Goal: Transaction & Acquisition: Purchase product/service

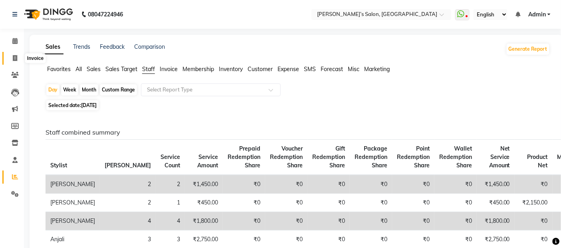
click at [8, 56] on span at bounding box center [15, 58] width 14 height 9
select select "5150"
select select "service"
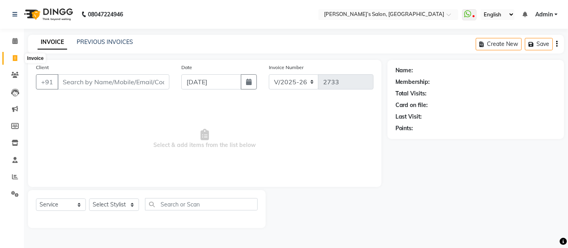
click at [12, 54] on span at bounding box center [15, 58] width 14 height 9
select select "service"
click at [112, 46] on div "INVOICE PREVIOUS INVOICES" at bounding box center [85, 42] width 115 height 9
click at [107, 78] on input "Client" at bounding box center [114, 81] width 112 height 15
click at [99, 43] on link "PREVIOUS INVOICES" at bounding box center [105, 41] width 56 height 7
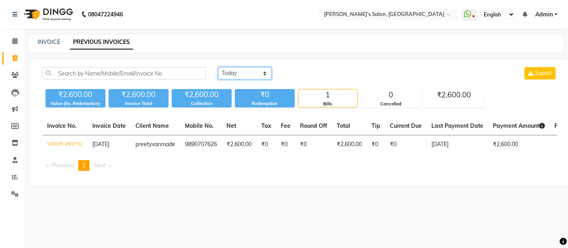
click at [228, 74] on select "[DATE] [DATE] Custom Range" at bounding box center [245, 73] width 54 height 12
select select "[DATE]"
click at [218, 67] on select "[DATE] [DATE] Custom Range" at bounding box center [245, 73] width 54 height 12
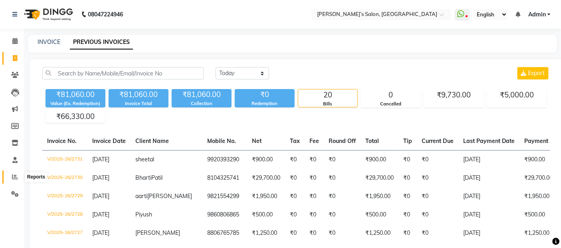
click at [14, 173] on span at bounding box center [15, 177] width 14 height 9
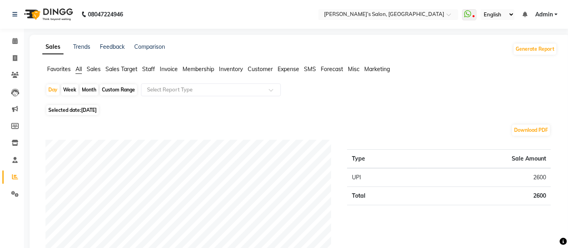
click at [145, 70] on span "Staff" at bounding box center [148, 69] width 13 height 7
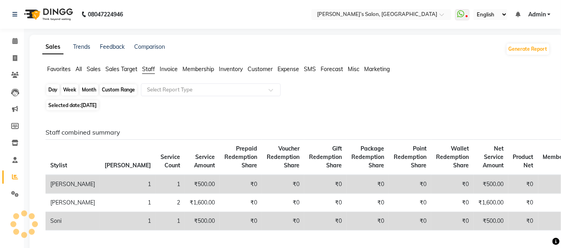
click at [50, 89] on div "Day" at bounding box center [52, 89] width 13 height 11
select select "9"
select select "2025"
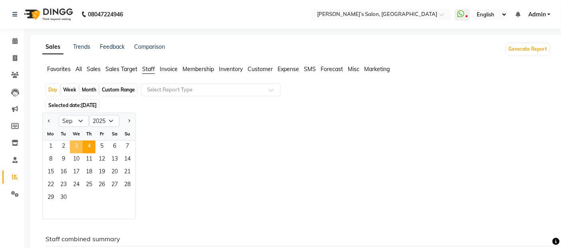
click at [75, 143] on span "3" at bounding box center [76, 147] width 13 height 13
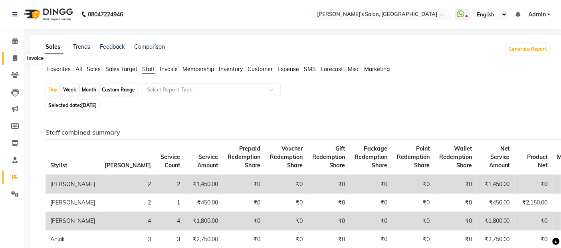
click at [13, 59] on icon at bounding box center [15, 58] width 4 height 6
select select "5150"
select select "service"
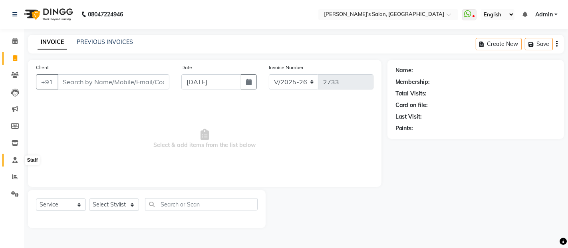
click at [16, 156] on span at bounding box center [15, 160] width 14 height 9
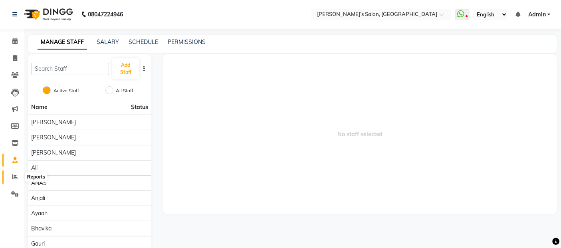
click at [14, 180] on icon at bounding box center [15, 177] width 6 height 6
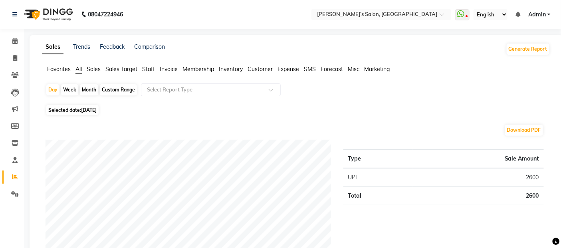
click at [153, 72] on span "Staff" at bounding box center [148, 69] width 13 height 7
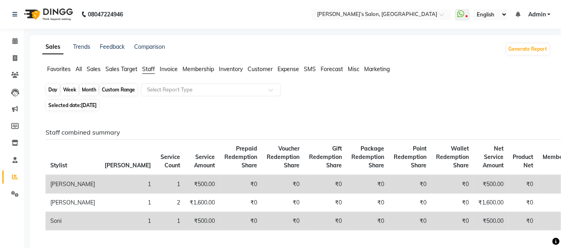
click at [54, 92] on div "Day" at bounding box center [52, 89] width 13 height 11
select select "9"
select select "2025"
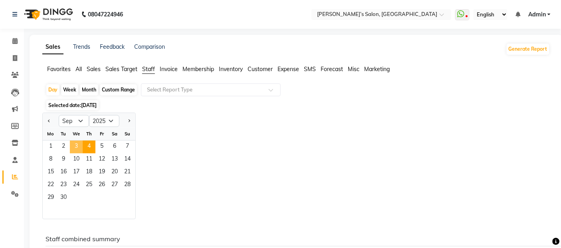
click at [72, 148] on span "3" at bounding box center [76, 147] width 13 height 13
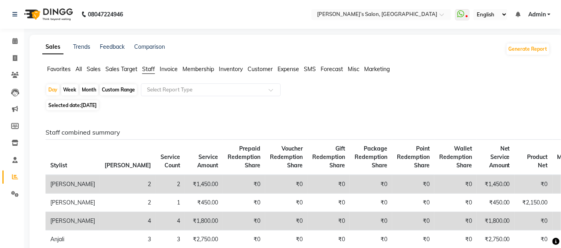
click at [98, 70] on span "Sales" at bounding box center [94, 69] width 14 height 7
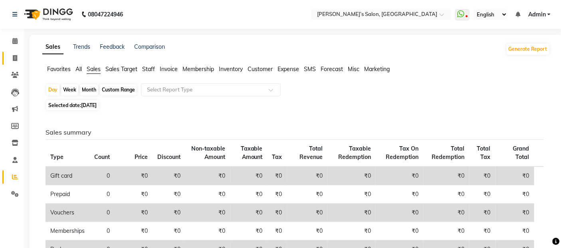
click at [12, 52] on link "Invoice" at bounding box center [11, 58] width 19 height 13
select select "service"
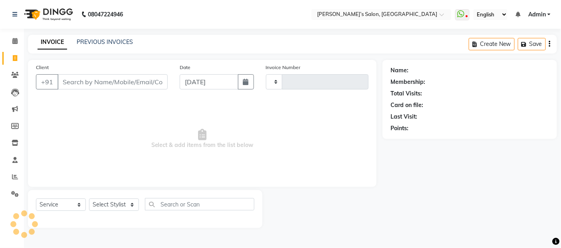
type input "2733"
select select "5150"
click at [106, 46] on div "INVOICE PREVIOUS INVOICES" at bounding box center [85, 42] width 115 height 9
click at [113, 43] on link "PREVIOUS INVOICES" at bounding box center [105, 41] width 56 height 7
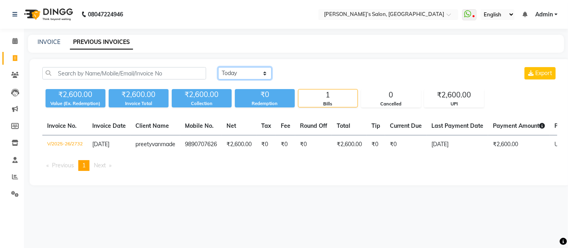
click at [249, 74] on select "[DATE] [DATE] Custom Range" at bounding box center [245, 73] width 54 height 12
select select "yesterday"
click at [218, 67] on select "[DATE] [DATE] Custom Range" at bounding box center [245, 73] width 54 height 12
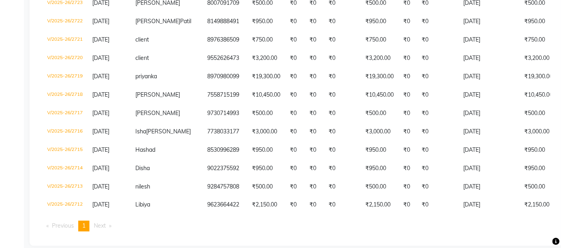
scroll to position [332, 0]
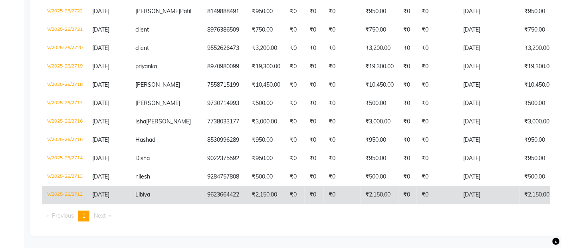
click at [297, 189] on tr "V/2025-26/2712 03-09-2025 Libiya 9623664422 ₹2,150.00 ₹0 ₹0 ₹0 ₹2,150.00 ₹0 ₹0 …" at bounding box center [381, 195] width 679 height 18
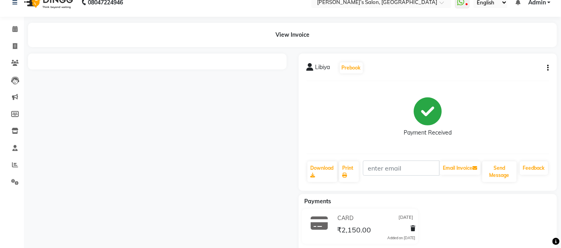
scroll to position [29, 0]
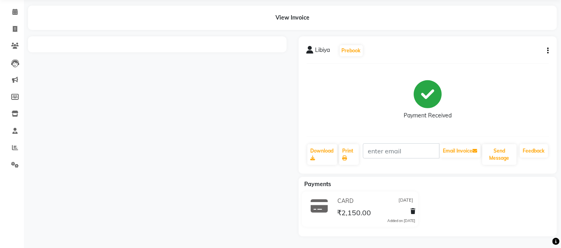
click at [548, 51] on icon "button" at bounding box center [549, 51] width 2 height 0
click at [518, 28] on div "Cancel Invoice Edit Item Staff Edit Invoice Print Settings" at bounding box center [517, 51] width 50 height 46
click at [514, 35] on main "View Invoice Libiya Prebook Payment Received Download Print Email Invoice Send …" at bounding box center [293, 127] width 538 height 243
click at [547, 51] on button "button" at bounding box center [547, 51] width 5 height 8
click at [512, 33] on div "Cancel Invoice" at bounding box center [516, 36] width 40 height 10
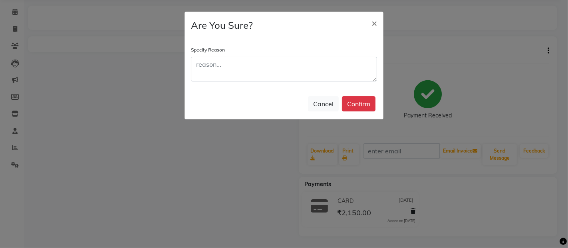
click at [428, 79] on ngb-modal-window "Are You Sure? × Specify Reason Cancel Confirm" at bounding box center [284, 124] width 568 height 248
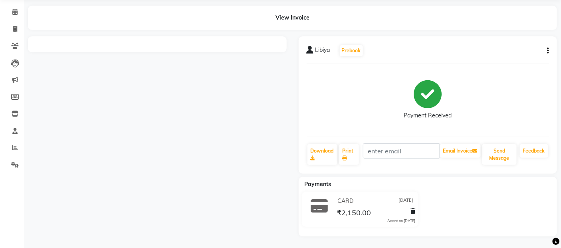
scroll to position [0, 0]
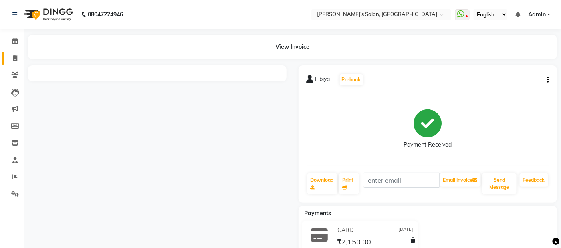
click at [14, 53] on link "Invoice" at bounding box center [11, 58] width 19 height 13
select select "service"
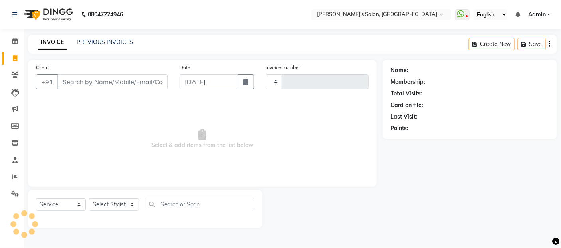
type input "2733"
select select "5150"
click at [122, 44] on link "PREVIOUS INVOICES" at bounding box center [105, 41] width 56 height 7
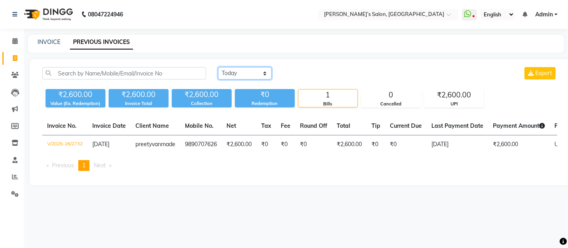
click at [234, 74] on select "[DATE] [DATE] Custom Range" at bounding box center [245, 73] width 54 height 12
select select "yesterday"
click at [218, 67] on select "[DATE] [DATE] Custom Range" at bounding box center [245, 73] width 54 height 12
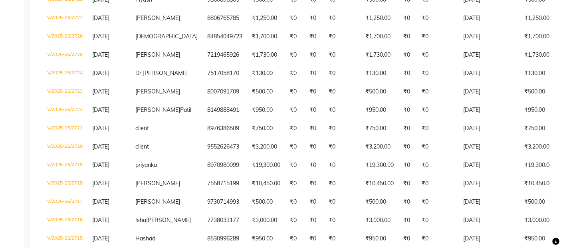
scroll to position [332, 0]
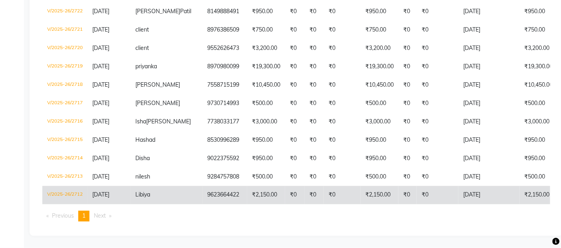
click at [361, 193] on td "₹2,150.00" at bounding box center [380, 195] width 38 height 18
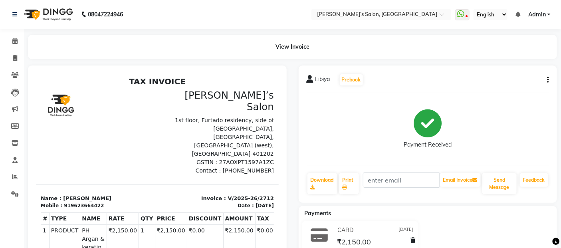
click at [549, 80] on icon "button" at bounding box center [549, 80] width 2 height 0
click at [528, 66] on div "Cancel Invoice" at bounding box center [516, 65] width 40 height 10
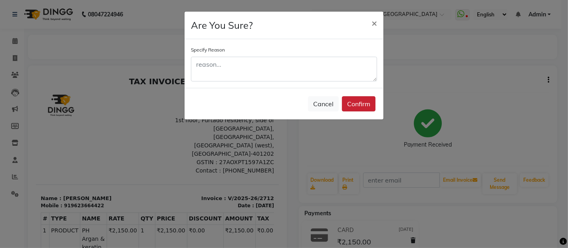
click at [373, 102] on button "Confirm" at bounding box center [359, 103] width 34 height 15
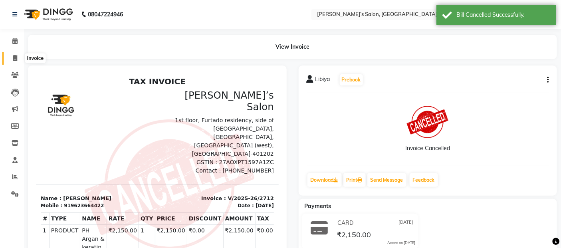
click at [13, 58] on icon at bounding box center [15, 58] width 4 height 6
select select "service"
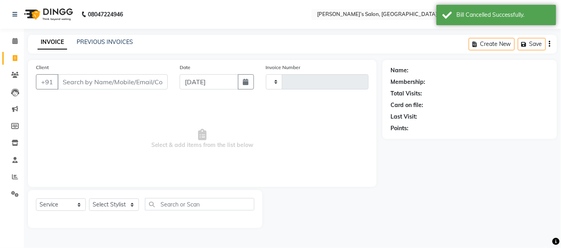
type input "2733"
select select "5150"
click at [98, 84] on input "Client" at bounding box center [114, 81] width 112 height 15
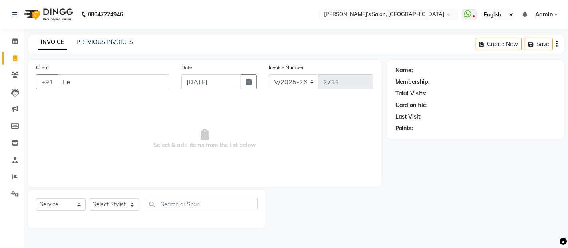
type input "L"
type input "l"
click at [109, 46] on div "PREVIOUS INVOICES" at bounding box center [105, 42] width 56 height 8
click at [117, 43] on link "PREVIOUS INVOICES" at bounding box center [105, 41] width 56 height 7
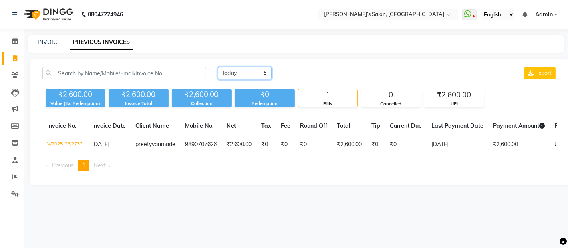
click at [235, 72] on select "Today Yesterday Custom Range" at bounding box center [245, 73] width 54 height 12
select select "yesterday"
click at [218, 67] on select "Today Yesterday Custom Range" at bounding box center [245, 73] width 54 height 12
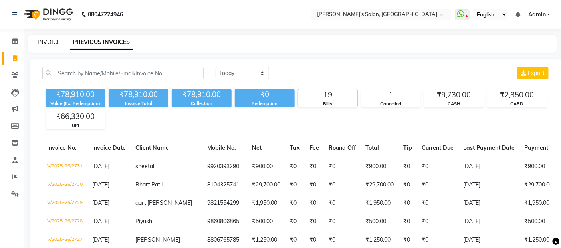
click at [53, 40] on link "INVOICE" at bounding box center [49, 41] width 23 height 7
select select "5150"
select select "service"
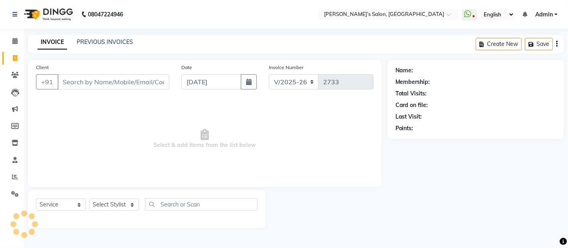
click at [97, 78] on input "Client" at bounding box center [114, 81] width 112 height 15
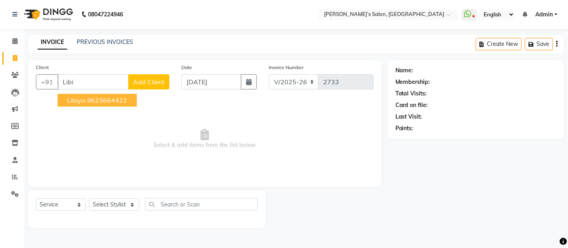
click at [90, 102] on ngb-highlight "9623664422" at bounding box center [107, 100] width 40 height 8
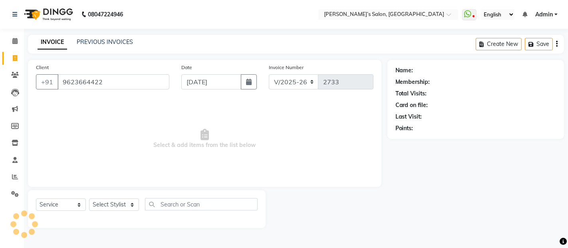
type input "9623664422"
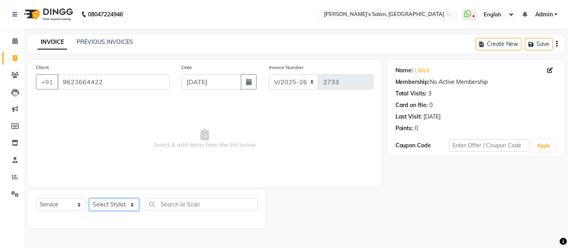
click at [90, 205] on select "Select Stylist [PERSON_NAME] [PERSON_NAME] Akshay [PERSON_NAME] ANAS [PERSON_NA…" at bounding box center [114, 205] width 50 height 12
select select "32734"
click at [89, 199] on select "Select Stylist [PERSON_NAME] [PERSON_NAME] Akshay [PERSON_NAME] ANAS [PERSON_NA…" at bounding box center [114, 205] width 50 height 12
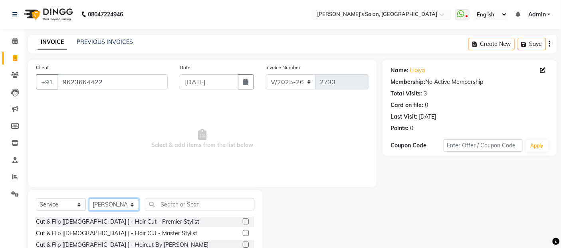
click at [89, 205] on select "Select Stylist [PERSON_NAME] [PERSON_NAME] Akshay [PERSON_NAME] ANAS [PERSON_NA…" at bounding box center [114, 205] width 50 height 12
click at [73, 205] on select "Select Service Product Membership Package Voucher Prepaid Gift Card" at bounding box center [61, 205] width 50 height 12
select select "product"
click at [36, 199] on select "Select Service Product Membership Package Voucher Prepaid Gift Card" at bounding box center [61, 205] width 50 height 12
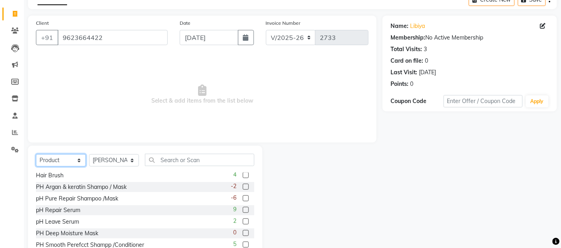
scroll to position [44, 0]
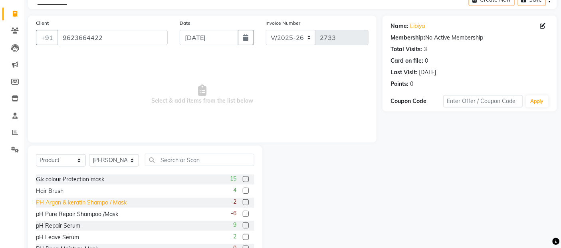
click at [102, 204] on div "PH Argan & keratin Shampo / Mask" at bounding box center [81, 203] width 91 height 8
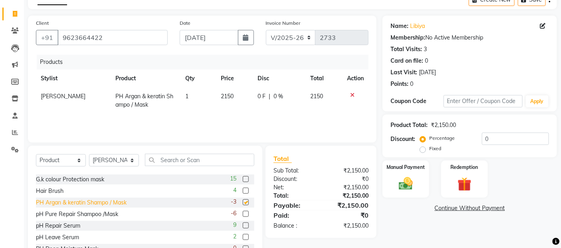
checkbox input "false"
click at [414, 185] on img at bounding box center [406, 183] width 24 height 17
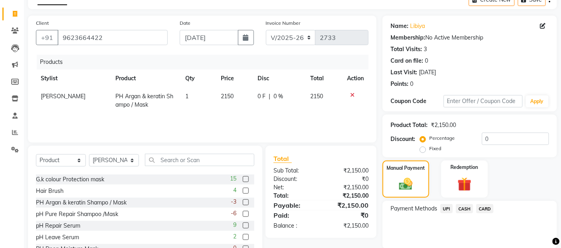
click at [465, 211] on span "CASH" at bounding box center [464, 208] width 17 height 9
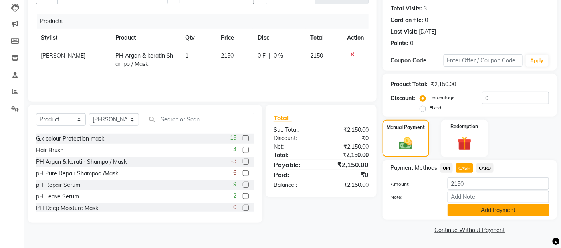
click at [492, 206] on button "Add Payment" at bounding box center [499, 210] width 102 height 12
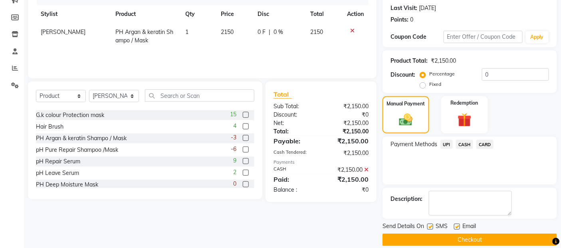
scroll to position [119, 0]
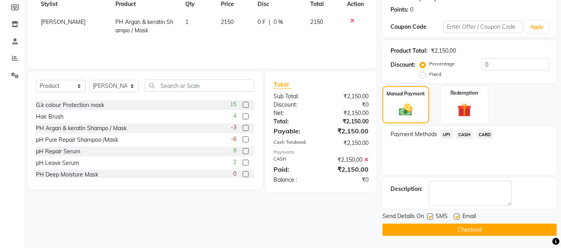
click at [489, 225] on button "Checkout" at bounding box center [470, 230] width 175 height 12
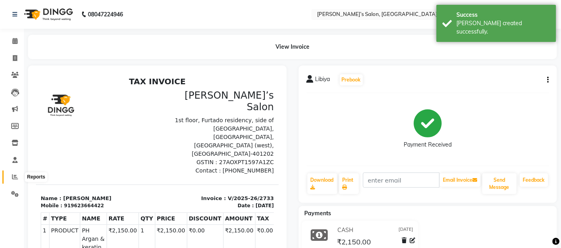
click at [12, 179] on icon at bounding box center [15, 177] width 6 height 6
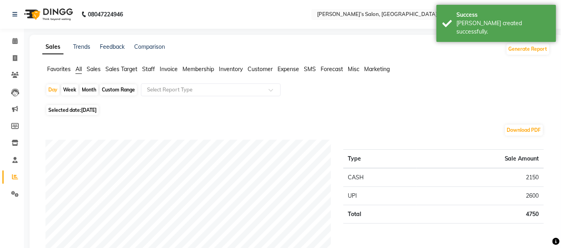
click at [98, 72] on span "Sales" at bounding box center [94, 69] width 14 height 7
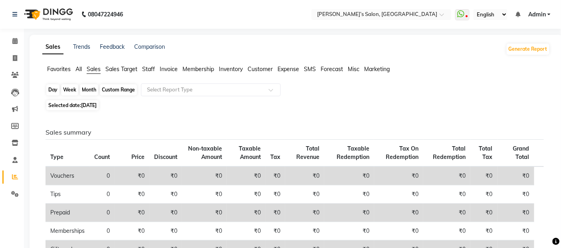
click at [56, 90] on div "Day" at bounding box center [52, 89] width 13 height 11
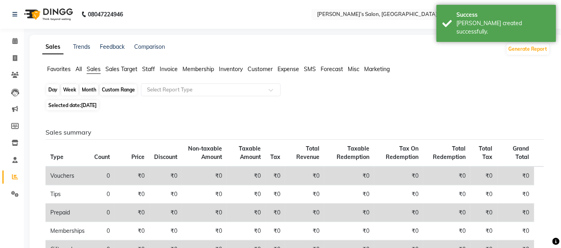
select select "9"
select select "2025"
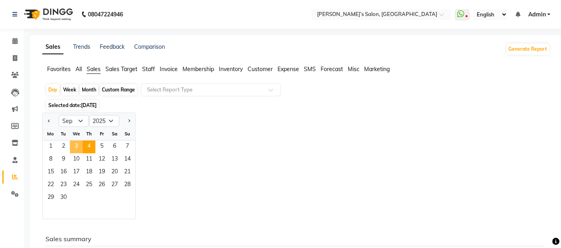
click at [80, 144] on span "3" at bounding box center [76, 147] width 13 height 13
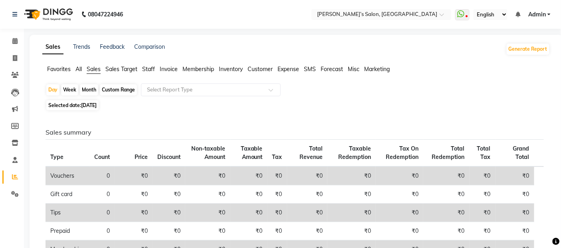
click at [158, 69] on ul "Favorites All Sales Sales Target Staff Invoice Membership Inventory Customer Ex…" at bounding box center [296, 69] width 508 height 9
click at [153, 69] on span "Staff" at bounding box center [148, 69] width 13 height 7
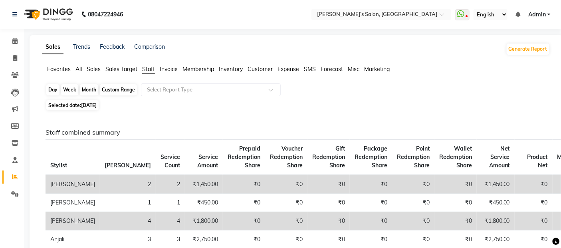
click at [52, 90] on div "Day" at bounding box center [52, 89] width 13 height 11
select select "9"
select select "2025"
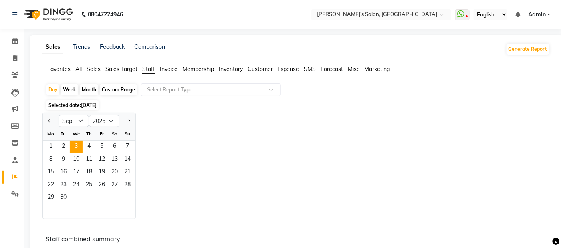
click at [149, 70] on span "Staff" at bounding box center [148, 69] width 13 height 7
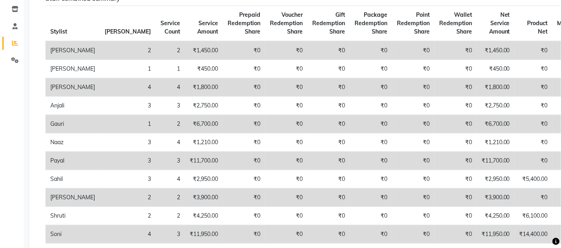
scroll to position [44, 0]
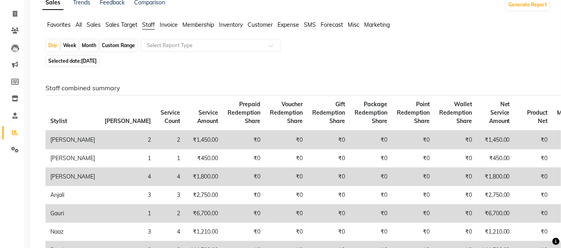
click at [94, 22] on span "Sales" at bounding box center [94, 24] width 14 height 7
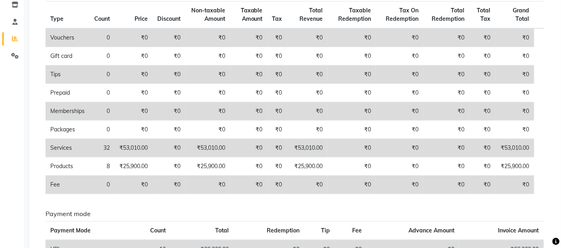
scroll to position [0, 0]
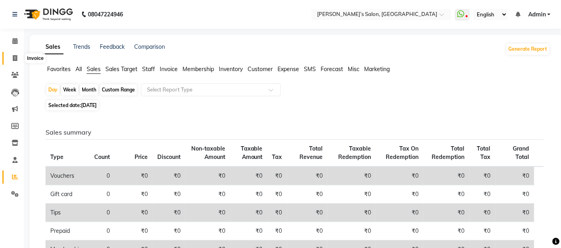
click at [8, 58] on span at bounding box center [15, 58] width 14 height 9
select select "5150"
select select "service"
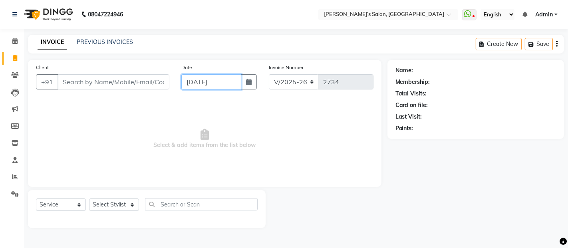
click at [190, 88] on input "[DATE]" at bounding box center [211, 81] width 60 height 15
select select "9"
select select "2025"
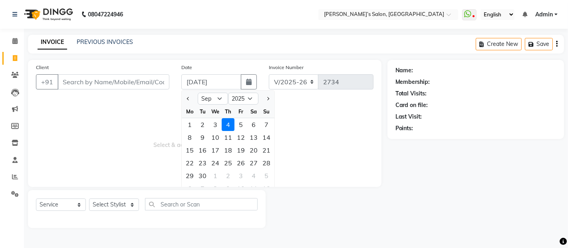
drag, startPoint x: 216, startPoint y: 124, endPoint x: 175, endPoint y: 102, distance: 46.9
click at [215, 124] on div "3" at bounding box center [215, 124] width 13 height 13
type input "[DATE]"
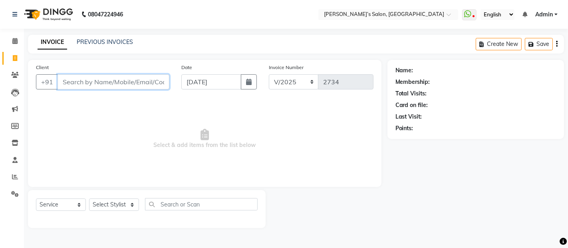
click at [152, 77] on input "Client" at bounding box center [114, 81] width 112 height 15
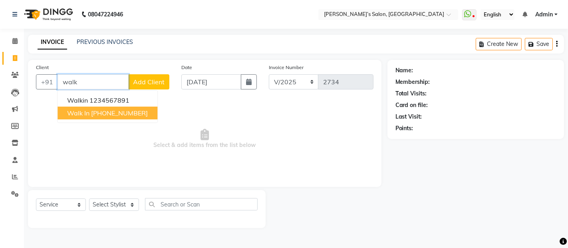
click at [139, 109] on ngb-highlight "[PHONE_NUMBER]" at bounding box center [119, 113] width 57 height 8
type input "12186000000"
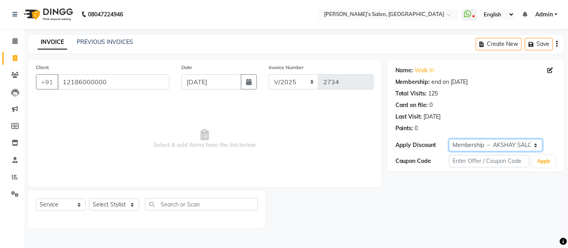
click at [472, 143] on select "Select Membership → AKSHAY SALON Membership → [PERSON_NAME]" at bounding box center [496, 145] width 94 height 12
select select "0:"
click at [449, 139] on select "Select Membership → AKSHAY SALON Membership → [PERSON_NAME]" at bounding box center [496, 145] width 94 height 12
click at [103, 205] on select "Select Stylist [PERSON_NAME] [PERSON_NAME] Akshay [PERSON_NAME] ANAS [PERSON_NA…" at bounding box center [114, 205] width 50 height 12
select select "32734"
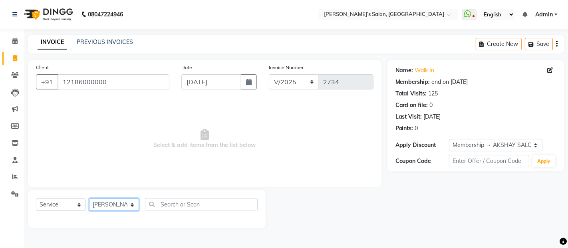
click at [89, 199] on select "Select Stylist [PERSON_NAME] [PERSON_NAME] Akshay [PERSON_NAME] ANAS [PERSON_NA…" at bounding box center [114, 205] width 50 height 12
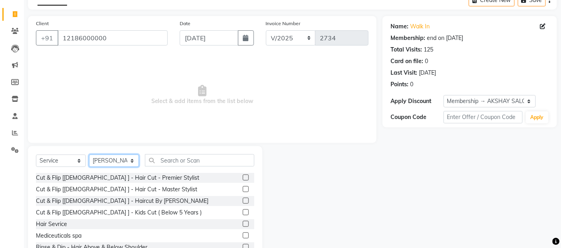
scroll to position [44, 0]
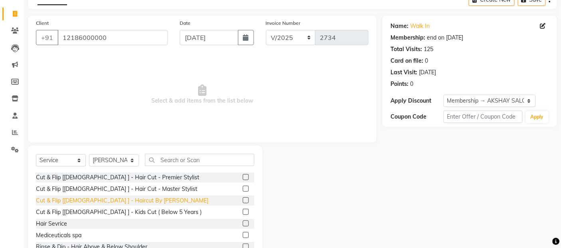
click at [131, 202] on div "Cut & Flip [[DEMOGRAPHIC_DATA] ] - Haircut By [PERSON_NAME]" at bounding box center [122, 201] width 173 height 8
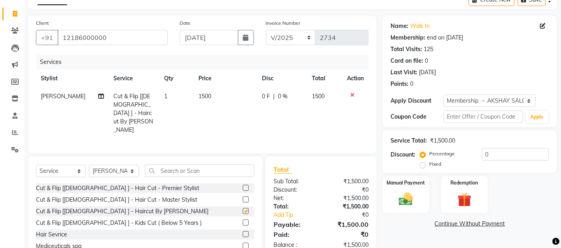
checkbox input "false"
click at [243, 90] on td "1500" at bounding box center [226, 114] width 64 height 52
select select "32734"
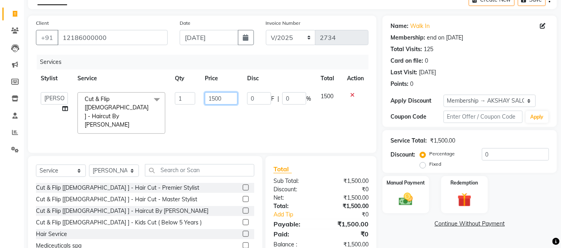
click at [234, 92] on input "1500" at bounding box center [221, 98] width 33 height 12
type input "1"
type input "5"
type input "450"
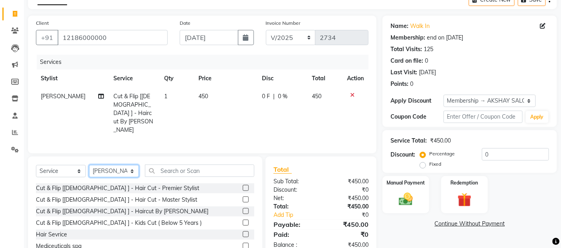
drag, startPoint x: 118, startPoint y: 161, endPoint x: 119, endPoint y: 156, distance: 4.8
click at [118, 165] on select "Select Stylist [PERSON_NAME] [PERSON_NAME] Akshay [PERSON_NAME] ANAS [PERSON_NA…" at bounding box center [114, 171] width 50 height 12
select select "68504"
click at [89, 165] on select "Select Stylist [PERSON_NAME] [PERSON_NAME] Akshay [PERSON_NAME] ANAS [PERSON_NA…" at bounding box center [114, 171] width 50 height 12
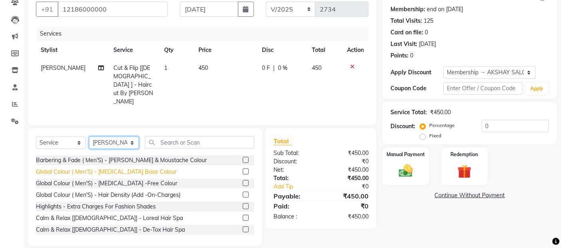
scroll to position [177, 0]
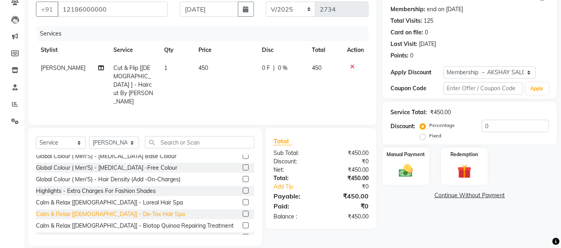
click at [121, 210] on div "Calm & Relax [[DEMOGRAPHIC_DATA]] - De-Tox Hair Spa" at bounding box center [110, 214] width 149 height 8
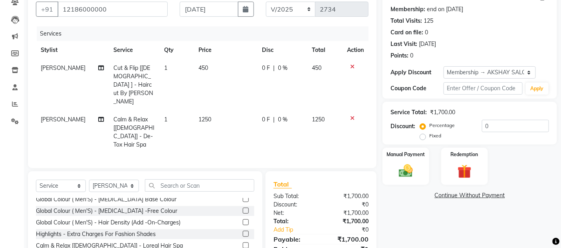
checkbox input "false"
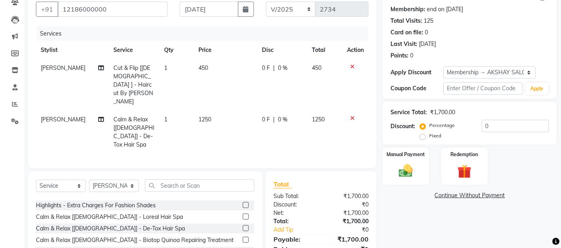
scroll to position [222, 0]
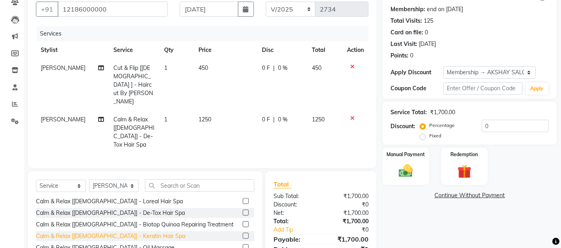
click at [128, 232] on div "Calm & Relax [[DEMOGRAPHIC_DATA]] - Keratin Hair Spa" at bounding box center [110, 236] width 149 height 8
checkbox input "false"
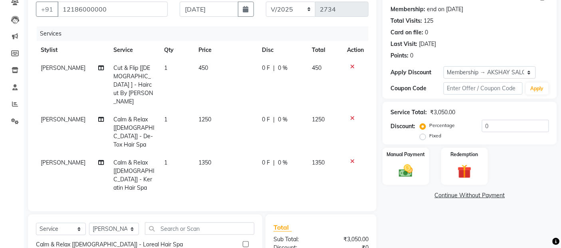
click at [352, 115] on icon at bounding box center [352, 118] width 4 height 6
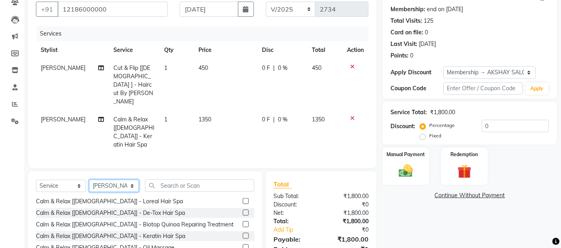
click at [118, 180] on select "Select Stylist [PERSON_NAME] [PERSON_NAME] Akshay [PERSON_NAME] ANAS [PERSON_NA…" at bounding box center [114, 186] width 50 height 12
select select "46161"
click at [89, 180] on select "Select Stylist [PERSON_NAME] [PERSON_NAME] Akshay [PERSON_NAME] ANAS [PERSON_NA…" at bounding box center [114, 186] width 50 height 12
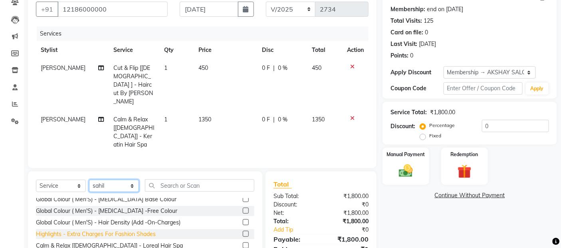
scroll to position [133, 0]
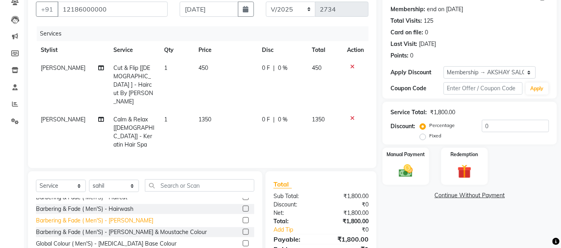
click at [115, 217] on div "Barbering & Fade ( Men'S) - [PERSON_NAME]" at bounding box center [94, 221] width 117 height 8
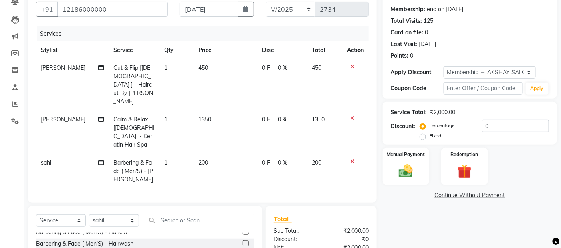
checkbox input "false"
click at [115, 215] on select "Select Stylist [PERSON_NAME] [PERSON_NAME] Akshay [PERSON_NAME] ANAS [PERSON_NA…" at bounding box center [114, 221] width 50 height 12
select select "62189"
click at [89, 215] on select "Select Stylist [PERSON_NAME] [PERSON_NAME] Akshay [PERSON_NAME] ANAS [PERSON_NA…" at bounding box center [114, 221] width 50 height 12
click at [160, 214] on input "text" at bounding box center [199, 220] width 109 height 12
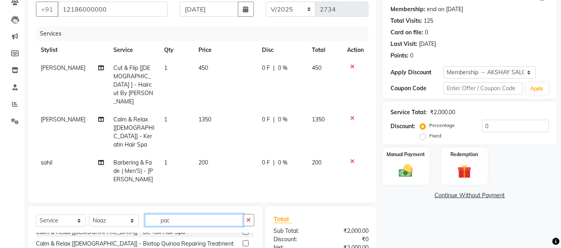
scroll to position [0, 0]
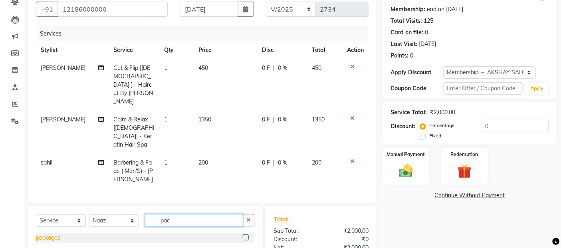
type input "pac"
click at [43, 234] on div "packages" at bounding box center [48, 238] width 24 height 8
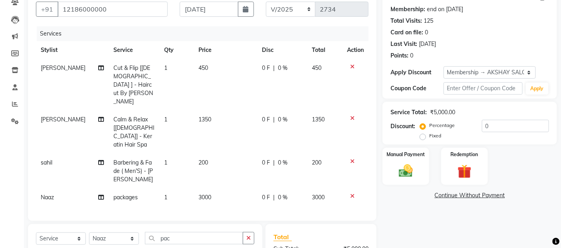
checkbox input "false"
click at [230, 189] on td "3000" at bounding box center [226, 198] width 64 height 18
select select "62189"
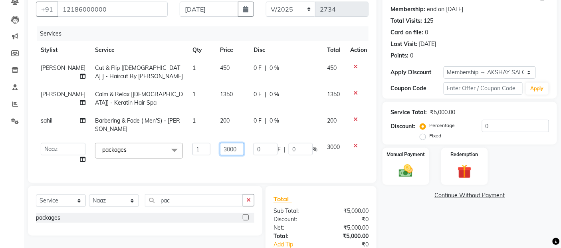
click at [231, 147] on input "3000" at bounding box center [232, 149] width 24 height 12
type input "3"
type input "2500"
click at [394, 185] on div "Manual Payment" at bounding box center [406, 166] width 48 height 39
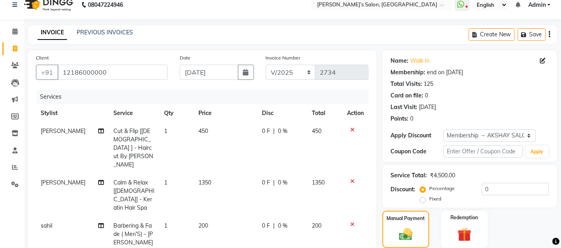
scroll to position [143, 0]
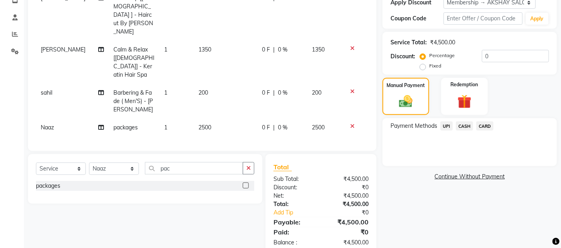
click at [465, 125] on span "CASH" at bounding box center [464, 125] width 17 height 9
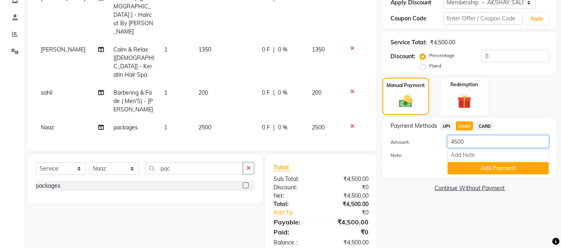
click at [480, 141] on input "4500" at bounding box center [499, 141] width 102 height 12
type input "4"
type input "2300"
click at [476, 164] on button "Add Payment" at bounding box center [499, 168] width 102 height 12
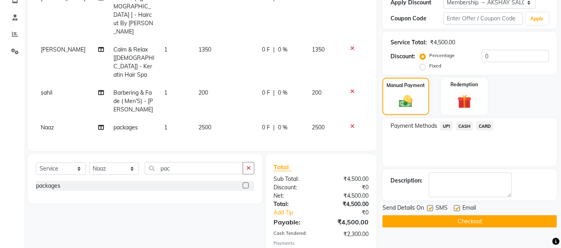
click at [446, 122] on span "UPI" at bounding box center [447, 125] width 12 height 9
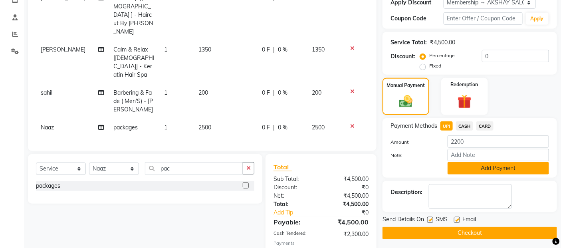
click at [465, 168] on button "Add Payment" at bounding box center [499, 168] width 102 height 12
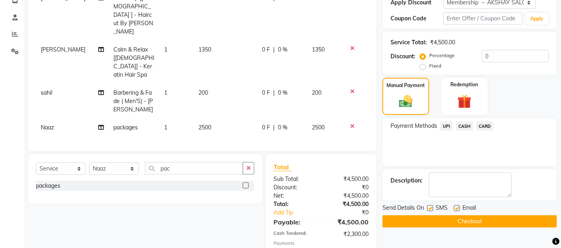
click at [460, 220] on button "Checkout" at bounding box center [470, 221] width 175 height 12
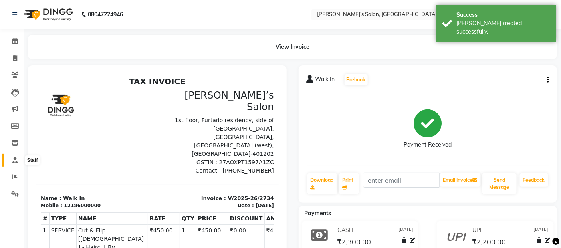
click at [15, 158] on icon at bounding box center [14, 160] width 5 height 6
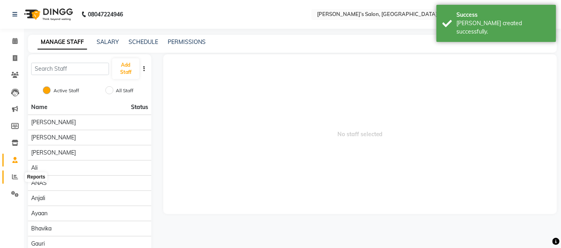
drag, startPoint x: 11, startPoint y: 175, endPoint x: 17, endPoint y: 164, distance: 12.2
click at [12, 174] on icon at bounding box center [15, 177] width 6 height 6
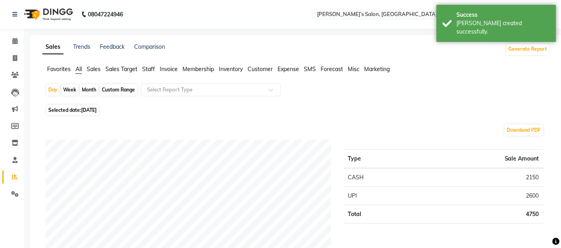
click at [149, 66] on span "Staff" at bounding box center [148, 69] width 13 height 7
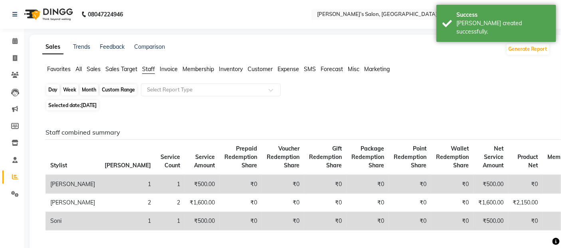
click at [53, 91] on div "Day" at bounding box center [52, 89] width 13 height 11
select select "9"
select select "2025"
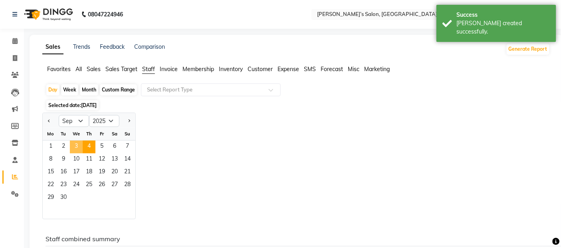
click at [78, 149] on span "3" at bounding box center [76, 147] width 13 height 13
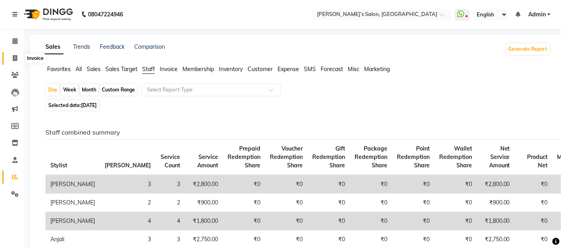
click at [14, 58] on icon at bounding box center [15, 58] width 4 height 6
select select "5150"
select select "service"
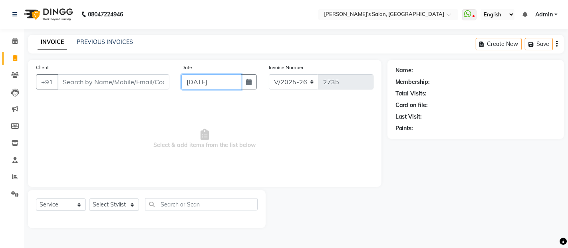
click at [234, 79] on input "[DATE]" at bounding box center [211, 81] width 60 height 15
select select "9"
select select "2025"
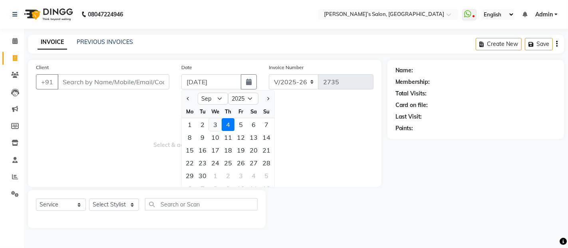
click at [218, 126] on div "3" at bounding box center [215, 124] width 13 height 13
type input "[DATE]"
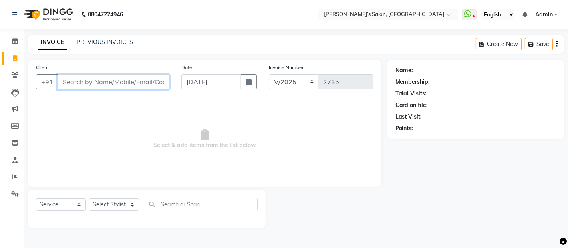
click at [117, 86] on input "Client" at bounding box center [114, 81] width 112 height 15
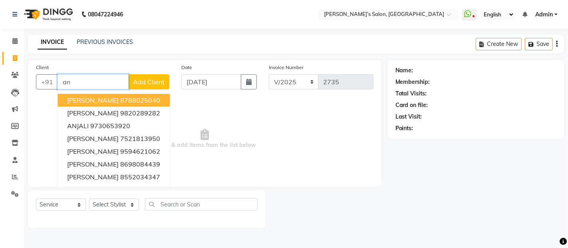
type input "a"
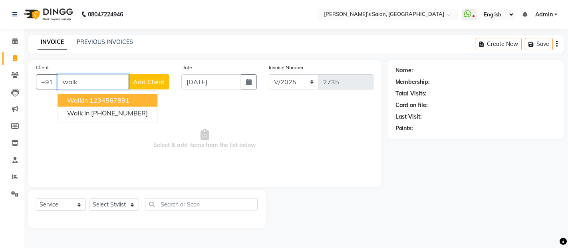
click at [113, 95] on button "walkin 1234567891" at bounding box center [108, 100] width 100 height 13
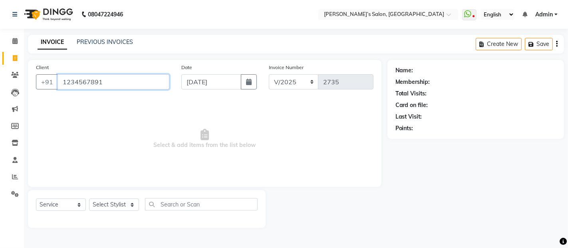
type input "1234567891"
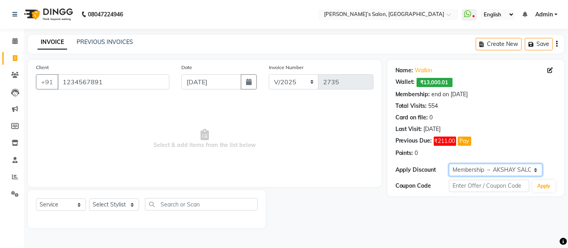
click at [505, 165] on select "Select Membership → AKSHAY SALON Membership → AKSHAY SALON Membership → AKSHAY …" at bounding box center [496, 170] width 94 height 12
select select "0:"
click at [449, 164] on select "Select Membership → AKSHAY SALON Membership → AKSHAY SALON Membership → AKSHAY …" at bounding box center [496, 170] width 94 height 12
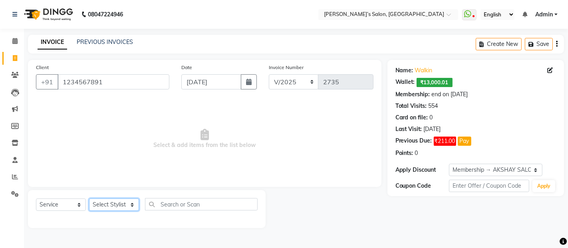
click at [104, 206] on select "Select Stylist [PERSON_NAME] [PERSON_NAME] Akshay [PERSON_NAME] ANAS [PERSON_NA…" at bounding box center [114, 205] width 50 height 12
select select "89532"
click at [89, 199] on select "Select Stylist [PERSON_NAME] [PERSON_NAME] Akshay [PERSON_NAME] ANAS [PERSON_NA…" at bounding box center [114, 205] width 50 height 12
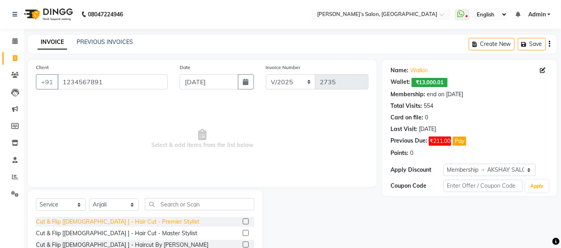
click at [131, 218] on div "Cut & Flip [[DEMOGRAPHIC_DATA] ] - Hair Cut - Premier Stylist" at bounding box center [117, 222] width 163 height 8
checkbox input "false"
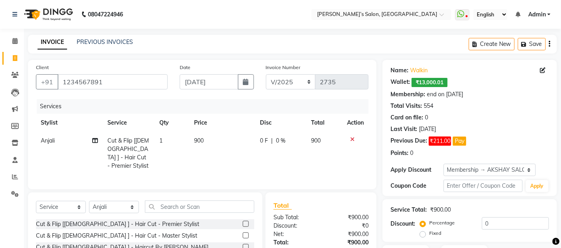
drag, startPoint x: 227, startPoint y: 162, endPoint x: 227, endPoint y: 156, distance: 6.0
click at [227, 156] on td "900" at bounding box center [223, 153] width 66 height 43
select select "89532"
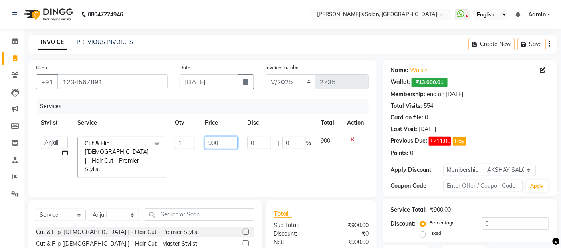
click at [222, 144] on input "900" at bounding box center [221, 143] width 33 height 12
type input "950"
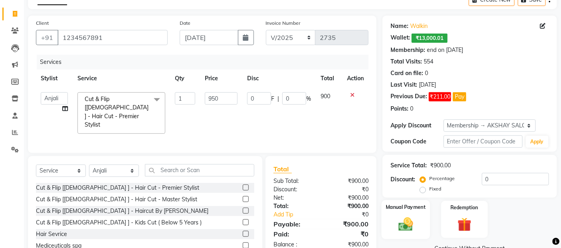
click at [395, 223] on img at bounding box center [406, 224] width 24 height 17
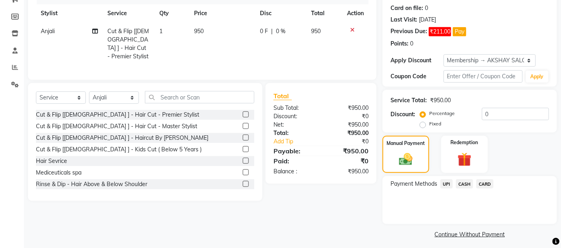
scroll to position [114, 0]
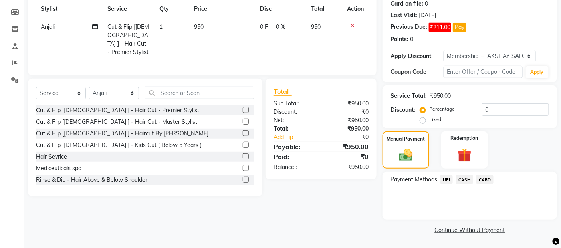
click at [444, 179] on span "UPI" at bounding box center [447, 179] width 12 height 9
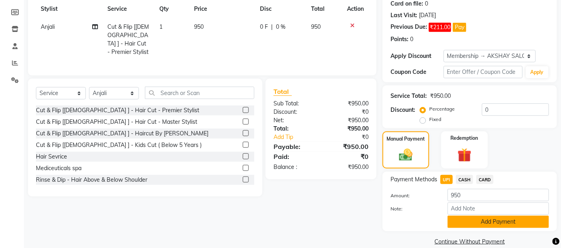
click at [457, 224] on button "Add Payment" at bounding box center [499, 222] width 102 height 12
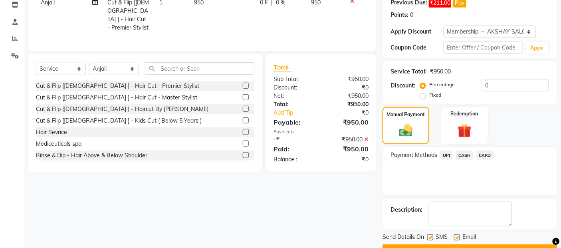
scroll to position [159, 0]
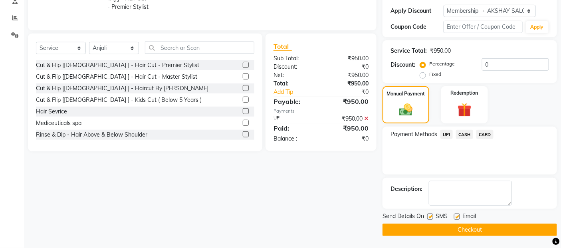
click at [456, 227] on button "Checkout" at bounding box center [470, 230] width 175 height 12
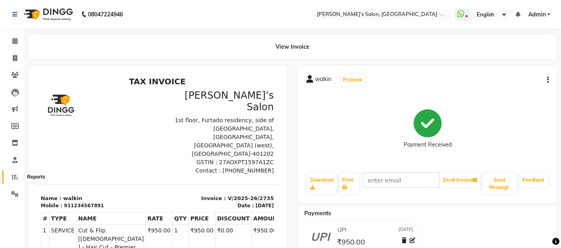
click at [12, 181] on span at bounding box center [15, 177] width 14 height 9
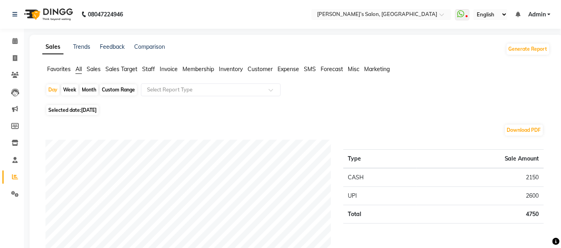
click at [149, 70] on span "Staff" at bounding box center [148, 69] width 13 height 7
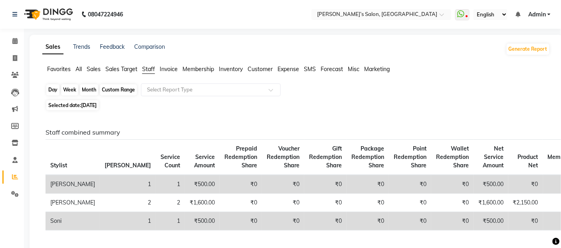
click at [52, 90] on div "Day" at bounding box center [52, 89] width 13 height 11
select select "9"
select select "2025"
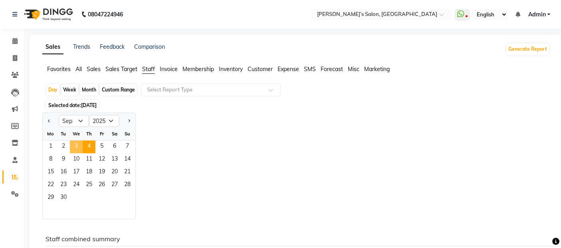
click at [74, 146] on span "3" at bounding box center [76, 147] width 13 height 13
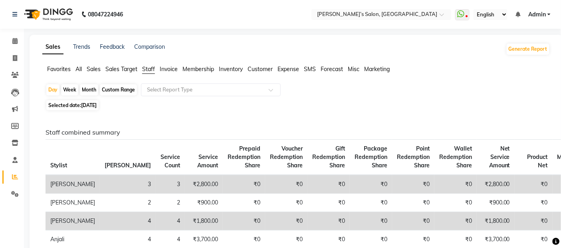
click at [89, 71] on span "Sales" at bounding box center [94, 69] width 14 height 7
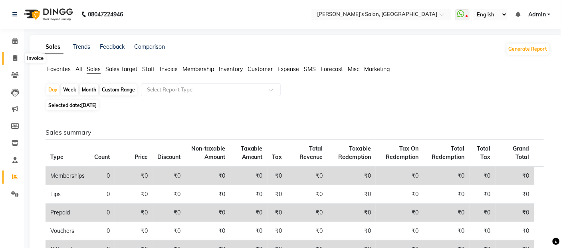
drag, startPoint x: 10, startPoint y: 60, endPoint x: 20, endPoint y: 58, distance: 10.1
click at [10, 60] on span at bounding box center [15, 58] width 14 height 9
select select "service"
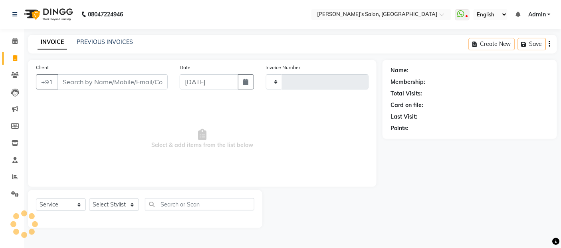
type input "2736"
select select "5150"
click at [114, 41] on link "PREVIOUS INVOICES" at bounding box center [105, 41] width 56 height 7
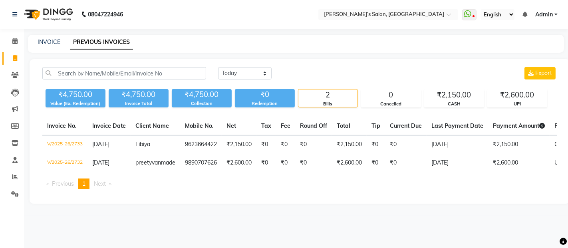
click at [12, 64] on link "Invoice" at bounding box center [11, 58] width 19 height 13
select select "service"
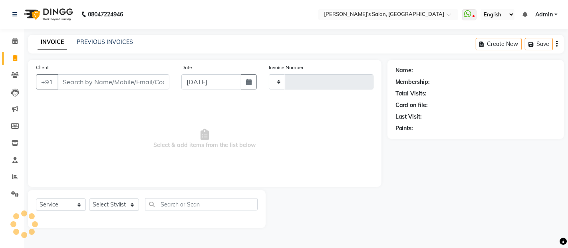
type input "2736"
select select "5150"
click at [130, 82] on input "Client" at bounding box center [114, 81] width 112 height 15
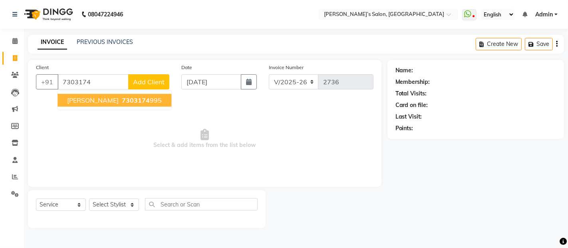
click at [120, 100] on ngb-highlight "7303174 995" at bounding box center [141, 100] width 42 height 8
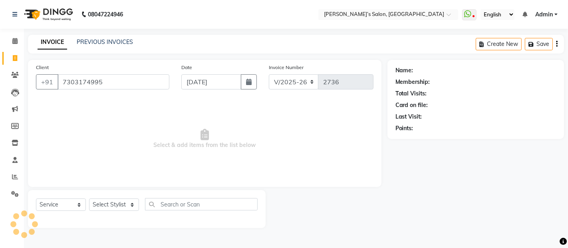
type input "7303174995"
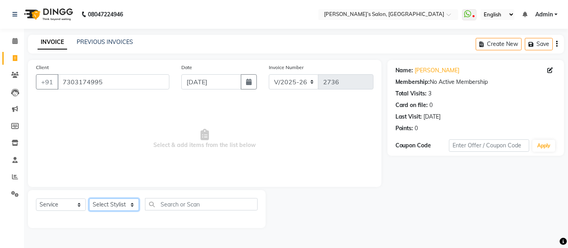
click at [120, 205] on select "Select Stylist [PERSON_NAME] [PERSON_NAME] Akshay [PERSON_NAME] ANAS [PERSON_NA…" at bounding box center [114, 205] width 50 height 12
select select "33173"
click at [89, 199] on select "Select Stylist [PERSON_NAME] [PERSON_NAME] Akshay [PERSON_NAME] ANAS [PERSON_NA…" at bounding box center [114, 205] width 50 height 12
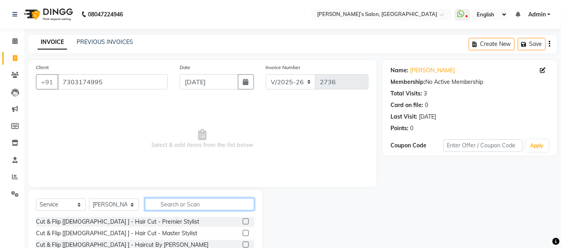
click at [165, 201] on input "text" at bounding box center [199, 204] width 109 height 12
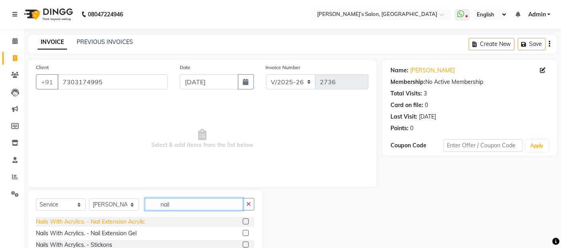
type input "nail"
click at [140, 222] on div "Nails With Acrylics. - Nail Extension Acrylic" at bounding box center [90, 222] width 109 height 8
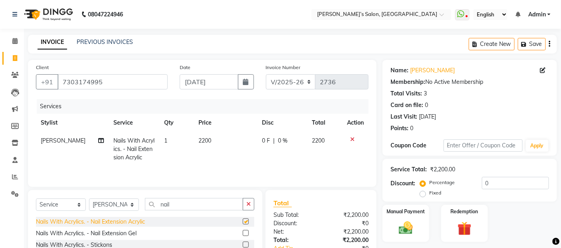
checkbox input "false"
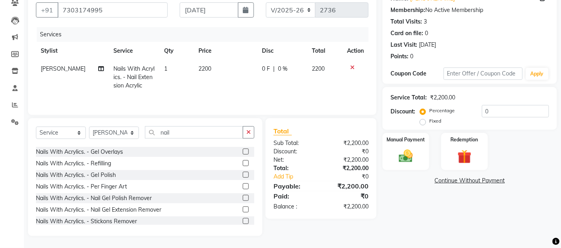
scroll to position [70, 0]
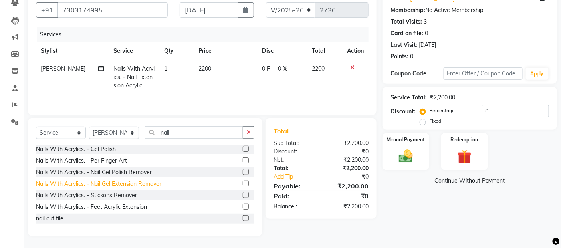
click at [127, 184] on div "Nails With Acrylics. - Nail Gel Extension Remover" at bounding box center [98, 184] width 125 height 8
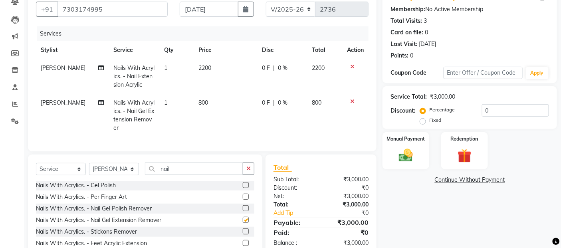
checkbox input "false"
click at [403, 155] on img at bounding box center [406, 155] width 24 height 17
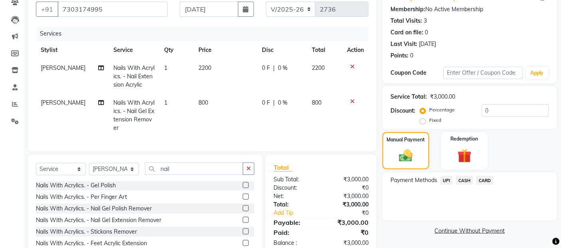
click at [468, 185] on span "CASH" at bounding box center [464, 180] width 17 height 9
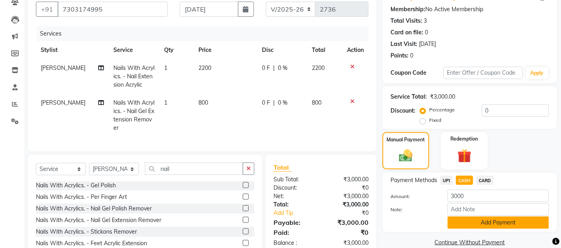
click at [481, 225] on button "Add Payment" at bounding box center [499, 223] width 102 height 12
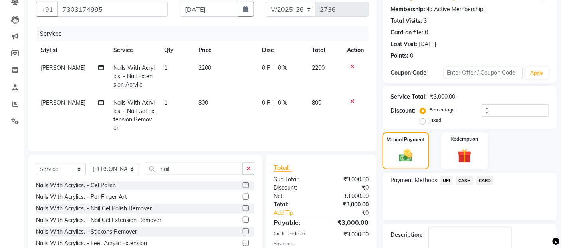
scroll to position [127, 0]
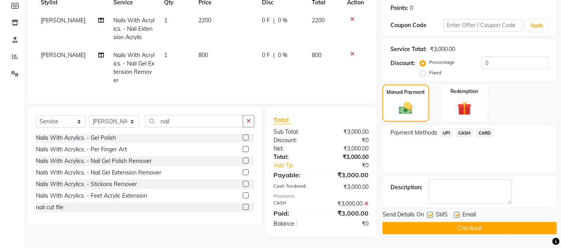
click at [481, 225] on button "Checkout" at bounding box center [470, 228] width 175 height 12
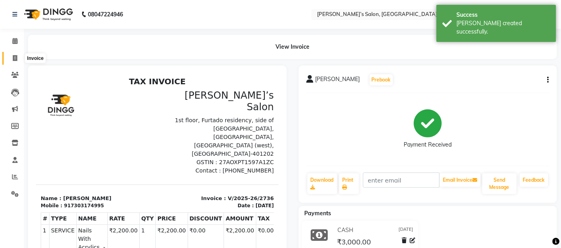
click at [8, 54] on span at bounding box center [15, 58] width 14 height 9
select select "5150"
select select "service"
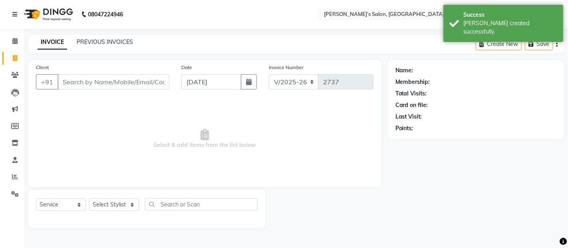
click at [78, 86] on input "Client" at bounding box center [114, 81] width 112 height 15
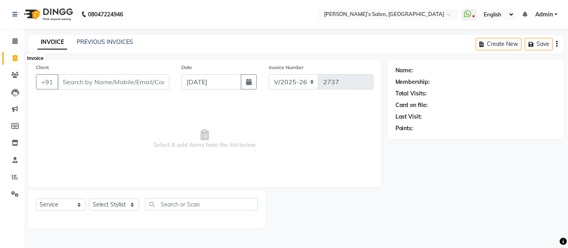
click at [13, 61] on icon at bounding box center [15, 58] width 4 height 6
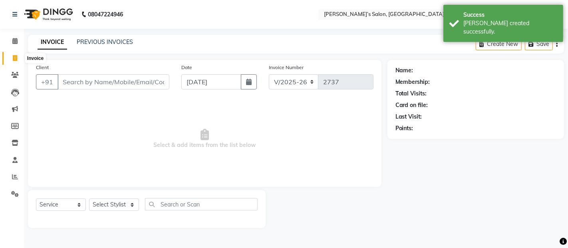
select select "5150"
select select "service"
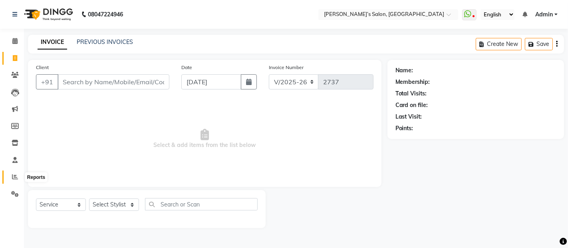
drag, startPoint x: 15, startPoint y: 175, endPoint x: 17, endPoint y: 98, distance: 77.2
click at [15, 175] on icon at bounding box center [15, 177] width 6 height 6
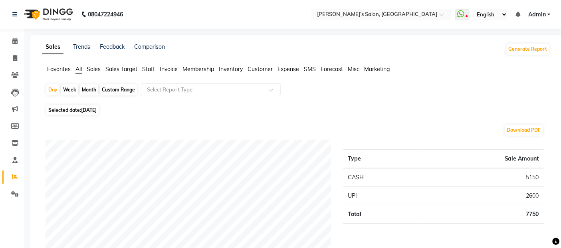
click at [156, 72] on ul "Favorites All Sales Sales Target Staff Invoice Membership Inventory Customer Ex…" at bounding box center [296, 69] width 508 height 9
click at [154, 69] on span "Staff" at bounding box center [148, 69] width 13 height 7
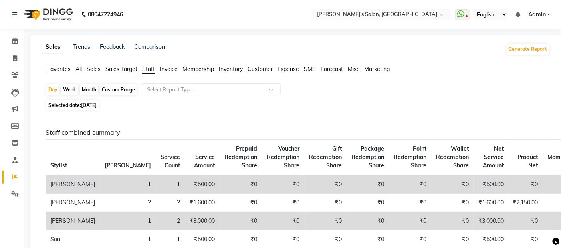
drag, startPoint x: 53, startPoint y: 92, endPoint x: 61, endPoint y: 91, distance: 7.8
click at [54, 92] on div "Day" at bounding box center [52, 89] width 13 height 11
select select "9"
select select "2025"
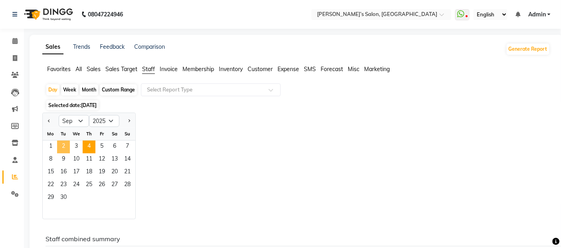
click at [60, 145] on span "2" at bounding box center [63, 147] width 13 height 13
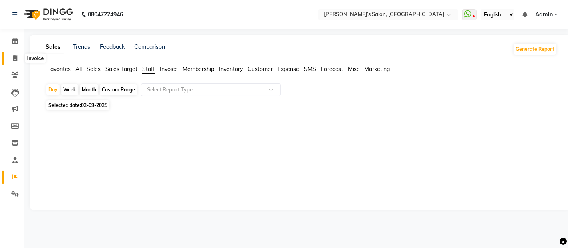
click at [13, 58] on icon at bounding box center [15, 58] width 4 height 6
select select "5150"
select select "service"
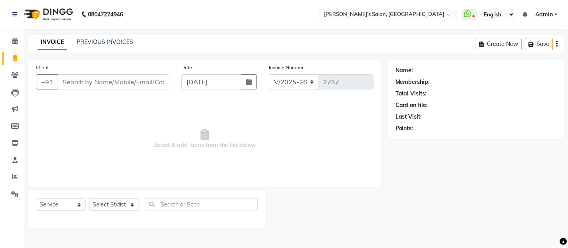
click at [152, 84] on input "Client" at bounding box center [114, 81] width 112 height 15
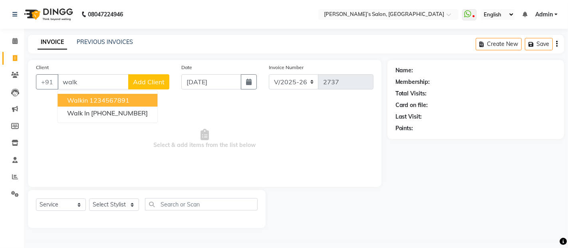
click at [149, 106] on button "walkin 1234567891" at bounding box center [108, 100] width 100 height 13
type input "1234567891"
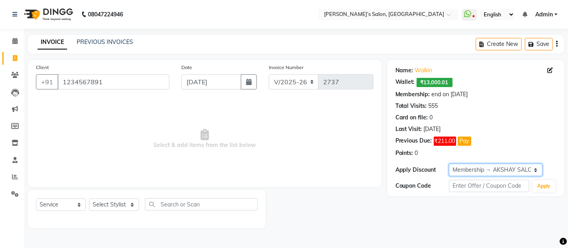
drag, startPoint x: 532, startPoint y: 168, endPoint x: 525, endPoint y: 165, distance: 8.0
click at [532, 168] on select "Select Membership → AKSHAY SALON Membership → AKSHAY SALON Membership → AKSHAY …" at bounding box center [496, 170] width 94 height 12
select select "0:"
click at [449, 164] on select "Select Membership → AKSHAY SALON Membership → AKSHAY SALON Membership → AKSHAY …" at bounding box center [496, 170] width 94 height 12
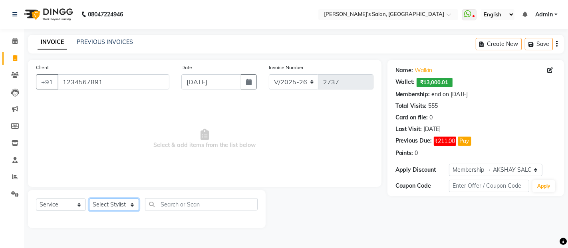
click at [117, 202] on select "Select Stylist [PERSON_NAME] [PERSON_NAME] Akshay [PERSON_NAME] ANAS [PERSON_NA…" at bounding box center [114, 205] width 50 height 12
select select "52310"
click at [89, 199] on select "Select Stylist [PERSON_NAME] [PERSON_NAME] Akshay [PERSON_NAME] ANAS [PERSON_NA…" at bounding box center [114, 205] width 50 height 12
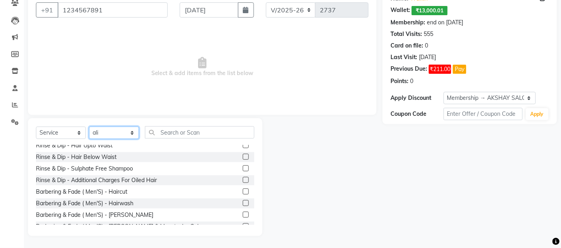
scroll to position [89, 0]
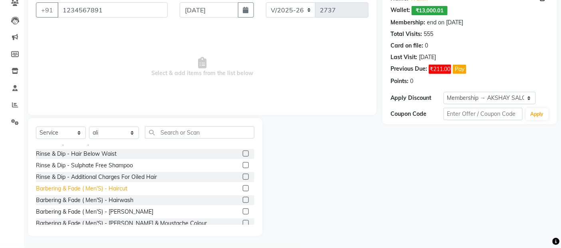
click at [113, 192] on div "Barbering & Fade ( Men'S) - Haircut" at bounding box center [82, 189] width 92 height 8
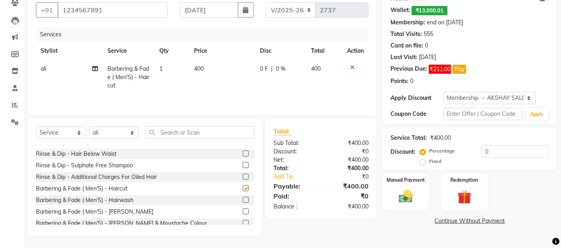
checkbox input "false"
click at [233, 72] on td "400" at bounding box center [223, 77] width 66 height 35
select select "52310"
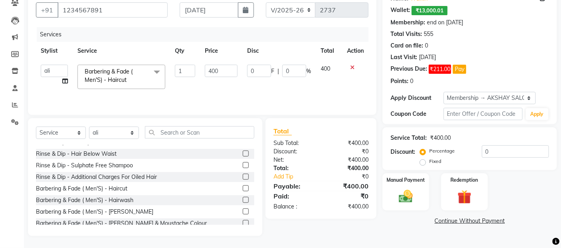
click at [233, 72] on input "400" at bounding box center [221, 71] width 33 height 12
type input "4"
type input "350"
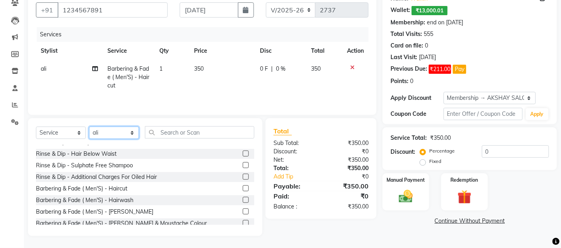
click at [97, 136] on select "Select Stylist [PERSON_NAME] [PERSON_NAME] Akshay [PERSON_NAME] ANAS [PERSON_NA…" at bounding box center [114, 133] width 50 height 12
select select "35044"
click at [89, 127] on select "Select Stylist [PERSON_NAME] [PERSON_NAME] Akshay [PERSON_NAME] ANAS [PERSON_NA…" at bounding box center [114, 133] width 50 height 12
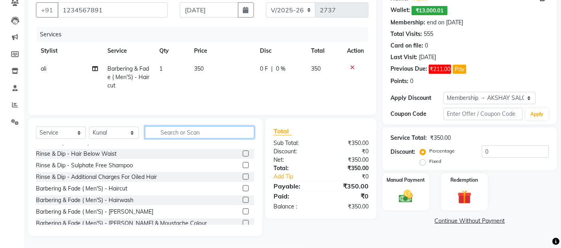
click at [168, 130] on input "text" at bounding box center [199, 132] width 109 height 12
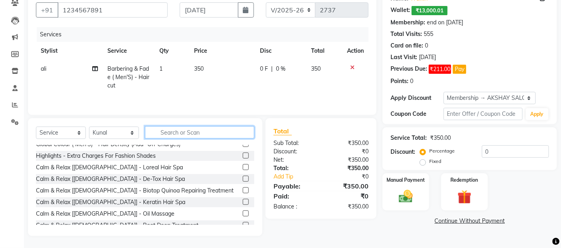
scroll to position [222, 0]
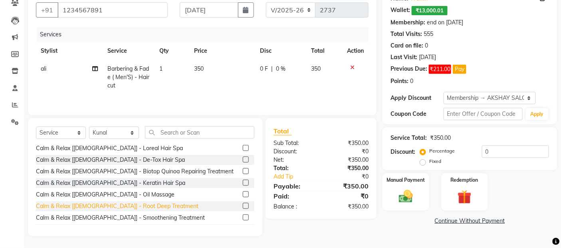
click at [103, 205] on div "Calm & Relax [[DEMOGRAPHIC_DATA]] - Root Deep Treatment" at bounding box center [117, 206] width 163 height 8
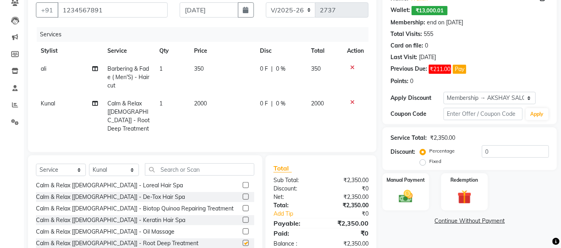
checkbox input "false"
click at [226, 113] on td "2000" at bounding box center [223, 116] width 66 height 43
select select "35044"
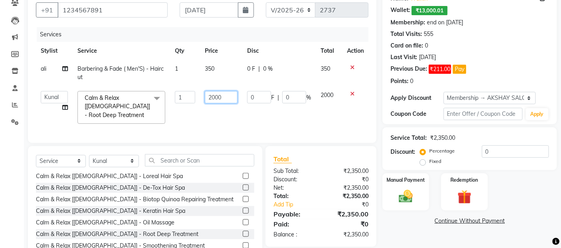
click at [229, 99] on input "2000" at bounding box center [221, 97] width 33 height 12
type input "2450"
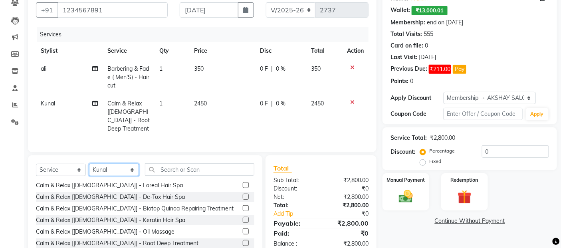
click at [124, 159] on div "Select Service Product Membership Package Voucher Prepaid Gift Card Select Styl…" at bounding box center [145, 214] width 235 height 118
select select "46161"
click at [89, 164] on select "Select Stylist [PERSON_NAME] [PERSON_NAME] Akshay [PERSON_NAME] ANAS [PERSON_NA…" at bounding box center [114, 170] width 50 height 12
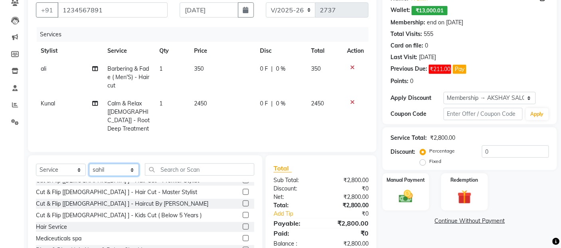
scroll to position [0, 0]
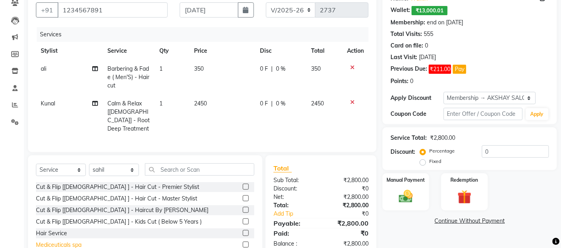
click at [72, 245] on div "Mediceuticals spa" at bounding box center [59, 245] width 46 height 8
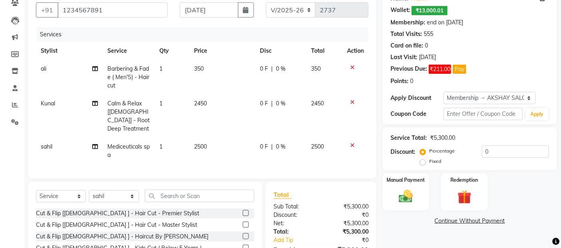
checkbox input "false"
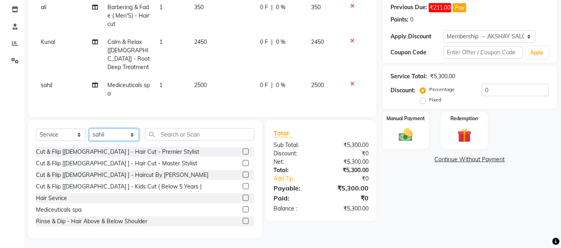
click at [130, 136] on select "Select Stylist [PERSON_NAME] [PERSON_NAME] Akshay [PERSON_NAME] ANAS [PERSON_NA…" at bounding box center [114, 135] width 50 height 12
select select "33167"
click at [89, 129] on select "Select Stylist [PERSON_NAME] [PERSON_NAME] Akshay [PERSON_NAME] ANAS [PERSON_NA…" at bounding box center [114, 135] width 50 height 12
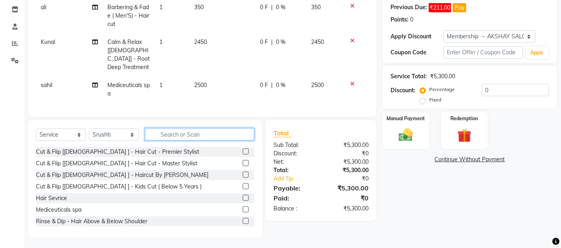
click at [166, 134] on input "text" at bounding box center [199, 134] width 109 height 12
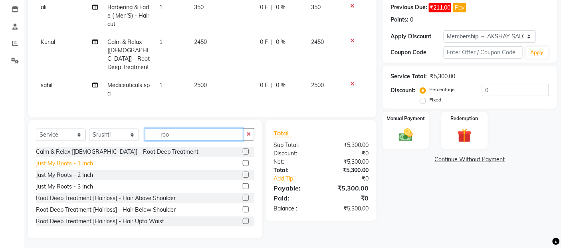
type input "roo"
click at [62, 160] on div "Just My Roots - 1 Inch" at bounding box center [64, 163] width 57 height 8
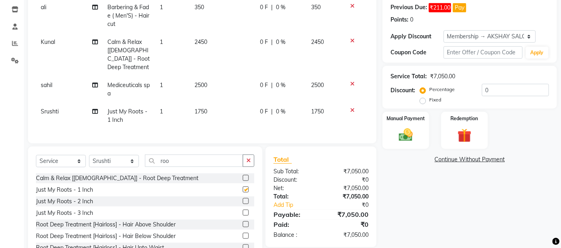
checkbox input "false"
click at [201, 108] on span "1750" at bounding box center [201, 111] width 13 height 7
select select "33167"
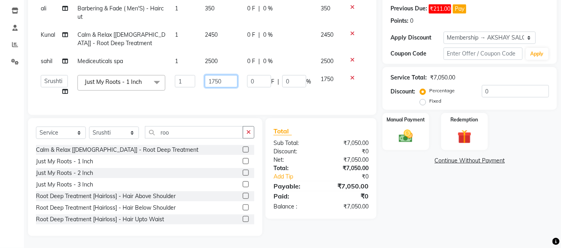
click at [215, 78] on input "1750" at bounding box center [221, 81] width 33 height 12
type input "1650"
click at [122, 141] on div "Client +91 1234567891 Date 04-09-2025 Invoice Number V/2025 V/2025-26 2737 Serv…" at bounding box center [202, 82] width 361 height 309
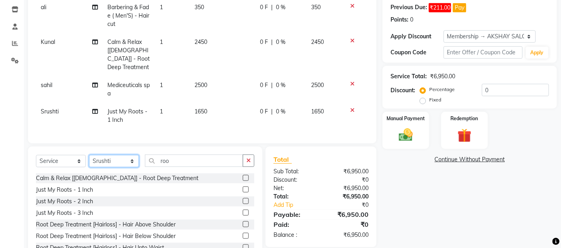
select select "89532"
click at [89, 155] on select "Select Stylist [PERSON_NAME] [PERSON_NAME] Akshay [PERSON_NAME] ANAS [PERSON_NA…" at bounding box center [114, 161] width 50 height 12
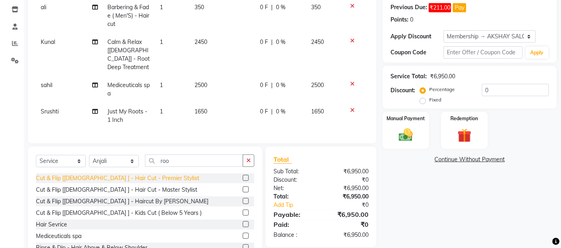
click at [145, 177] on div "Cut & Flip [[DEMOGRAPHIC_DATA] ] - Hair Cut - Premier Stylist" at bounding box center [117, 178] width 163 height 8
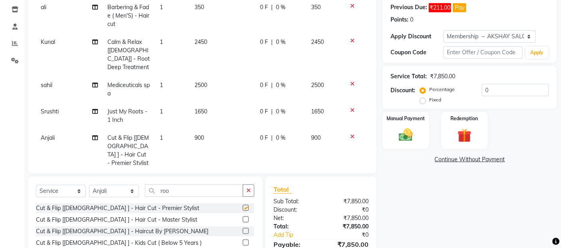
checkbox input "false"
click at [220, 134] on td "900" at bounding box center [223, 150] width 66 height 43
select select "89532"
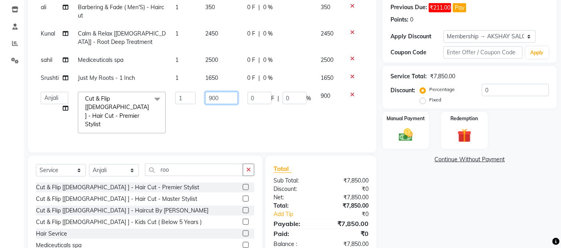
click at [223, 94] on input "900" at bounding box center [221, 98] width 33 height 12
type input "9"
type input "3350"
click at [116, 159] on div "Client +91 1234567891 Date 04-09-2025 Invoice Number V/2025 V/2025-26 2737 Serv…" at bounding box center [202, 99] width 361 height 347
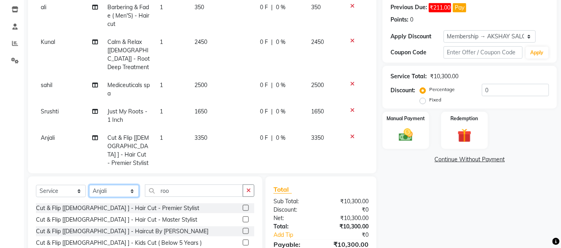
select select "33170"
click at [89, 185] on select "Select Stylist [PERSON_NAME] [PERSON_NAME] Akshay [PERSON_NAME] ANAS [PERSON_NA…" at bounding box center [114, 191] width 50 height 12
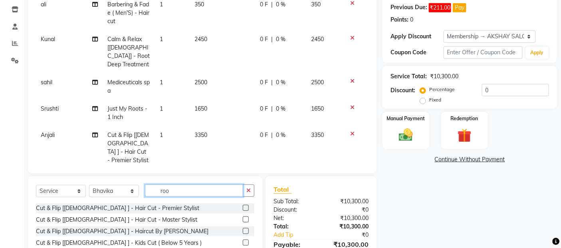
click at [200, 187] on input "roo" at bounding box center [194, 191] width 98 height 12
type input "r"
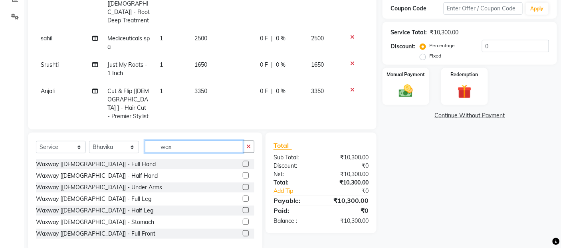
scroll to position [178, 0]
type input "wax"
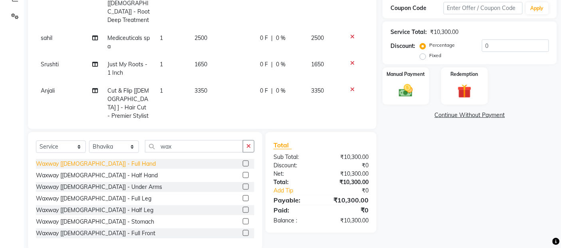
click at [103, 167] on div "Waxway [[DEMOGRAPHIC_DATA]] - Full Hand" at bounding box center [96, 164] width 120 height 8
checkbox input "false"
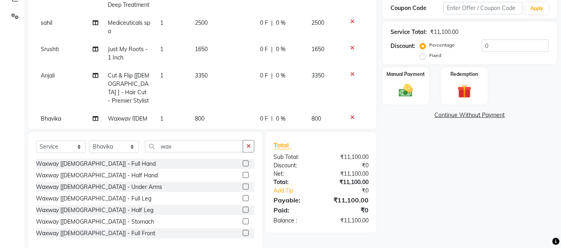
scroll to position [29, 0]
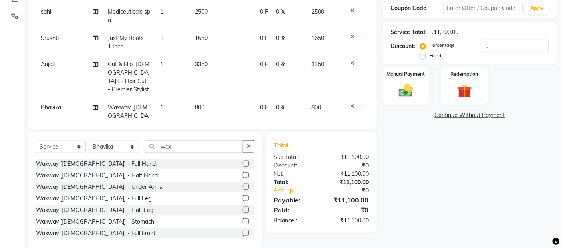
click at [211, 99] on td "800" at bounding box center [223, 116] width 66 height 35
select select "33170"
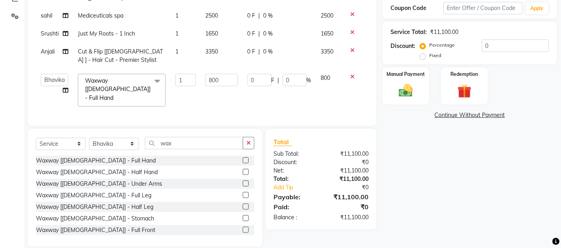
scroll to position [0, 0]
click at [233, 79] on input "800" at bounding box center [221, 80] width 33 height 12
type input "8"
type input "1050"
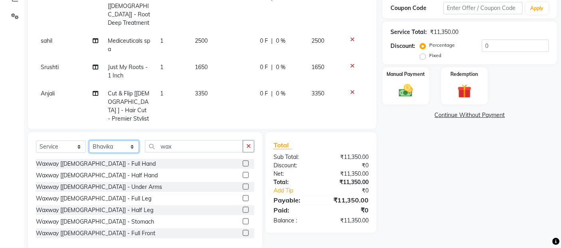
click at [125, 142] on select "Select Stylist [PERSON_NAME] [PERSON_NAME] Akshay [PERSON_NAME] ANAS [PERSON_NA…" at bounding box center [114, 147] width 50 height 12
select select "62189"
click at [89, 141] on select "Select Stylist [PERSON_NAME] [PERSON_NAME] Akshay [PERSON_NAME] ANAS [PERSON_NA…" at bounding box center [114, 147] width 50 height 12
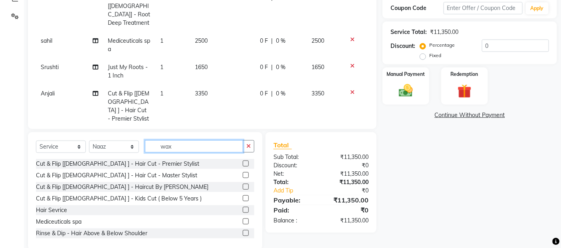
click at [186, 149] on input "wax" at bounding box center [194, 146] width 98 height 12
type input "w"
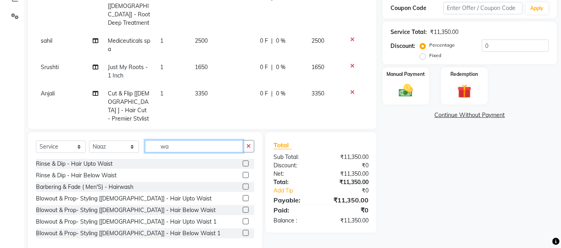
type input "wax"
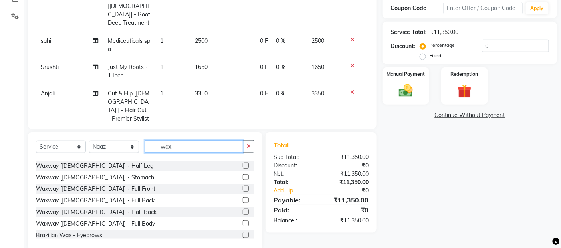
scroll to position [89, 0]
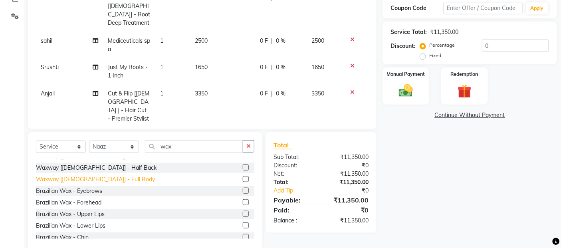
click at [103, 179] on div "Waxway [[DEMOGRAPHIC_DATA]] - Full Body" at bounding box center [95, 179] width 119 height 8
checkbox input "false"
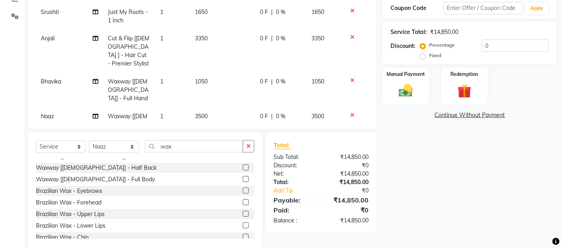
click at [227, 108] on td "3500" at bounding box center [223, 125] width 66 height 35
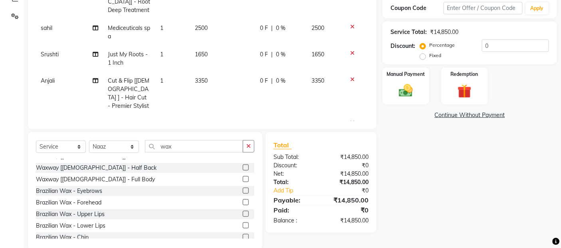
select select "62189"
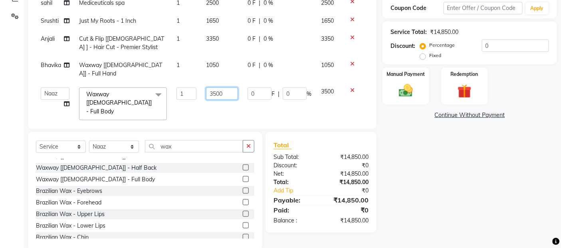
click at [225, 88] on input "3500" at bounding box center [222, 94] width 32 height 12
type input "3130"
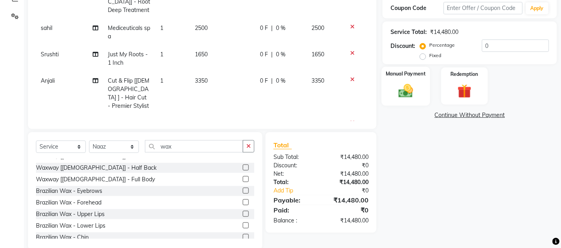
click at [403, 90] on img at bounding box center [406, 90] width 24 height 17
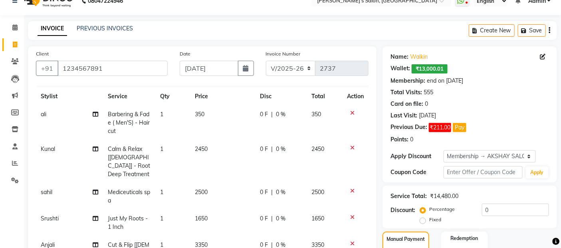
scroll to position [0, 0]
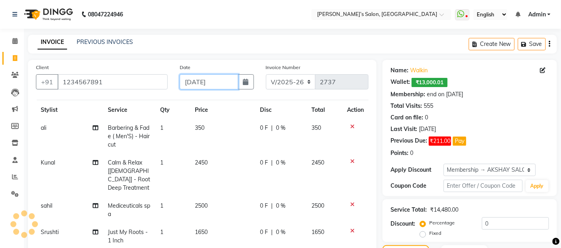
click at [226, 81] on input "[DATE]" at bounding box center [209, 81] width 59 height 15
select select "9"
select select "2025"
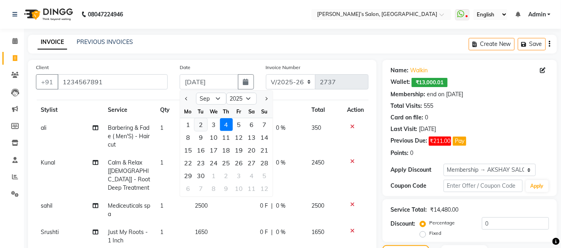
click at [201, 126] on div "2" at bounding box center [201, 124] width 13 height 13
type input "02-09-2025"
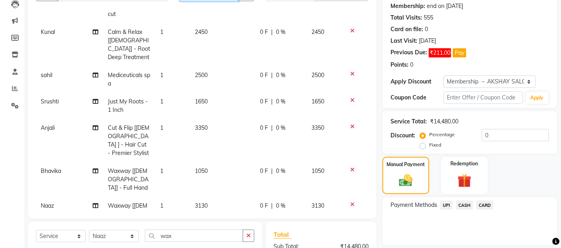
scroll to position [89, 0]
click at [417, 229] on div "Payment Methods UPI CASH CARD" at bounding box center [470, 221] width 175 height 48
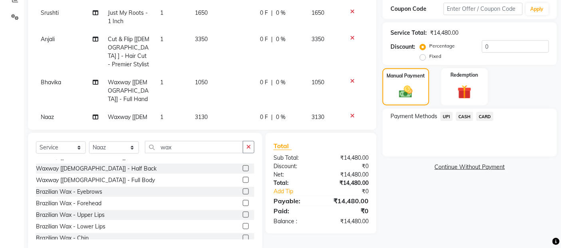
scroll to position [177, 0]
click at [465, 119] on span "CASH" at bounding box center [464, 115] width 17 height 9
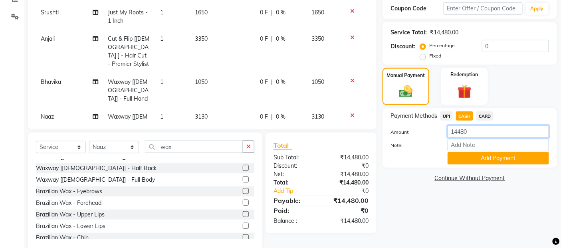
click at [482, 134] on input "14480" at bounding box center [499, 131] width 102 height 12
type input "1"
type input "6630"
click at [484, 157] on button "Add Payment" at bounding box center [499, 158] width 102 height 12
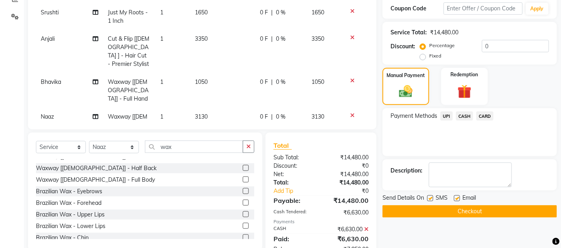
click at [446, 117] on span "UPI" at bounding box center [447, 115] width 12 height 9
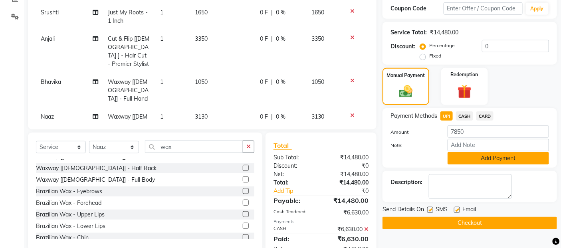
click at [460, 158] on button "Add Payment" at bounding box center [499, 158] width 102 height 12
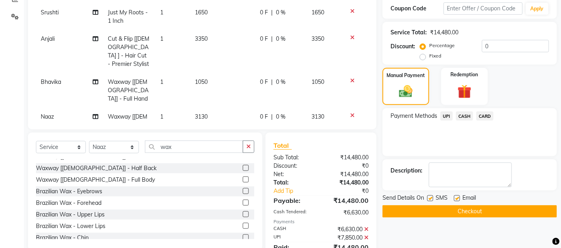
click at [446, 215] on button "Checkout" at bounding box center [470, 211] width 175 height 12
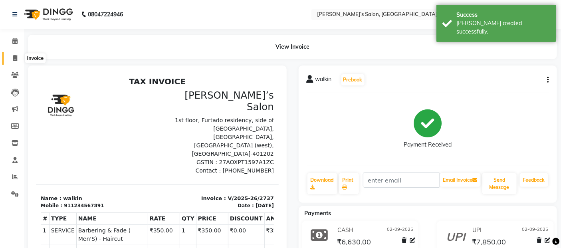
click at [9, 56] on span at bounding box center [15, 58] width 14 height 9
select select "5150"
select select "service"
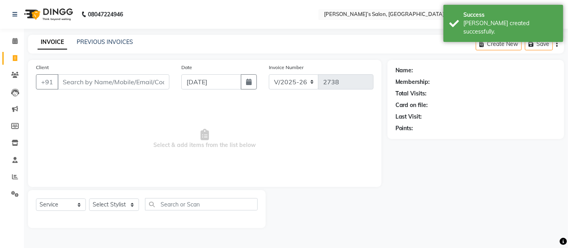
click at [141, 85] on input "Client" at bounding box center [114, 81] width 112 height 15
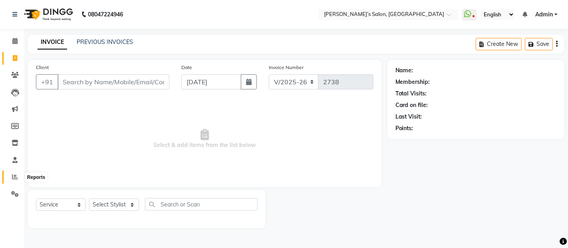
click at [16, 175] on icon at bounding box center [15, 177] width 6 height 6
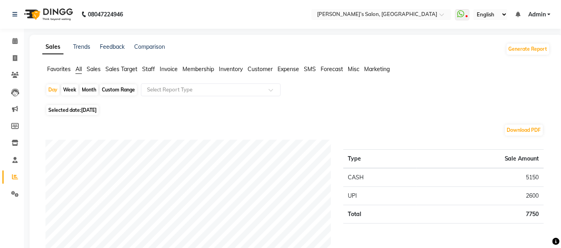
click at [153, 70] on span "Staff" at bounding box center [148, 69] width 13 height 7
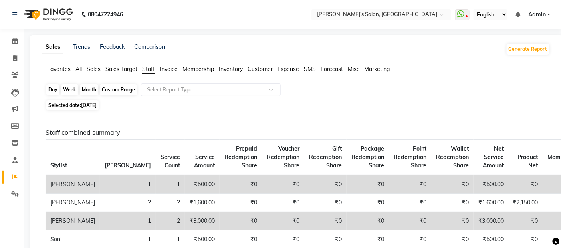
click at [48, 92] on div "Day" at bounding box center [52, 89] width 13 height 11
select select "9"
select select "2025"
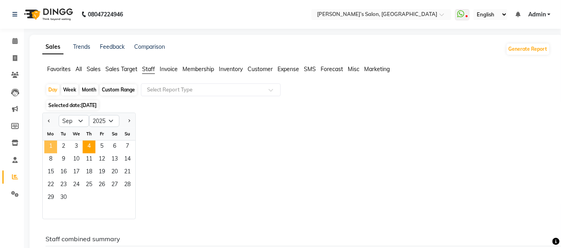
click at [49, 148] on span "1" at bounding box center [50, 147] width 13 height 13
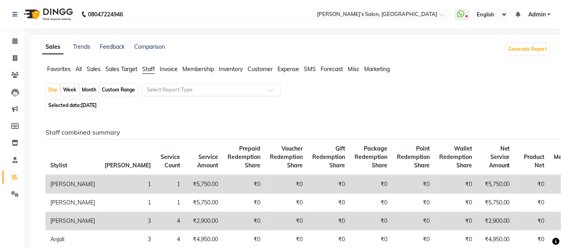
click at [176, 85] on div "Select Report Type" at bounding box center [211, 90] width 140 height 13
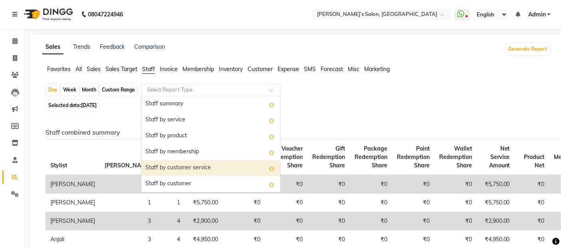
click at [184, 163] on div "Staff by customer service" at bounding box center [210, 168] width 139 height 16
select select "full_report"
select select "pdf"
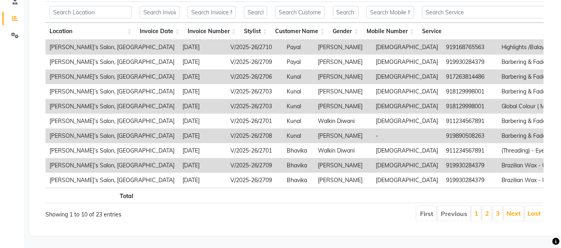
scroll to position [172, 0]
click at [490, 209] on li "2" at bounding box center [488, 214] width 10 height 14
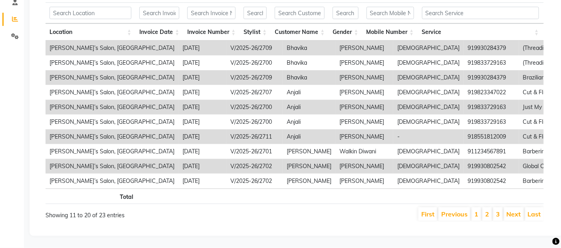
scroll to position [171, 0]
click at [497, 210] on link "3" at bounding box center [498, 214] width 4 height 8
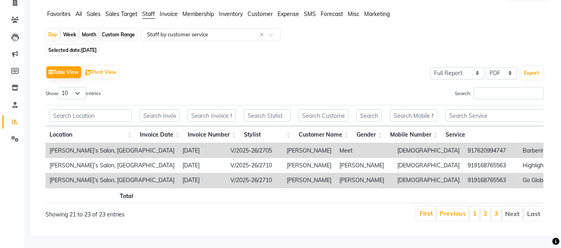
scroll to position [69, 0]
click at [485, 210] on link "2" at bounding box center [486, 213] width 4 height 8
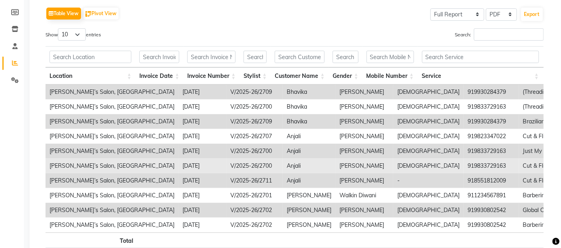
scroll to position [0, 0]
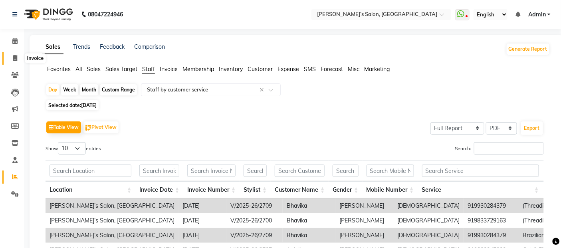
click at [10, 58] on span at bounding box center [15, 58] width 14 height 9
select select "5150"
select select "service"
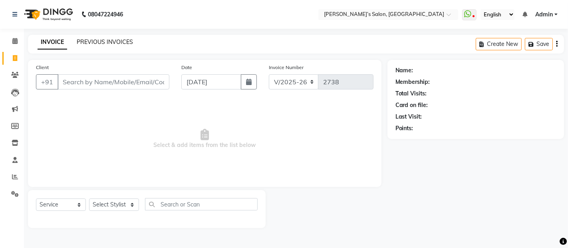
drag, startPoint x: 112, startPoint y: 35, endPoint x: 109, endPoint y: 39, distance: 4.9
click at [112, 35] on div "INVOICE PREVIOUS INVOICES Create New Save" at bounding box center [296, 44] width 536 height 19
click at [110, 44] on link "PREVIOUS INVOICES" at bounding box center [105, 41] width 56 height 7
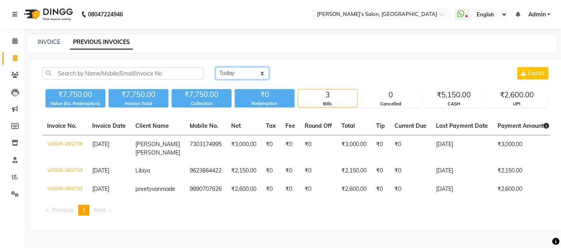
click at [245, 76] on select "Today Yesterday Custom Range" at bounding box center [243, 73] width 54 height 12
select select "range"
click at [216, 67] on select "Today Yesterday Custom Range" at bounding box center [243, 73] width 54 height 12
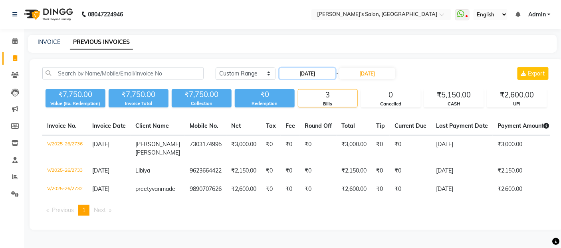
click at [326, 72] on input "[DATE]" at bounding box center [308, 73] width 56 height 11
select select "9"
select select "2025"
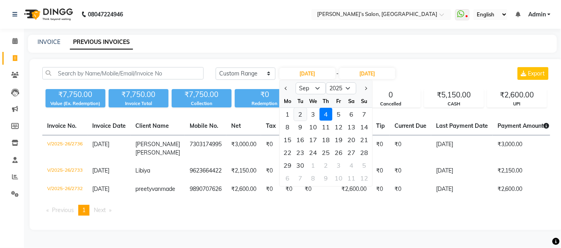
click at [304, 115] on div "2" at bounding box center [300, 114] width 13 height 13
type input "02-09-2025"
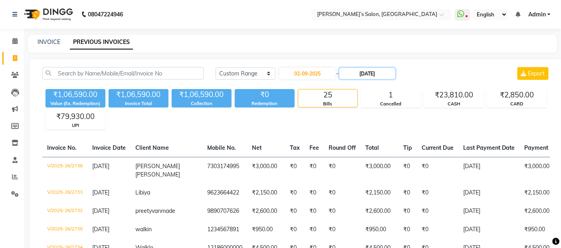
click at [370, 79] on input "[DATE]" at bounding box center [368, 73] width 56 height 11
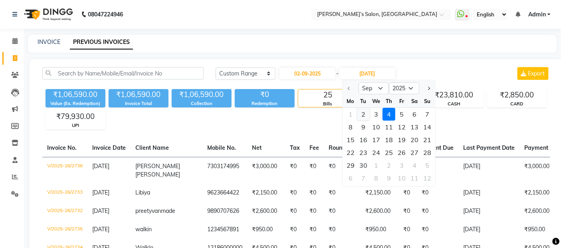
click at [368, 113] on div "2" at bounding box center [363, 114] width 13 height 13
type input "02-09-2025"
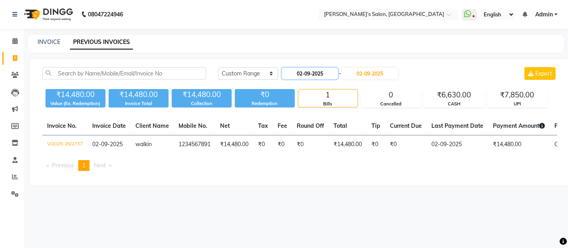
click at [307, 72] on input "02-09-2025" at bounding box center [310, 73] width 56 height 11
select select "9"
select select "2025"
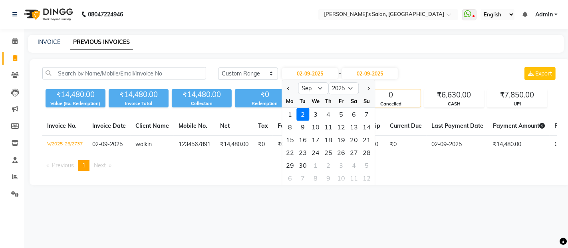
drag, startPoint x: 290, startPoint y: 115, endPoint x: 366, endPoint y: 92, distance: 79.0
click at [290, 114] on div "1" at bounding box center [290, 114] width 13 height 13
type input "[DATE]"
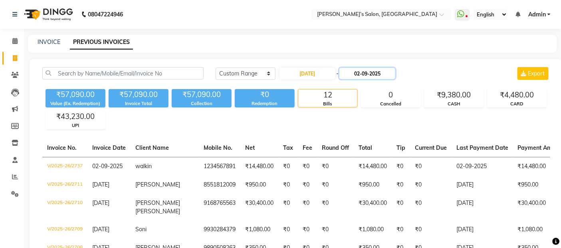
click at [377, 76] on input "02-09-2025" at bounding box center [368, 73] width 56 height 11
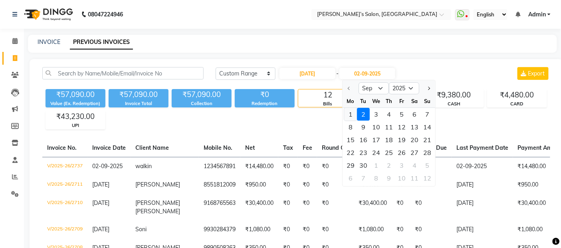
click at [351, 112] on div "1" at bounding box center [350, 114] width 13 height 13
type input "[DATE]"
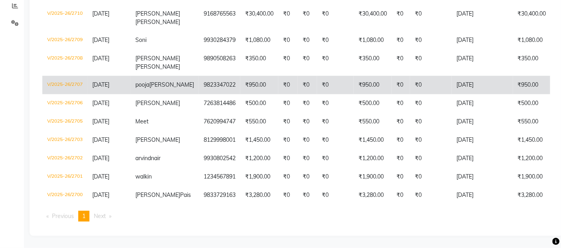
scroll to position [177, 0]
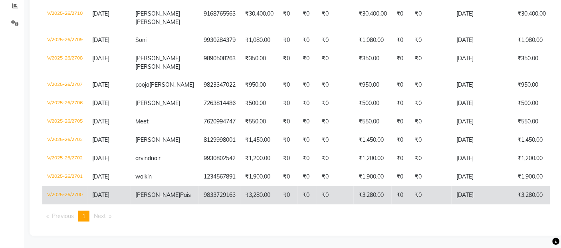
click at [298, 194] on td "₹0" at bounding box center [307, 195] width 19 height 18
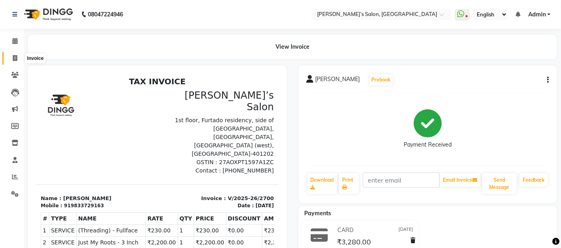
click at [19, 58] on span at bounding box center [15, 58] width 14 height 9
select select "5150"
select select "service"
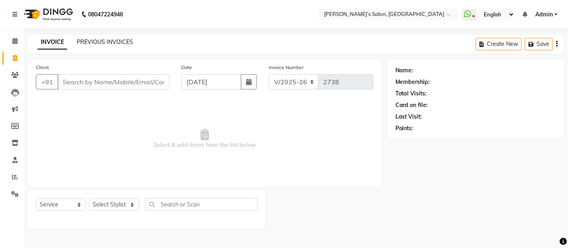
click at [124, 39] on link "PREVIOUS INVOICES" at bounding box center [105, 41] width 56 height 7
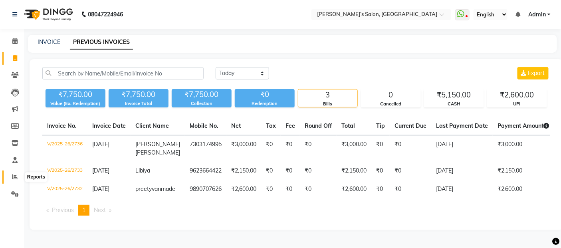
click at [14, 175] on icon at bounding box center [15, 177] width 6 height 6
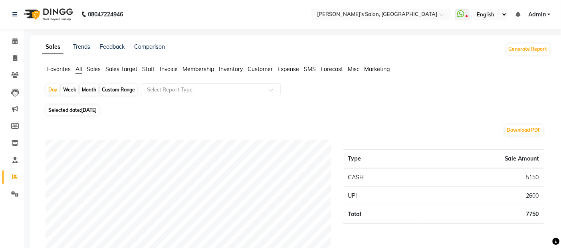
click at [149, 70] on span "Staff" at bounding box center [148, 69] width 13 height 7
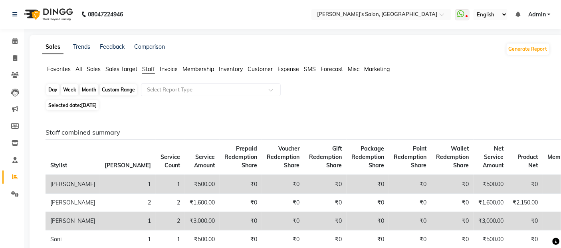
click at [57, 89] on div "Day" at bounding box center [52, 89] width 13 height 11
select select "9"
select select "2025"
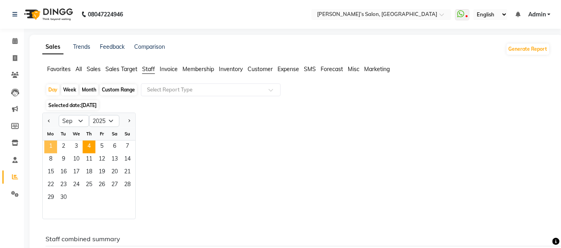
click at [53, 144] on span "1" at bounding box center [50, 147] width 13 height 13
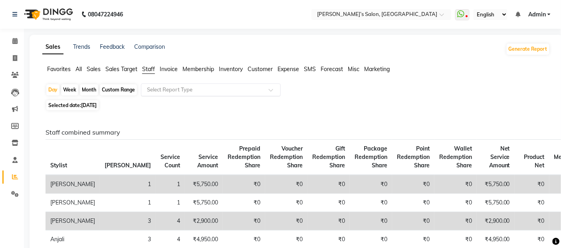
click at [151, 85] on div "Select Report Type" at bounding box center [211, 90] width 140 height 13
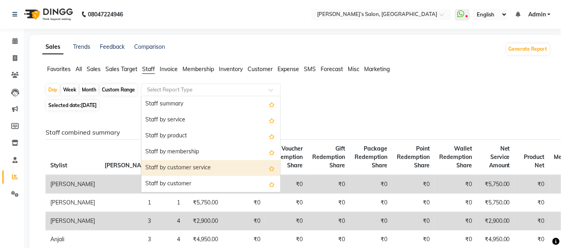
click at [172, 167] on div "Staff by customer service" at bounding box center [210, 168] width 139 height 16
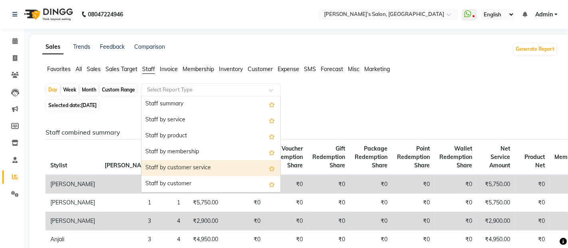
select select "full_report"
select select "pdf"
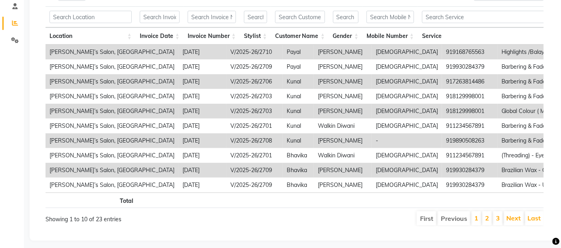
scroll to position [172, 0]
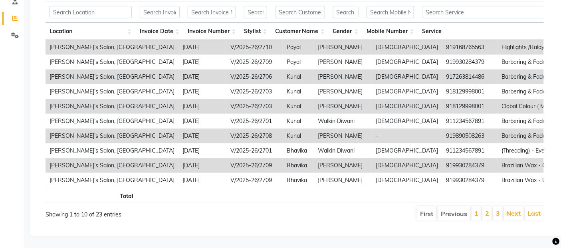
click at [484, 207] on li "2" at bounding box center [488, 214] width 10 height 14
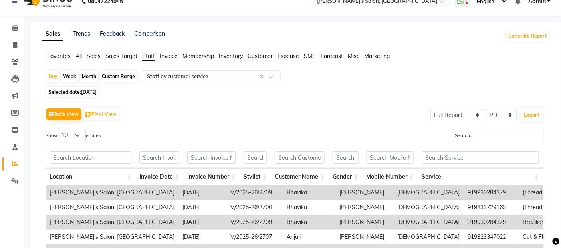
scroll to position [0, 0]
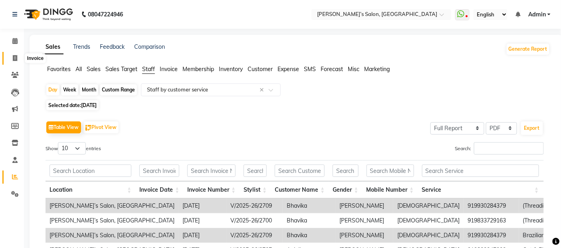
click at [10, 60] on span at bounding box center [15, 58] width 14 height 9
select select "service"
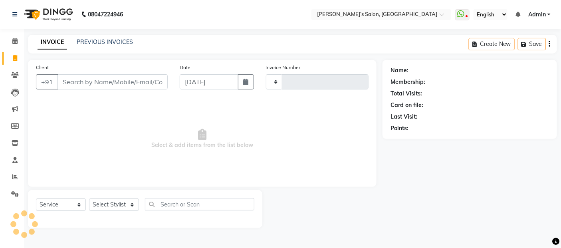
type input "2738"
select select "5150"
click at [111, 38] on div "PREVIOUS INVOICES" at bounding box center [105, 42] width 56 height 8
click at [122, 38] on div "PREVIOUS INVOICES" at bounding box center [105, 42] width 56 height 8
click at [94, 44] on link "PREVIOUS INVOICES" at bounding box center [105, 41] width 56 height 7
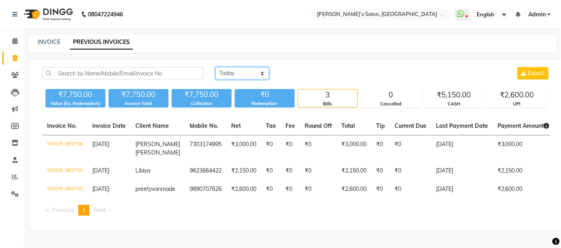
click at [222, 73] on select "Today Yesterday Custom Range" at bounding box center [243, 73] width 54 height 12
select select "range"
click at [216, 67] on select "Today Yesterday Custom Range" at bounding box center [243, 73] width 54 height 12
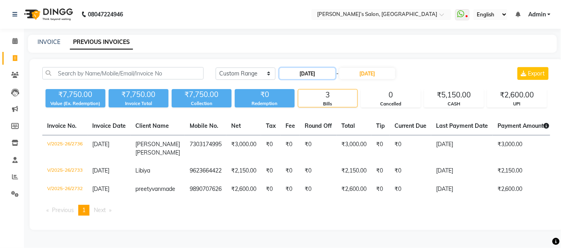
click at [309, 74] on input "[DATE]" at bounding box center [308, 73] width 56 height 11
select select "9"
select select "2025"
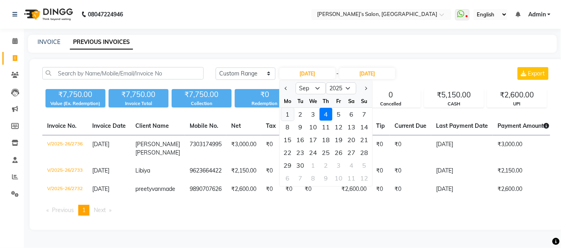
drag, startPoint x: 286, startPoint y: 112, endPoint x: 345, endPoint y: 79, distance: 67.6
click at [287, 111] on div "1" at bounding box center [287, 114] width 13 height 13
type input "[DATE]"
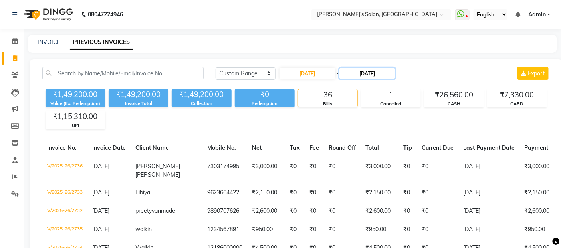
click at [362, 70] on input "[DATE]" at bounding box center [368, 73] width 56 height 11
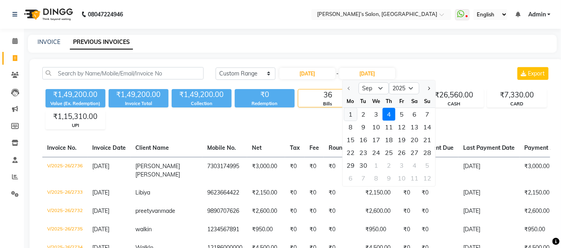
click at [352, 114] on div "1" at bounding box center [350, 114] width 13 height 13
type input "[DATE]"
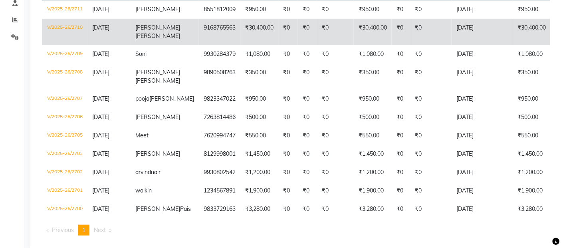
scroll to position [177, 0]
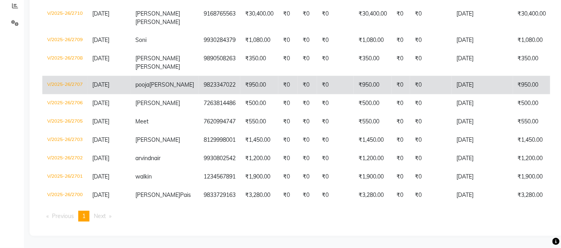
click at [199, 84] on td "9823347022" at bounding box center [220, 85] width 42 height 18
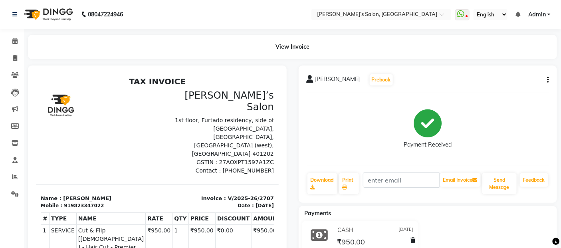
click at [550, 79] on div "[PERSON_NAME] Prebook Payment Received Download Print Email Invoice Send Messag…" at bounding box center [428, 134] width 259 height 137
click at [547, 81] on button "button" at bounding box center [547, 80] width 5 height 8
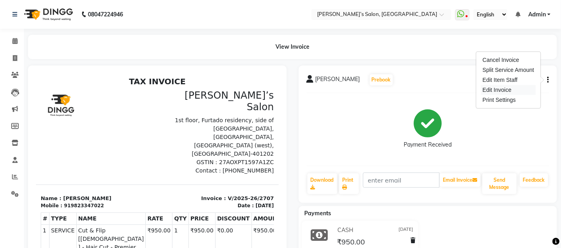
click at [494, 89] on div "Edit Invoice" at bounding box center [509, 90] width 55 height 10
select select "service"
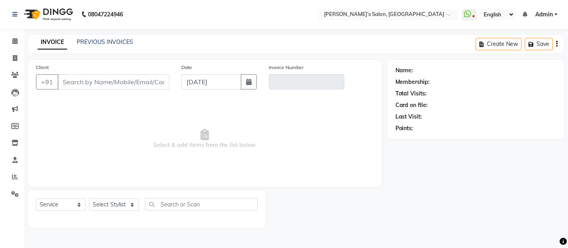
type input "9823347022"
type input "V/2025-26/2707"
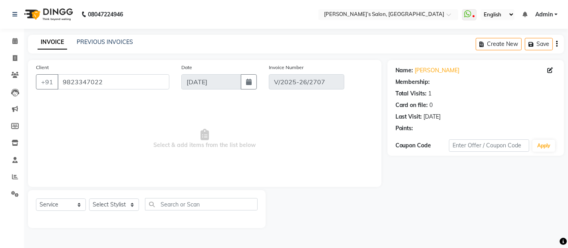
type input "[DATE]"
select select "select"
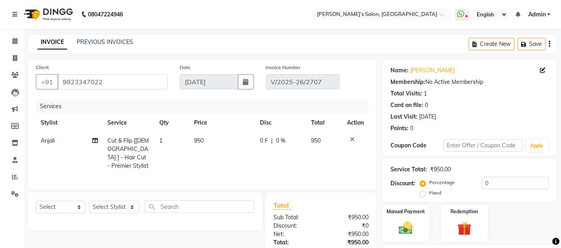
click at [213, 143] on td "950" at bounding box center [223, 153] width 66 height 43
select select "89532"
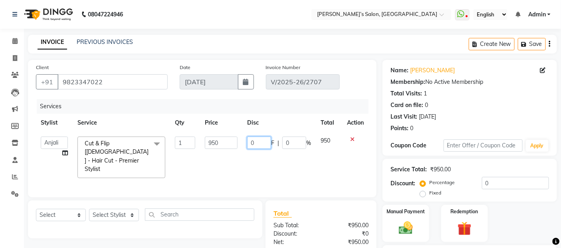
click at [260, 140] on input "0" at bounding box center [259, 143] width 24 height 12
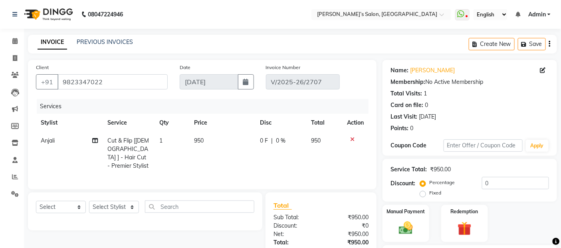
click at [225, 144] on td "950" at bounding box center [223, 153] width 66 height 43
select select "89532"
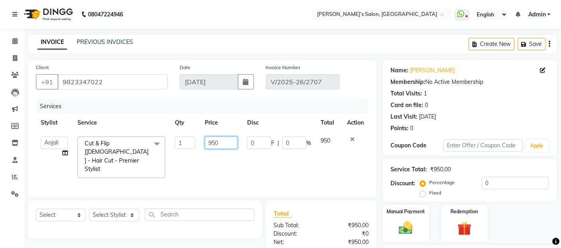
click at [223, 144] on input "950" at bounding box center [221, 143] width 33 height 12
type input "9"
type input "750"
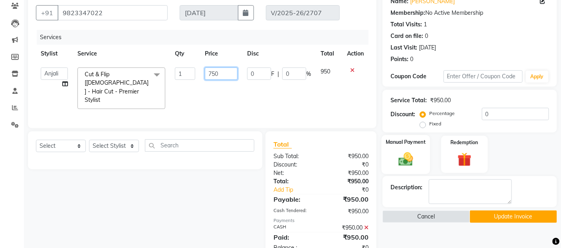
scroll to position [83, 0]
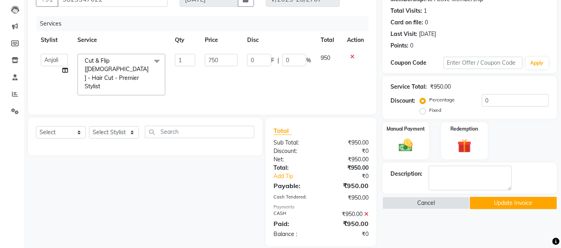
click at [509, 206] on button "Update Invoice" at bounding box center [513, 203] width 87 height 12
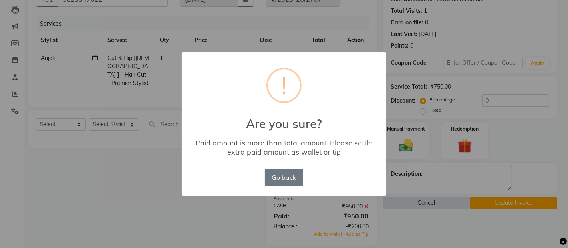
click at [354, 232] on div "× ! Are you sure? Paid amount is more than total amount. Please settle extra pa…" at bounding box center [284, 124] width 568 height 248
click at [290, 187] on div "Go back No OK" at bounding box center [284, 178] width 42 height 22
click at [294, 175] on button "Go back" at bounding box center [284, 178] width 38 height 18
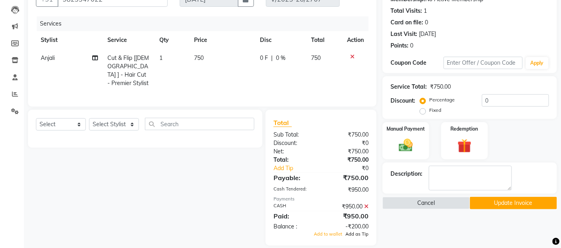
click at [354, 231] on span "Add as Tip" at bounding box center [357, 234] width 23 height 6
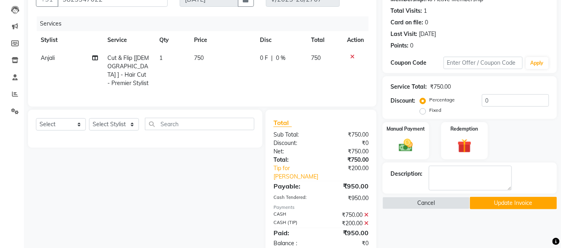
click at [548, 197] on button "Update Invoice" at bounding box center [513, 203] width 87 height 12
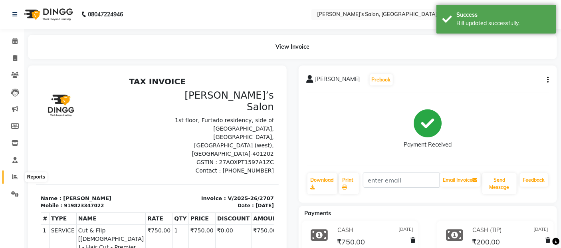
click at [12, 178] on icon at bounding box center [15, 177] width 6 height 6
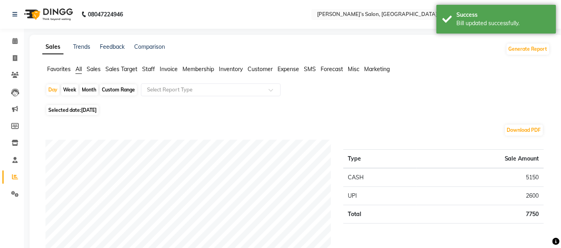
click at [149, 67] on span "Staff" at bounding box center [148, 69] width 13 height 7
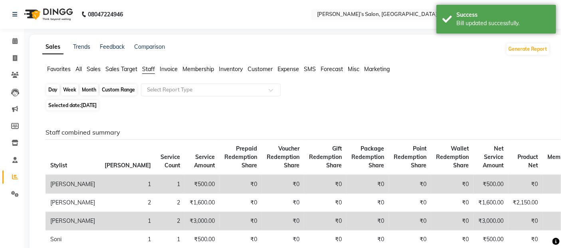
click at [52, 92] on div "Day" at bounding box center [52, 89] width 13 height 11
select select "9"
select select "2025"
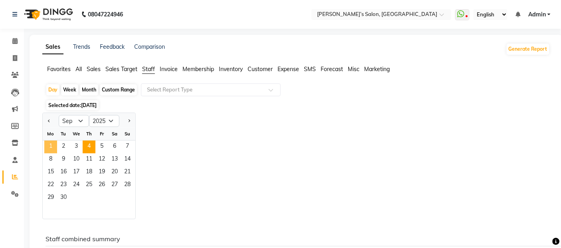
click at [46, 149] on span "1" at bounding box center [50, 147] width 13 height 13
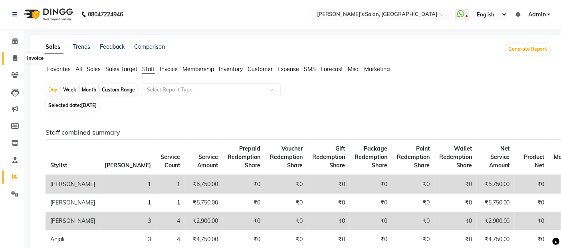
click at [13, 55] on icon at bounding box center [15, 58] width 4 height 6
select select "5150"
select select "service"
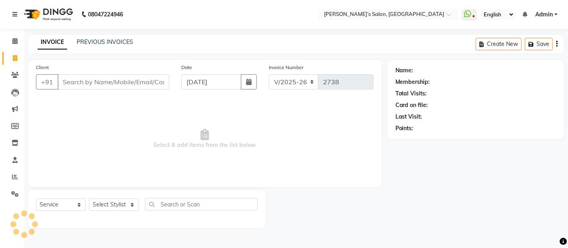
click at [106, 89] on input "Client" at bounding box center [114, 81] width 112 height 15
click at [209, 82] on input "[DATE]" at bounding box center [211, 81] width 60 height 15
select select "9"
select select "2025"
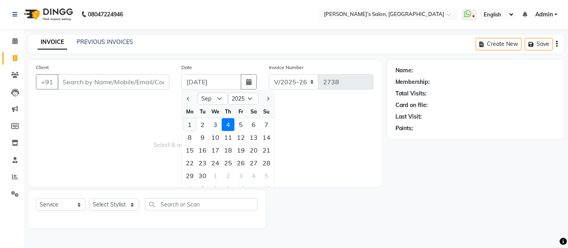
click at [193, 126] on div "1" at bounding box center [189, 124] width 13 height 13
type input "[DATE]"
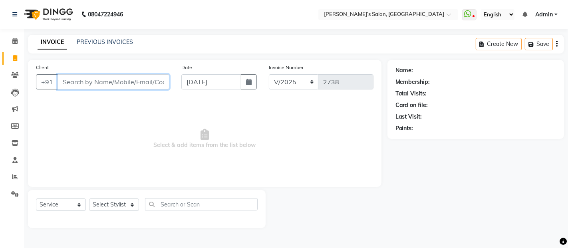
click at [142, 86] on input "Client" at bounding box center [114, 81] width 112 height 15
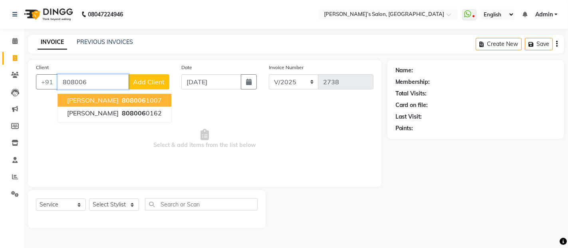
click at [123, 98] on span "808006" at bounding box center [134, 100] width 24 height 8
type input "8080061007"
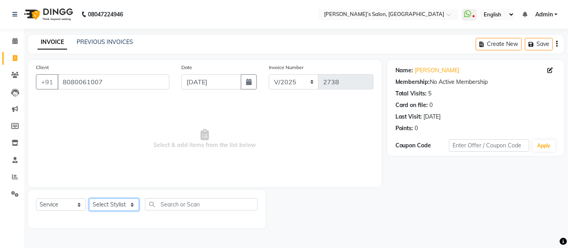
click at [106, 207] on select "Select Stylist [PERSON_NAME] [PERSON_NAME] Akshay [PERSON_NAME] ANAS [PERSON_NA…" at bounding box center [114, 205] width 50 height 12
select select "33170"
click at [89, 199] on select "Select Stylist [PERSON_NAME] [PERSON_NAME] Akshay [PERSON_NAME] ANAS [PERSON_NA…" at bounding box center [114, 205] width 50 height 12
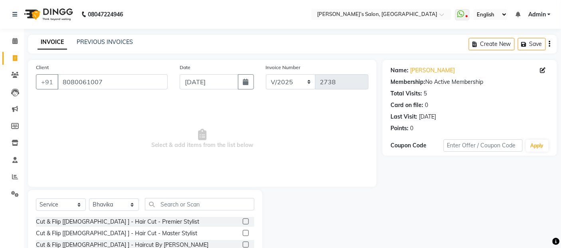
click at [186, 197] on div "Select Service Product Membership Package Voucher Prepaid Gift Card Select Styl…" at bounding box center [145, 249] width 235 height 118
click at [186, 201] on input "text" at bounding box center [199, 204] width 109 height 12
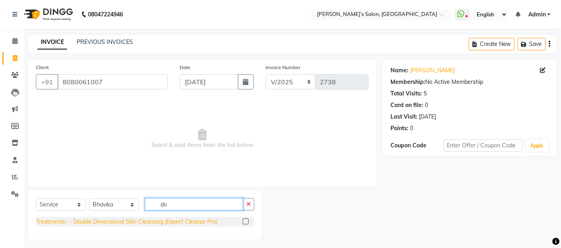
type input "do"
click at [173, 224] on div "Treatments : - Double Dimensional Skin Cleansing (Expert Cleanse Pro)" at bounding box center [127, 222] width 182 height 8
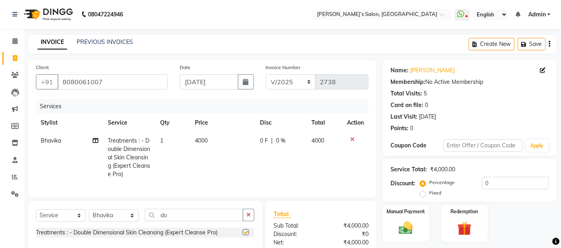
checkbox input "false"
click at [228, 145] on td "4000" at bounding box center [223, 158] width 66 height 52
select select "33170"
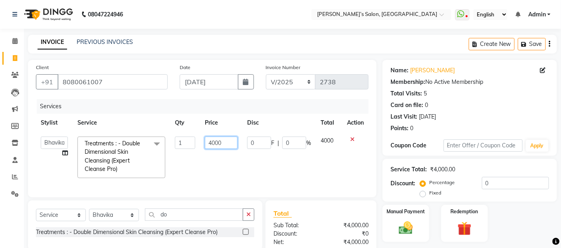
click at [228, 145] on input "4000" at bounding box center [221, 143] width 33 height 12
type input "4"
type input "3500"
click at [107, 221] on select "Select Stylist [PERSON_NAME] [PERSON_NAME] Akshay [PERSON_NAME] ANAS [PERSON_NA…" at bounding box center [114, 215] width 50 height 12
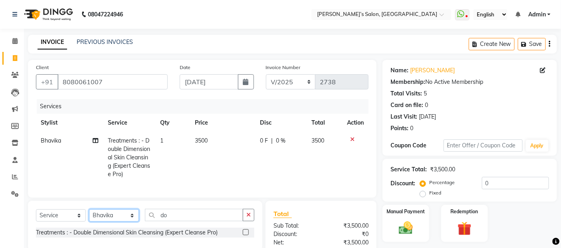
select select "68504"
click at [89, 216] on select "Select Stylist [PERSON_NAME] [PERSON_NAME] Akshay [PERSON_NAME] ANAS [PERSON_NA…" at bounding box center [114, 215] width 50 height 12
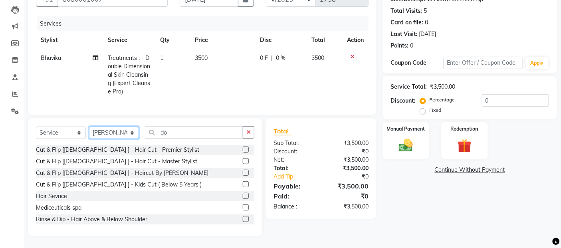
scroll to position [89, 0]
click at [178, 133] on input "do" at bounding box center [194, 132] width 98 height 12
type input "d"
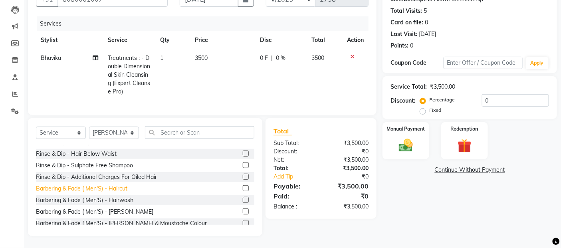
click at [109, 187] on div "Barbering & Fade ( Men'S) - Haircut" at bounding box center [82, 189] width 92 height 8
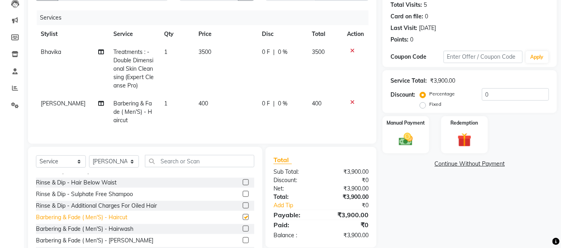
checkbox input "false"
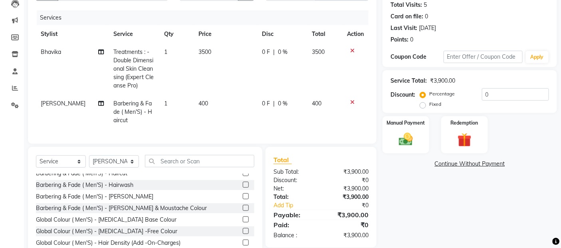
scroll to position [133, 0]
click at [143, 224] on div "Global Colour ( Men'S) - [MEDICAL_DATA] Base Colour" at bounding box center [106, 219] width 141 height 8
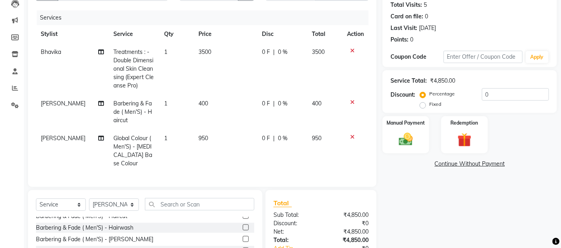
checkbox input "false"
click at [214, 141] on td "950" at bounding box center [226, 150] width 64 height 43
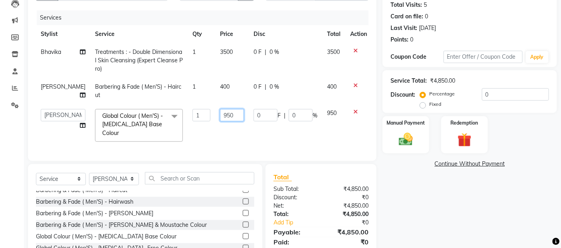
click at [225, 114] on input "950" at bounding box center [232, 115] width 24 height 12
type input "9"
type input "850"
click at [229, 83] on tbody "[PERSON_NAME] Treatments : - Double Dimensional Skin Cleansing (Expert Cleanse …" at bounding box center [204, 95] width 336 height 104
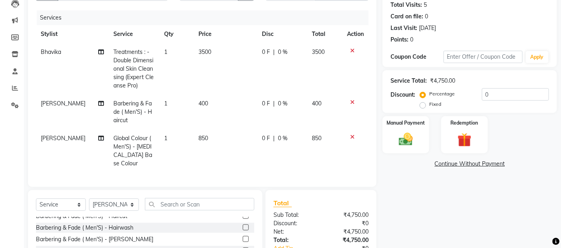
click at [221, 109] on td "400" at bounding box center [226, 112] width 64 height 35
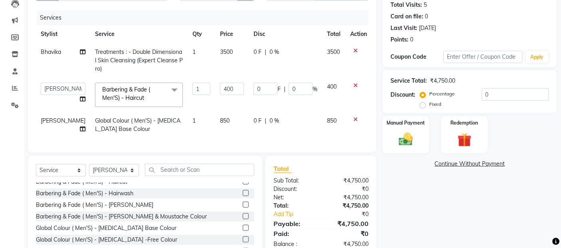
click at [230, 82] on td "400" at bounding box center [232, 95] width 34 height 34
click at [229, 86] on input "400" at bounding box center [232, 89] width 24 height 12
type input "4"
type input "350"
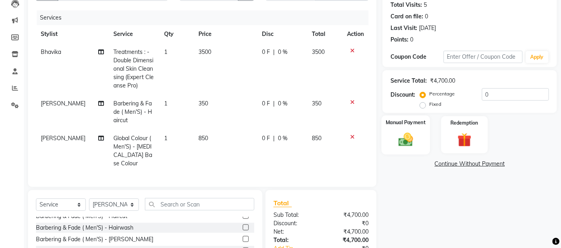
click at [394, 142] on img at bounding box center [406, 139] width 24 height 17
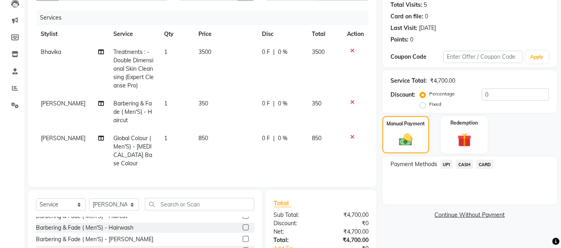
click at [460, 163] on span "CASH" at bounding box center [464, 164] width 17 height 9
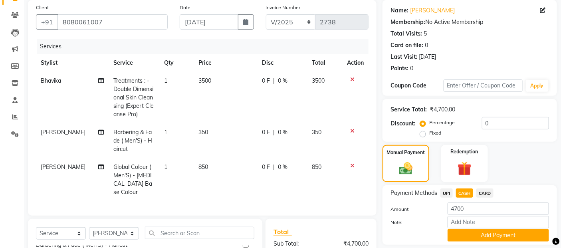
scroll to position [159, 0]
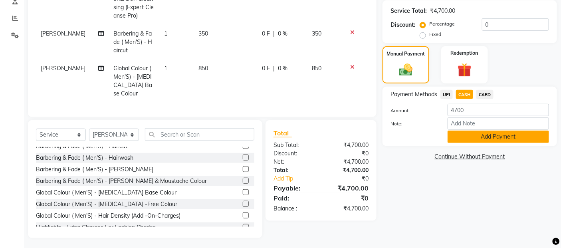
click at [476, 141] on button "Add Payment" at bounding box center [499, 137] width 102 height 12
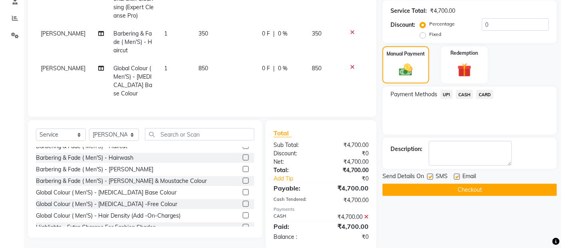
click at [474, 191] on button "Checkout" at bounding box center [470, 190] width 175 height 12
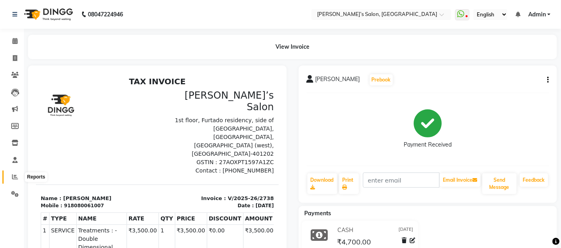
click at [14, 174] on icon at bounding box center [15, 177] width 6 height 6
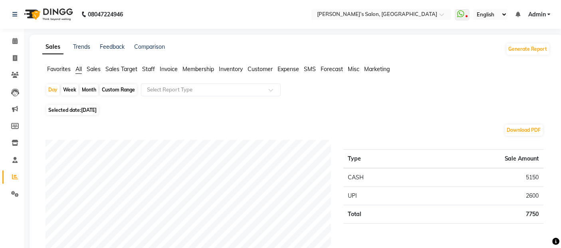
click at [152, 67] on span "Staff" at bounding box center [148, 69] width 13 height 7
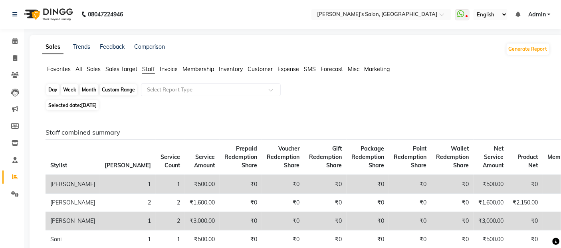
click at [58, 89] on div "Day" at bounding box center [52, 89] width 13 height 11
select select "9"
select select "2025"
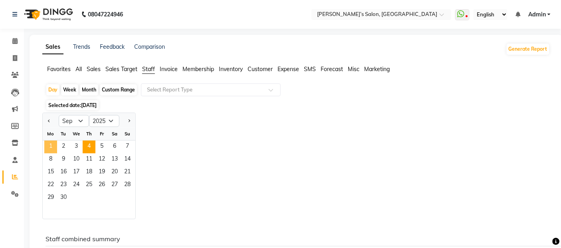
click at [51, 148] on span "1" at bounding box center [50, 147] width 13 height 13
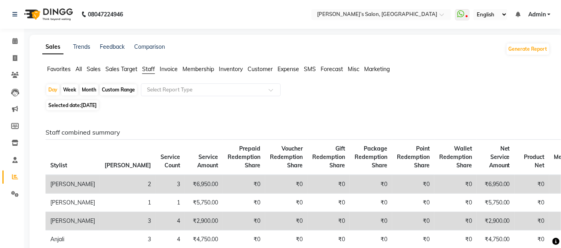
drag, startPoint x: 91, startPoint y: 71, endPoint x: 125, endPoint y: 72, distance: 34.4
click at [92, 71] on span "Sales" at bounding box center [94, 69] width 14 height 7
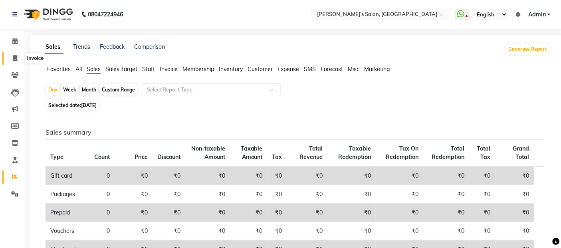
click at [14, 55] on icon at bounding box center [15, 58] width 4 height 6
select select "5150"
select select "service"
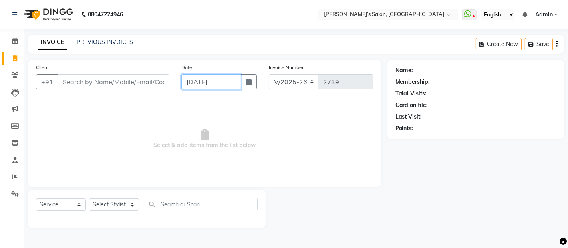
click at [217, 79] on input "[DATE]" at bounding box center [211, 81] width 60 height 15
select select "9"
select select "2025"
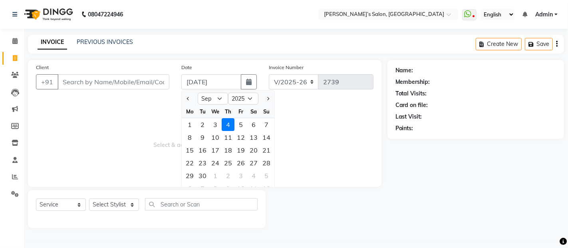
drag, startPoint x: 190, startPoint y: 125, endPoint x: 157, endPoint y: 102, distance: 40.8
click at [190, 125] on div "1" at bounding box center [189, 124] width 13 height 13
type input "[DATE]"
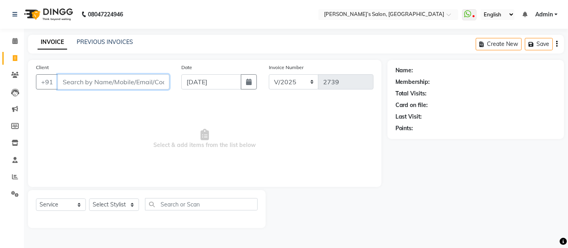
click at [127, 78] on input "Client" at bounding box center [114, 81] width 112 height 15
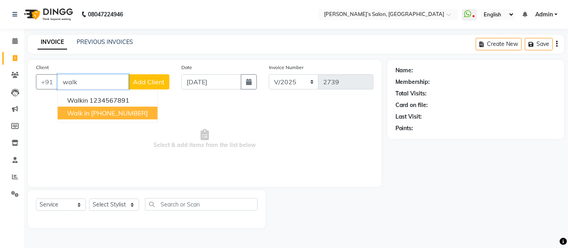
click at [131, 109] on ngb-highlight "[PHONE_NUMBER]" at bounding box center [119, 113] width 57 height 8
type input "12186000000"
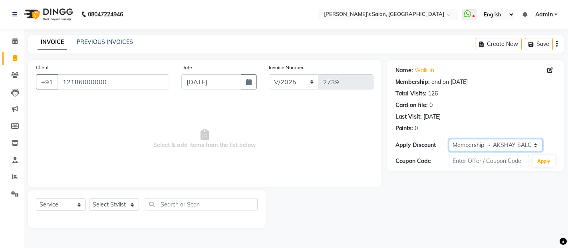
click at [477, 147] on select "Select Membership → AKSHAY SALON Membership → [PERSON_NAME]" at bounding box center [496, 145] width 94 height 12
select select "0:"
click at [449, 139] on select "Select Membership → AKSHAY SALON Membership → [PERSON_NAME]" at bounding box center [496, 145] width 94 height 12
click at [102, 207] on select "Select Stylist [PERSON_NAME] [PERSON_NAME] Akshay [PERSON_NAME] ANAS [PERSON_NA…" at bounding box center [114, 205] width 50 height 12
click at [89, 199] on select "Select Stylist [PERSON_NAME] [PERSON_NAME] Akshay [PERSON_NAME] ANAS [PERSON_NA…" at bounding box center [114, 205] width 50 height 12
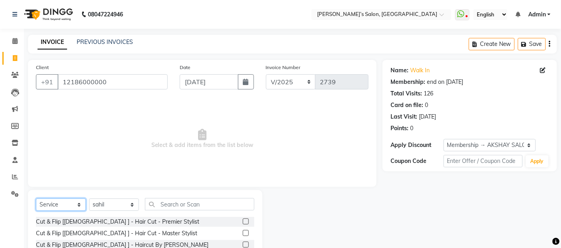
click at [66, 201] on select "Select Service Product Membership Package Voucher Prepaid Gift Card" at bounding box center [61, 205] width 50 height 12
click at [102, 201] on select "Select Stylist [PERSON_NAME] [PERSON_NAME] Akshay [PERSON_NAME] ANAS [PERSON_NA…" at bounding box center [114, 205] width 50 height 12
select select "52310"
click at [89, 199] on select "Select Stylist [PERSON_NAME] [PERSON_NAME] Akshay [PERSON_NAME] ANAS [PERSON_NA…" at bounding box center [114, 205] width 50 height 12
click at [63, 204] on select "Select Service Product Membership Package Voucher Prepaid Gift Card" at bounding box center [61, 205] width 50 height 12
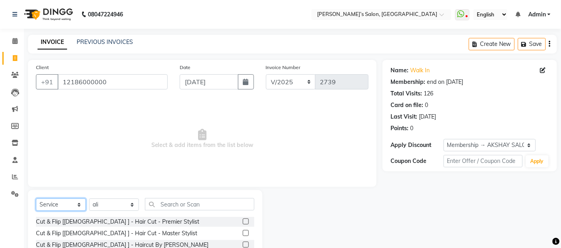
select select "product"
click at [36, 199] on select "Select Service Product Membership Package Voucher Prepaid Gift Card" at bounding box center [61, 205] width 50 height 12
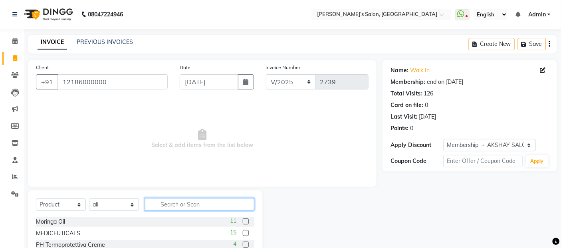
click at [198, 204] on input "text" at bounding box center [199, 204] width 109 height 12
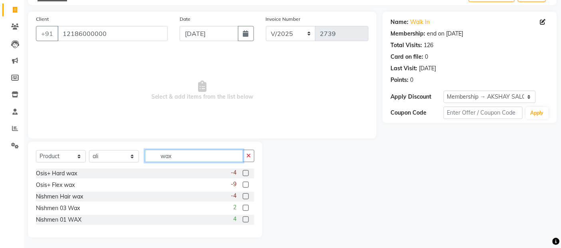
scroll to position [50, 0]
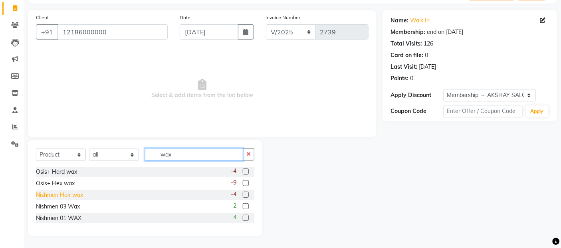
type input "wax"
click at [77, 197] on div "Nishmen Hair wax" at bounding box center [59, 195] width 47 height 8
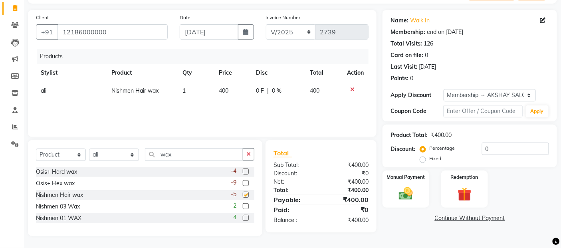
checkbox input "false"
click at [228, 98] on td "400" at bounding box center [233, 91] width 37 height 18
select select "52310"
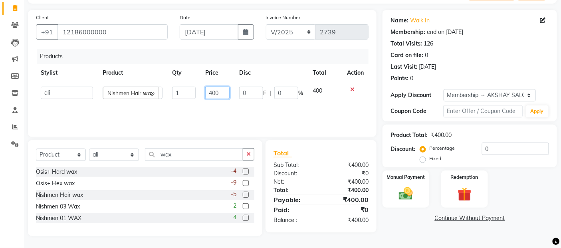
click at [229, 96] on input "400" at bounding box center [217, 93] width 25 height 12
type input "4"
type input "300"
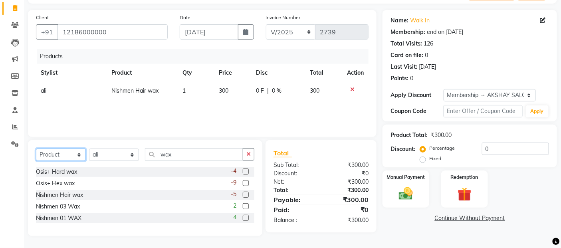
click at [55, 151] on select "Select Service Product Membership Package Voucher Prepaid Gift Card" at bounding box center [61, 155] width 50 height 12
select select "service"
click at [36, 149] on select "Select Service Product Membership Package Voucher Prepaid Gift Card" at bounding box center [61, 155] width 50 height 12
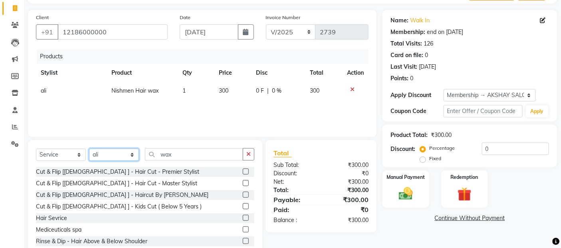
click at [110, 156] on select "Select Stylist [PERSON_NAME] [PERSON_NAME] Akshay [PERSON_NAME] ANAS [PERSON_NA…" at bounding box center [114, 155] width 50 height 12
select select "68504"
click at [89, 149] on select "Select Stylist [PERSON_NAME] [PERSON_NAME] Akshay [PERSON_NAME] ANAS [PERSON_NA…" at bounding box center [114, 155] width 50 height 12
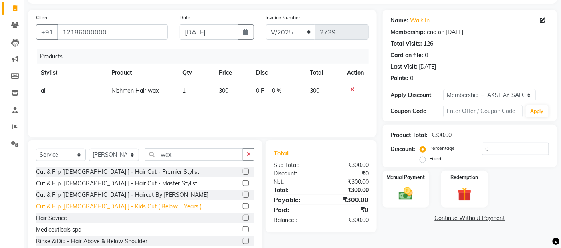
click at [114, 209] on div "Cut & Flip [[DEMOGRAPHIC_DATA] ] - Kids Cut ( Below 5 Years )" at bounding box center [119, 207] width 166 height 8
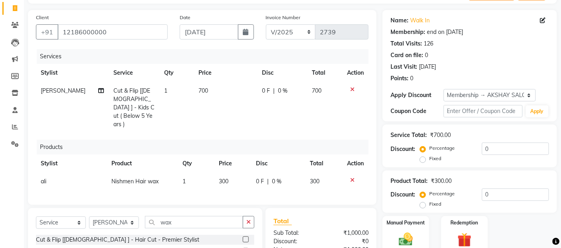
checkbox input "false"
click at [213, 95] on td "700" at bounding box center [226, 108] width 64 height 52
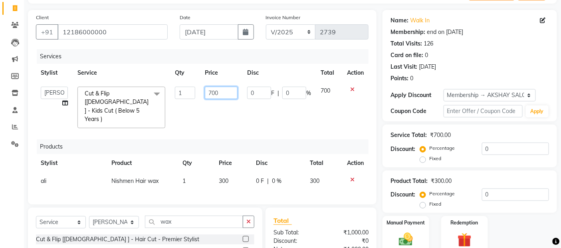
click at [225, 91] on input "700" at bounding box center [221, 93] width 33 height 12
type input "7"
type input "650"
click at [120, 216] on select "Select Stylist [PERSON_NAME] [PERSON_NAME] Akshay [PERSON_NAME] ANAS [PERSON_NA…" at bounding box center [114, 222] width 50 height 12
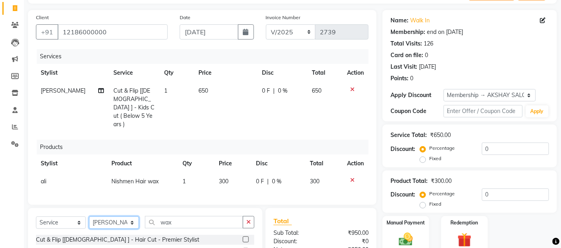
select select "52310"
click at [89, 217] on select "Select Stylist [PERSON_NAME] [PERSON_NAME] Akshay [PERSON_NAME] ANAS [PERSON_NA…" at bounding box center [114, 223] width 50 height 12
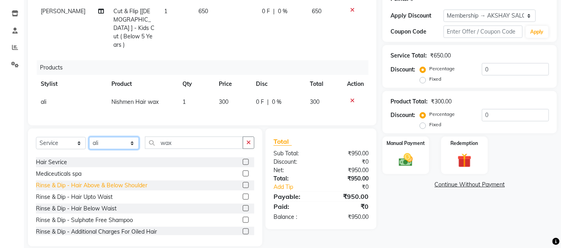
scroll to position [89, 0]
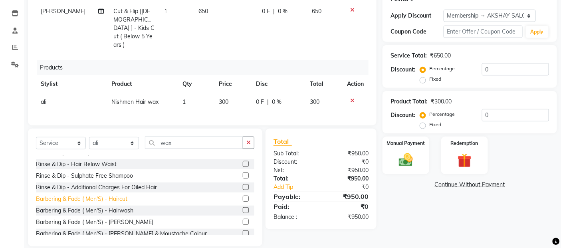
click at [119, 195] on div "Barbering & Fade ( Men'S) - Haircut" at bounding box center [82, 199] width 92 height 8
checkbox input "false"
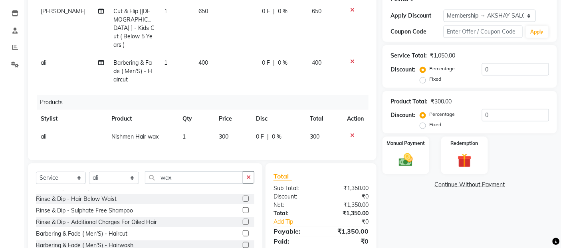
click at [223, 54] on td "400" at bounding box center [226, 71] width 64 height 35
select select "52310"
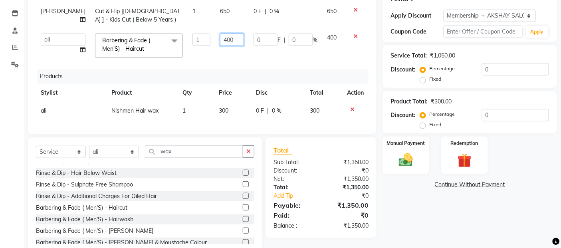
click at [225, 42] on input "400" at bounding box center [232, 40] width 24 height 12
type input "4"
type input "500"
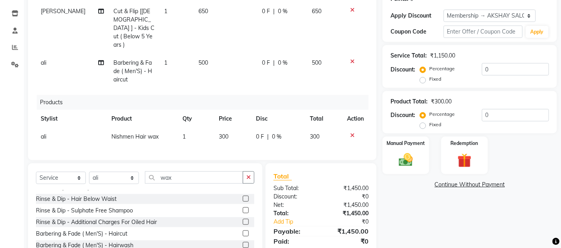
click at [203, 70] on div "Services Stylist Service Qty Price Disc Total Action Abdul Cut & Flip [[DEMOGRA…" at bounding box center [202, 61] width 333 height 183
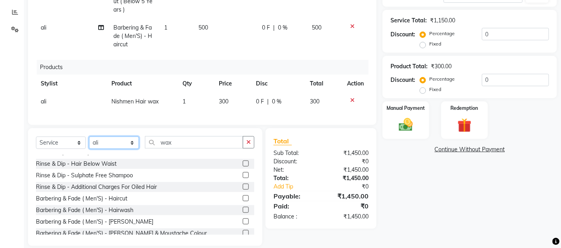
click at [122, 137] on select "Select Stylist [PERSON_NAME] [PERSON_NAME] Akshay [PERSON_NAME] ANAS [PERSON_NA…" at bounding box center [114, 143] width 50 height 12
select select "35044"
click at [89, 137] on select "Select Stylist [PERSON_NAME] [PERSON_NAME] Akshay [PERSON_NAME] ANAS [PERSON_NA…" at bounding box center [114, 143] width 50 height 12
click at [116, 195] on div "Barbering & Fade ( Men'S) - Haircut" at bounding box center [82, 199] width 92 height 8
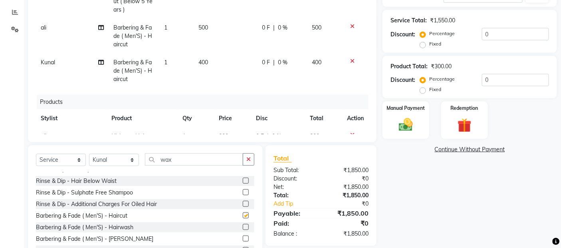
checkbox input "false"
click at [228, 57] on td "400" at bounding box center [226, 71] width 64 height 35
select select "35044"
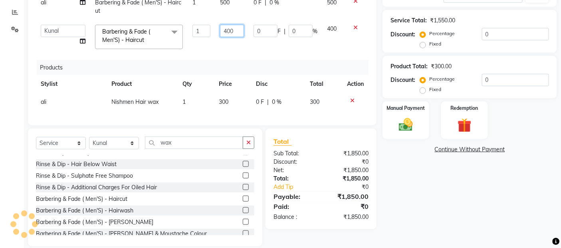
click at [228, 34] on input "400" at bounding box center [232, 31] width 24 height 12
type input "4"
type input "1000"
click at [117, 146] on div "Select Service Product Membership Package Voucher Prepaid Gift Card Select Styl…" at bounding box center [145, 188] width 235 height 118
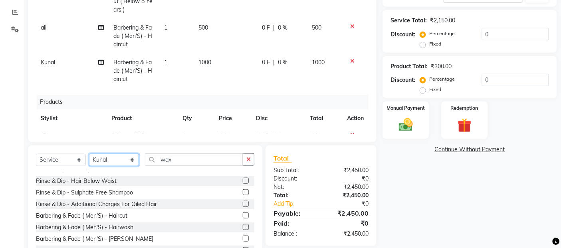
select select "33170"
click at [89, 154] on select "Select Stylist [PERSON_NAME] [PERSON_NAME] Akshay [PERSON_NAME] ANAS [PERSON_NA…" at bounding box center [114, 160] width 50 height 12
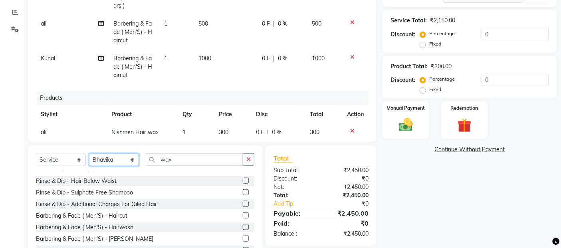
scroll to position [7, 0]
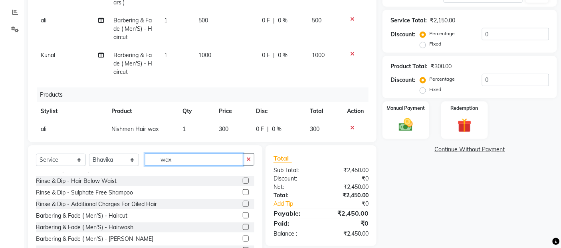
click at [185, 160] on input "wax" at bounding box center [194, 159] width 98 height 12
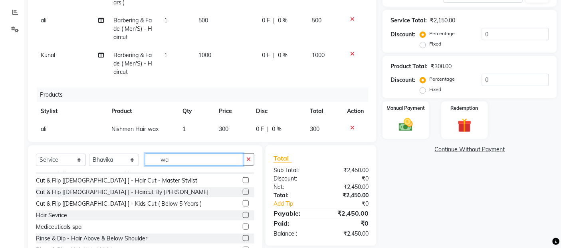
type input "w"
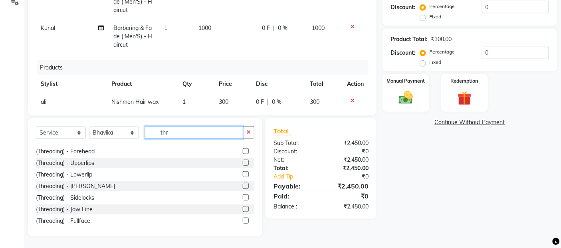
scroll to position [13, 0]
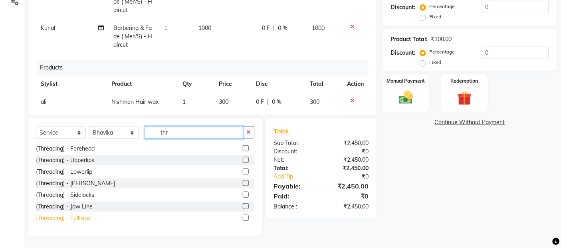
type input "thr"
click at [85, 218] on div "(Threading) - Fullface" at bounding box center [63, 218] width 54 height 8
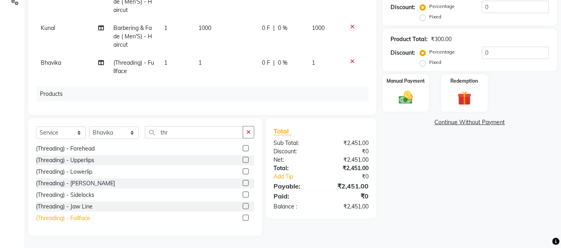
click at [85, 218] on div "(Threading) - Fullface" at bounding box center [63, 218] width 54 height 8
checkbox input "false"
click at [219, 54] on td "1" at bounding box center [226, 67] width 64 height 26
select select "33170"
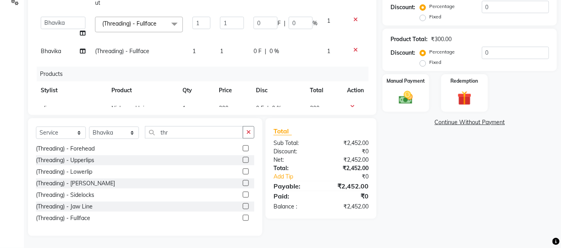
click at [223, 49] on td "1" at bounding box center [232, 51] width 34 height 18
select select "33170"
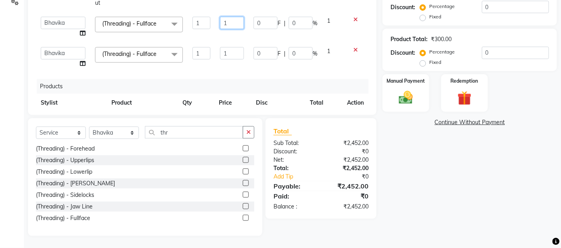
click at [223, 26] on input "1" at bounding box center [232, 23] width 24 height 12
type input "140"
click at [64, 55] on td "[PERSON_NAME] [PERSON_NAME] Akshay [PERSON_NAME] ANAS [PERSON_NAME] Manager [PE…" at bounding box center [63, 57] width 54 height 30
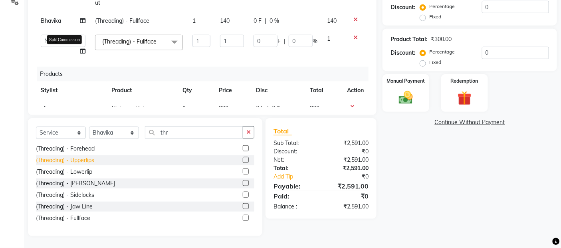
select select "62189"
click at [224, 40] on input "1" at bounding box center [232, 41] width 24 height 12
type input "130"
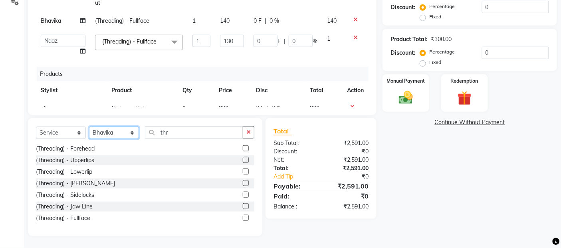
click at [106, 132] on select "Select Stylist [PERSON_NAME] [PERSON_NAME] Akshay [PERSON_NAME] ANAS [PERSON_NA…" at bounding box center [114, 133] width 50 height 12
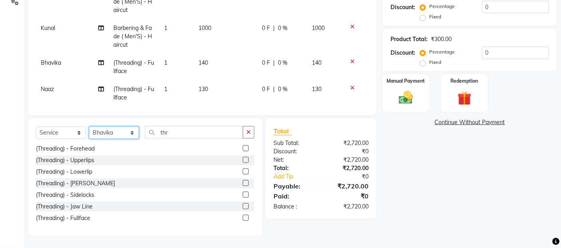
select select "33173"
click at [89, 127] on select "Select Stylist [PERSON_NAME] [PERSON_NAME] Akshay [PERSON_NAME] ANAS [PERSON_NA…" at bounding box center [114, 133] width 50 height 12
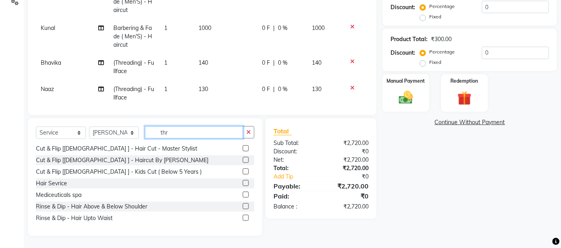
click at [175, 136] on input "thr" at bounding box center [194, 132] width 98 height 12
type input "t"
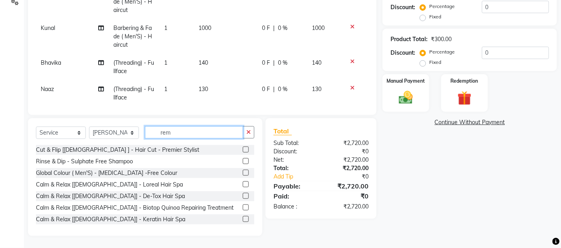
scroll to position [175, 0]
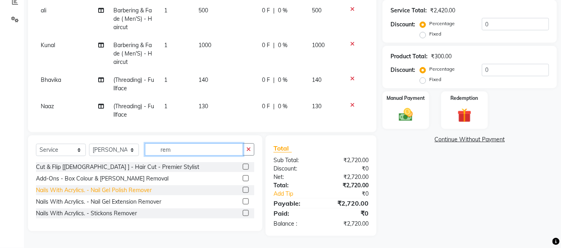
type input "rem"
click at [131, 189] on div "Nails With Acrylics. - Nail Gel Polish Remover" at bounding box center [94, 190] width 116 height 8
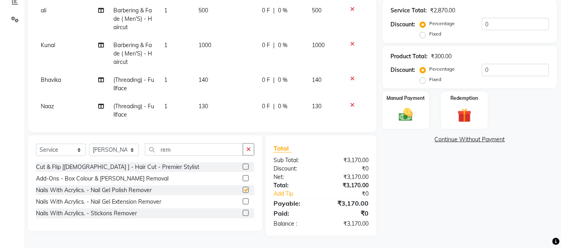
checkbox input "false"
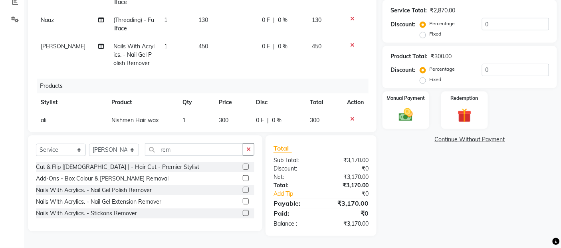
scroll to position [95, 0]
click at [220, 36] on td "450" at bounding box center [226, 53] width 64 height 35
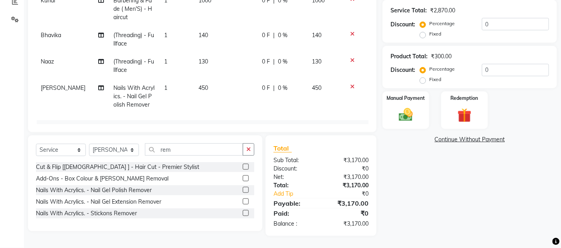
select select "33173"
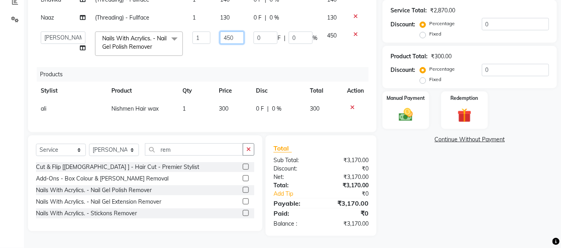
click at [220, 32] on input "450" at bounding box center [232, 38] width 24 height 12
type input "4"
type input "350"
click at [396, 141] on link "Continue Without Payment" at bounding box center [469, 139] width 171 height 8
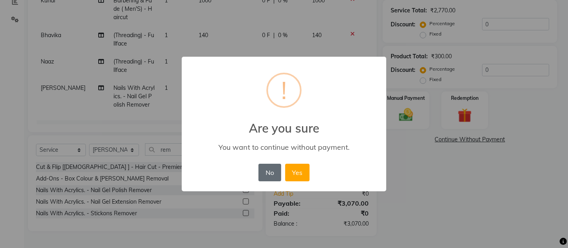
click at [277, 173] on button "No" at bounding box center [270, 173] width 22 height 18
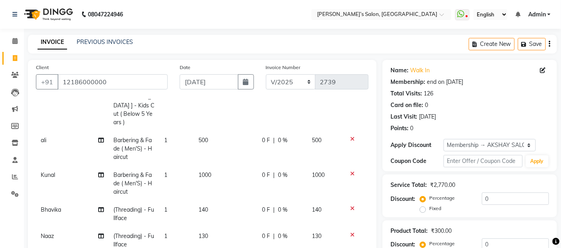
scroll to position [89, 0]
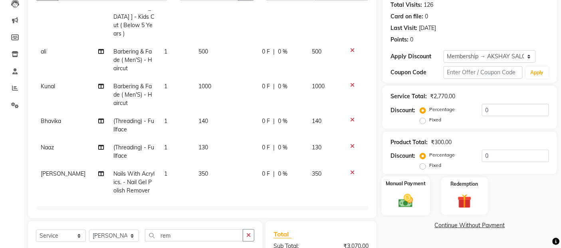
click at [414, 204] on img at bounding box center [406, 201] width 24 height 17
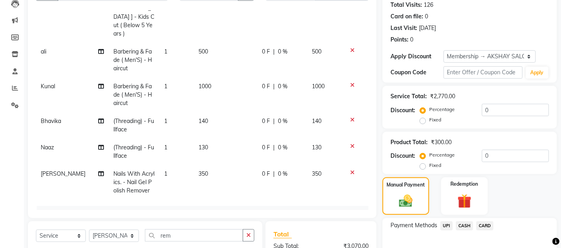
click at [444, 223] on span "UPI" at bounding box center [447, 225] width 12 height 9
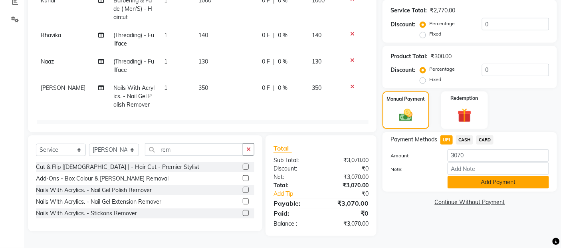
click at [489, 182] on button "Add Payment" at bounding box center [499, 182] width 102 height 12
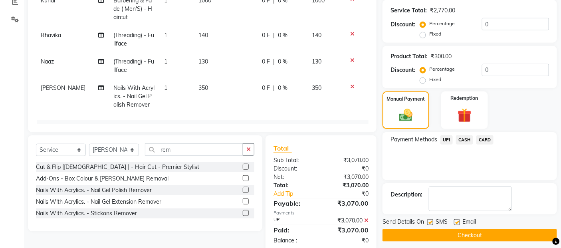
click at [474, 235] on button "Checkout" at bounding box center [470, 235] width 175 height 12
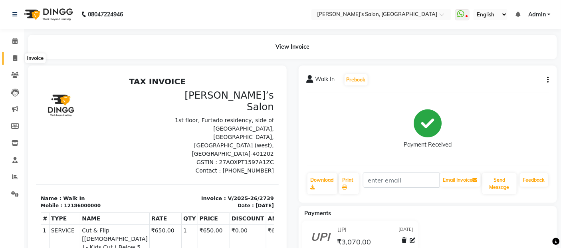
click at [13, 58] on icon at bounding box center [15, 58] width 4 height 6
select select "5150"
select select "service"
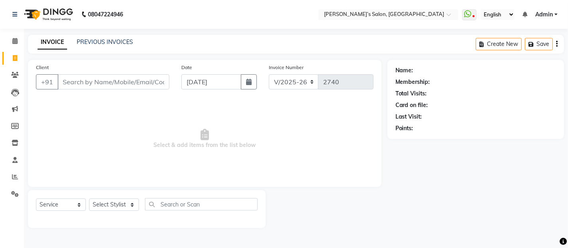
click at [89, 83] on input "Client" at bounding box center [114, 81] width 112 height 15
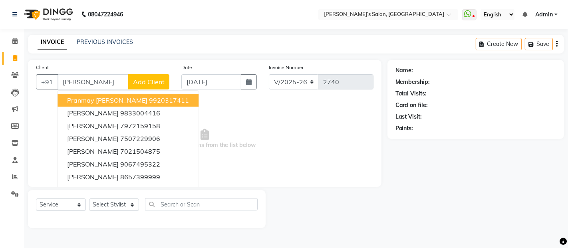
click at [90, 98] on span "Pranmay [PERSON_NAME]" at bounding box center [107, 100] width 80 height 8
type input "9920317411"
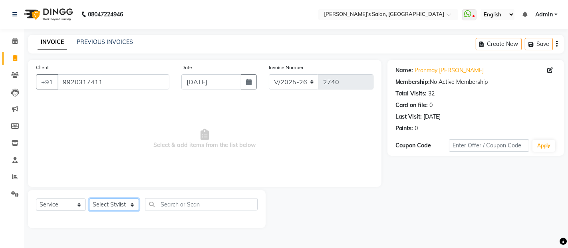
drag, startPoint x: 116, startPoint y: 209, endPoint x: 118, endPoint y: 201, distance: 7.5
click at [116, 209] on select "Select Stylist [PERSON_NAME] [PERSON_NAME] Akshay [PERSON_NAME] ANAS [PERSON_NA…" at bounding box center [114, 205] width 50 height 12
select select "35044"
click at [89, 199] on select "Select Stylist [PERSON_NAME] [PERSON_NAME] Akshay [PERSON_NAME] ANAS [PERSON_NA…" at bounding box center [114, 205] width 50 height 12
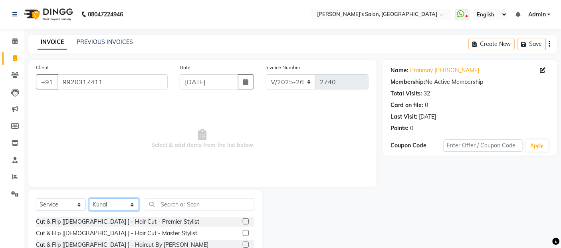
click at [109, 204] on select "Select Stylist [PERSON_NAME] [PERSON_NAME] Akshay [PERSON_NAME] ANAS [PERSON_NA…" at bounding box center [114, 205] width 50 height 12
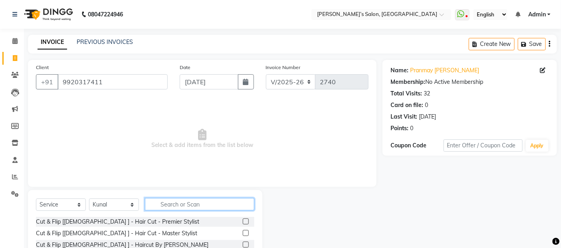
click at [180, 207] on input "text" at bounding box center [199, 204] width 109 height 12
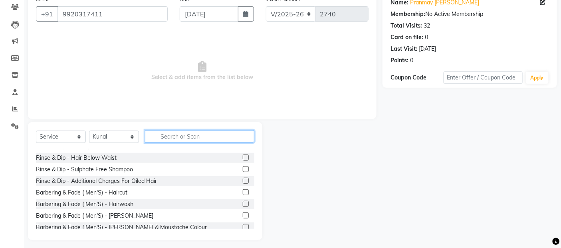
scroll to position [72, 0]
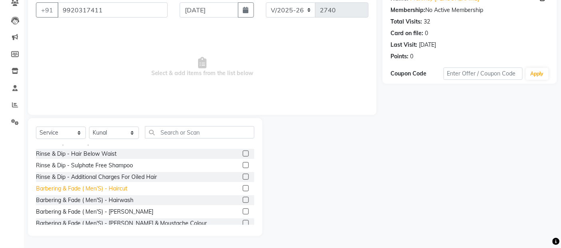
click at [123, 189] on div "Barbering & Fade ( Men'S) - Haircut" at bounding box center [82, 189] width 92 height 8
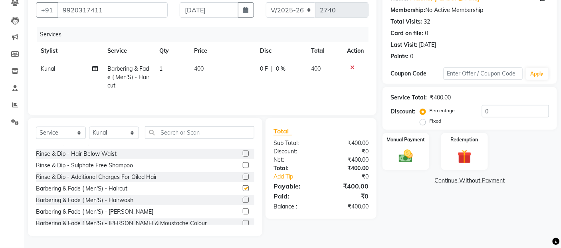
checkbox input "false"
click at [213, 77] on td "400" at bounding box center [223, 77] width 66 height 35
select select "35044"
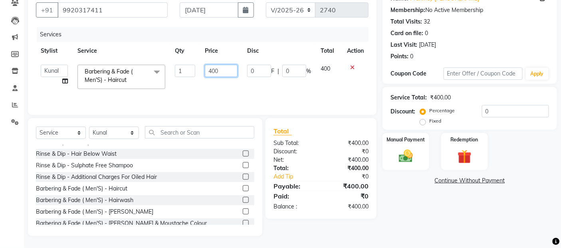
click at [211, 70] on input "400" at bounding box center [221, 71] width 33 height 12
type input "500"
click at [414, 157] on img at bounding box center [406, 156] width 24 height 17
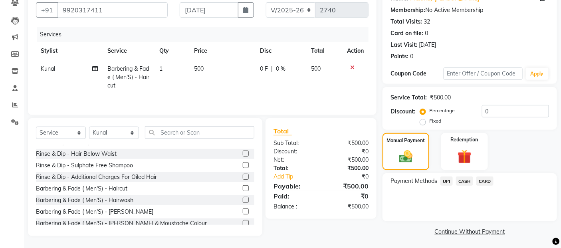
click at [462, 184] on span "CASH" at bounding box center [464, 181] width 17 height 9
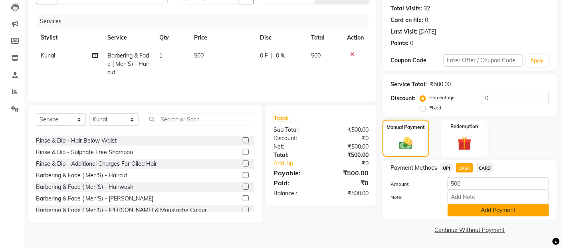
click at [474, 207] on button "Add Payment" at bounding box center [499, 210] width 102 height 12
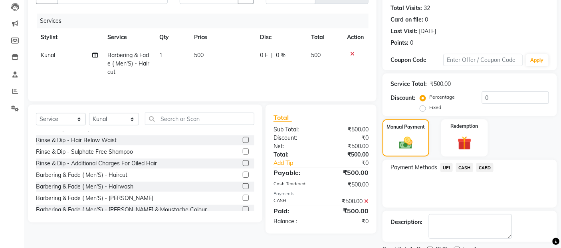
scroll to position [119, 0]
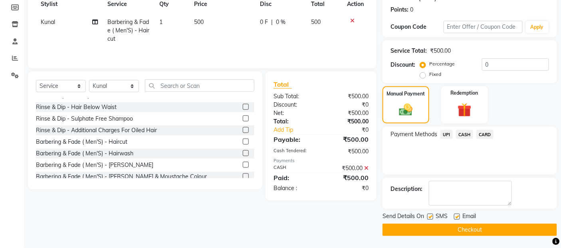
click at [470, 229] on button "Checkout" at bounding box center [470, 230] width 175 height 12
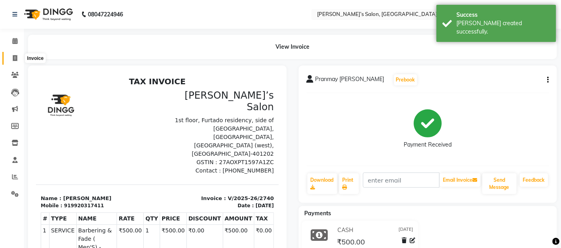
click at [14, 58] on icon at bounding box center [15, 58] width 4 height 6
select select "5150"
select select "service"
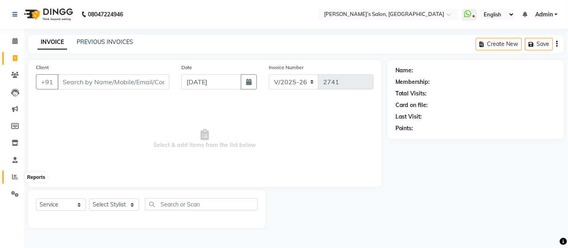
click at [16, 179] on icon at bounding box center [15, 177] width 6 height 6
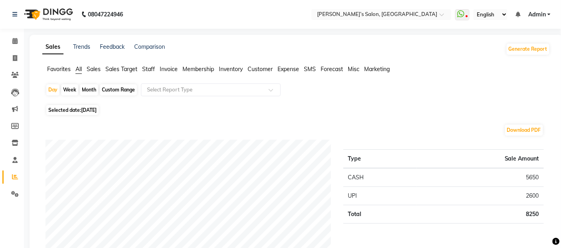
click at [95, 69] on span "Sales" at bounding box center [94, 69] width 14 height 7
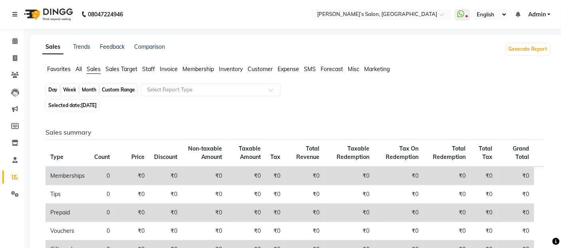
click at [48, 90] on div "Day" at bounding box center [52, 89] width 13 height 11
select select "9"
select select "2025"
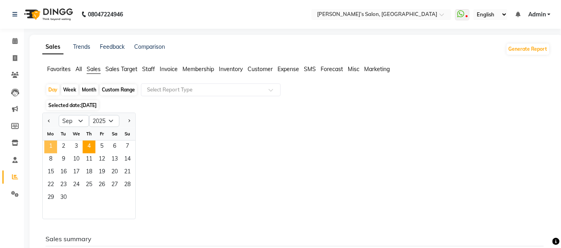
click at [50, 145] on span "1" at bounding box center [50, 147] width 13 height 13
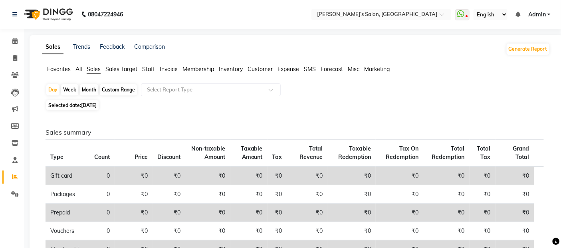
click at [46, 94] on div "Day Week Month Custom Range Select Report Type" at bounding box center [297, 91] width 502 height 14
click at [59, 93] on div "Day" at bounding box center [52, 89] width 13 height 11
select select "9"
select select "2025"
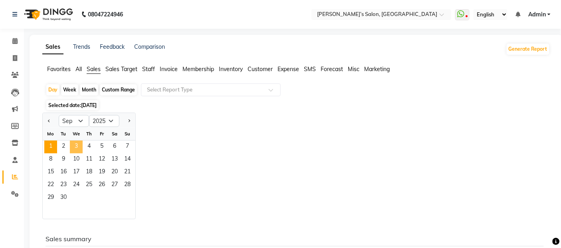
click at [78, 145] on span "3" at bounding box center [76, 147] width 13 height 13
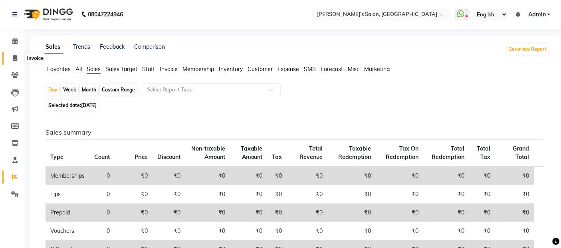
click at [8, 60] on span at bounding box center [15, 58] width 14 height 9
select select "5150"
select select "service"
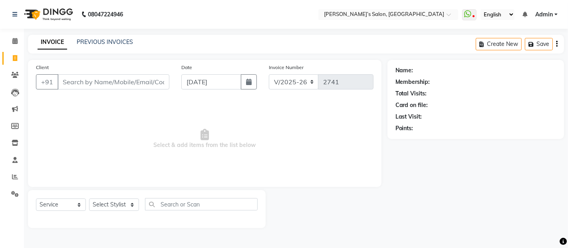
click at [86, 85] on input "Client" at bounding box center [114, 81] width 112 height 15
click at [73, 82] on input "Client" at bounding box center [114, 81] width 112 height 15
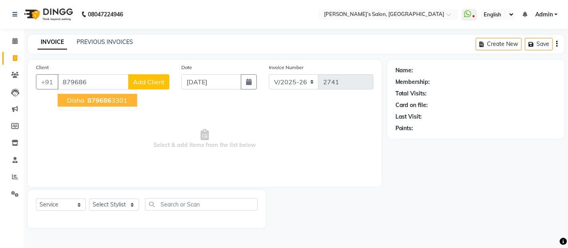
click at [74, 102] on span "Disha" at bounding box center [75, 100] width 17 height 8
type input "8796863301"
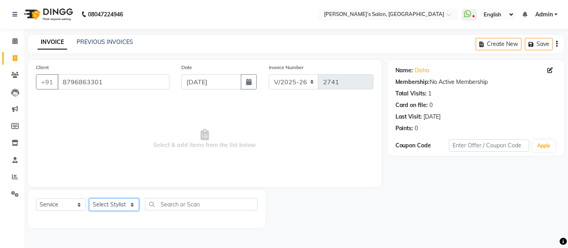
drag, startPoint x: 102, startPoint y: 204, endPoint x: 103, endPoint y: 200, distance: 4.1
click at [102, 204] on select "Select Stylist [PERSON_NAME] [PERSON_NAME] Akshay [PERSON_NAME] ANAS [PERSON_NA…" at bounding box center [114, 205] width 50 height 12
select select "32734"
click at [89, 199] on select "Select Stylist [PERSON_NAME] [PERSON_NAME] Akshay [PERSON_NAME] ANAS [PERSON_NA…" at bounding box center [114, 205] width 50 height 12
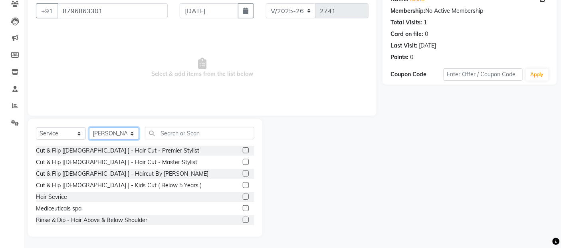
scroll to position [72, 0]
click at [117, 173] on div "Cut & Flip [[DEMOGRAPHIC_DATA] ] - Haircut By [PERSON_NAME]" at bounding box center [122, 173] width 173 height 8
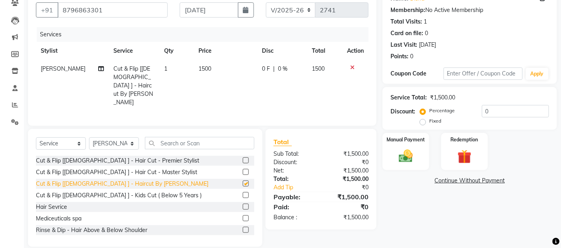
checkbox input "false"
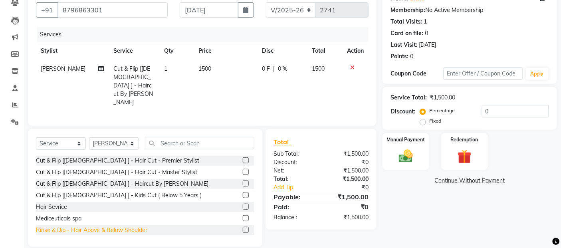
click at [88, 226] on div "Rinse & Dip - Hair Above & Below Shoulder" at bounding box center [91, 230] width 111 height 8
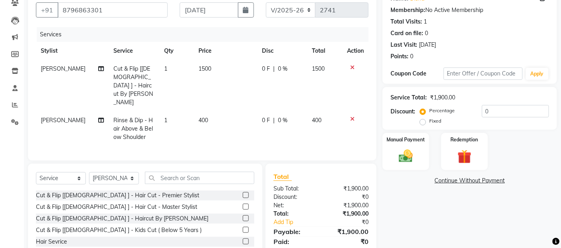
checkbox input "false"
click at [72, 111] on td "[PERSON_NAME]" at bounding box center [72, 128] width 73 height 35
select select "32734"
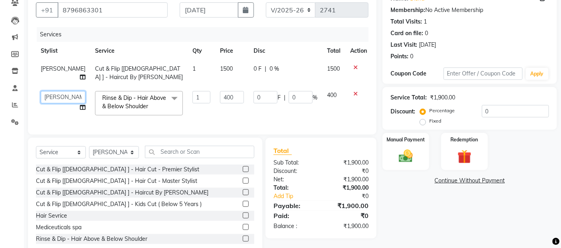
click at [67, 92] on select "[PERSON_NAME] [PERSON_NAME] Akshay [PERSON_NAME] ANAS [PERSON_NAME] Manager [PE…" at bounding box center [63, 97] width 45 height 12
select select "89532"
click at [224, 98] on input "400" at bounding box center [232, 97] width 24 height 12
type input "4"
type input "500"
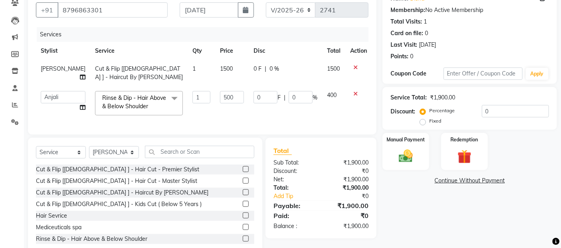
click at [228, 78] on td "1500" at bounding box center [232, 73] width 34 height 26
select select "32734"
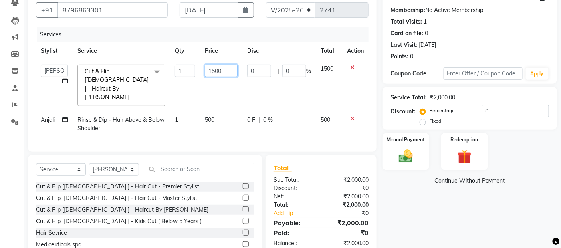
click at [229, 70] on input "1500" at bounding box center [221, 71] width 33 height 12
type input "1"
type input "800"
click at [412, 156] on img at bounding box center [406, 156] width 24 height 17
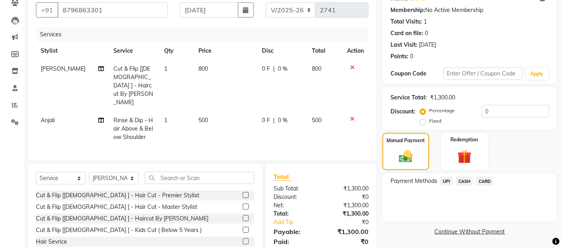
click at [446, 183] on span "UPI" at bounding box center [447, 181] width 12 height 9
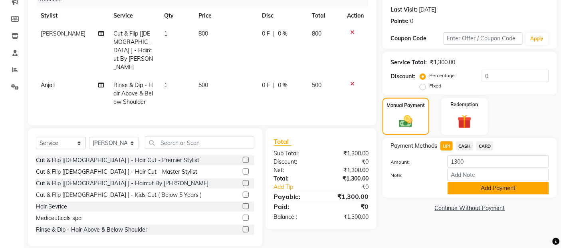
click at [466, 194] on button "Add Payment" at bounding box center [499, 188] width 102 height 12
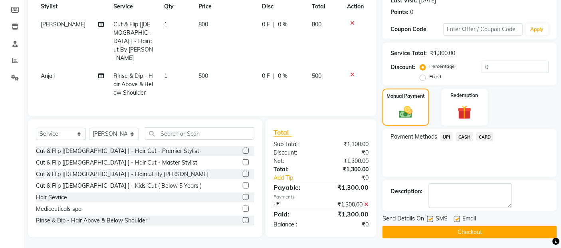
scroll to position [119, 0]
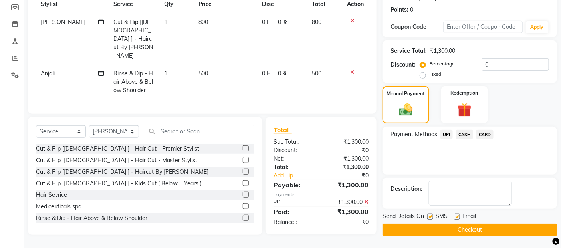
click at [445, 224] on button "Checkout" at bounding box center [470, 230] width 175 height 12
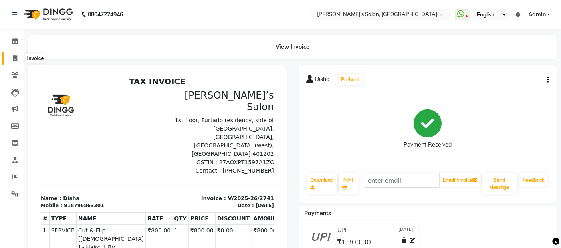
click at [13, 56] on icon at bounding box center [15, 58] width 4 height 6
select select "5150"
select select "service"
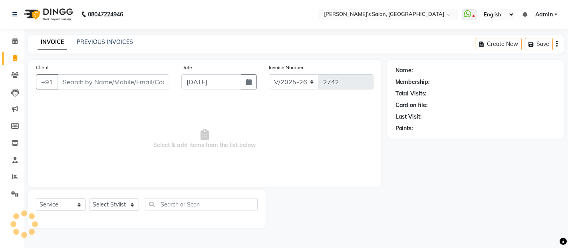
click at [69, 80] on input "Client" at bounding box center [114, 81] width 112 height 15
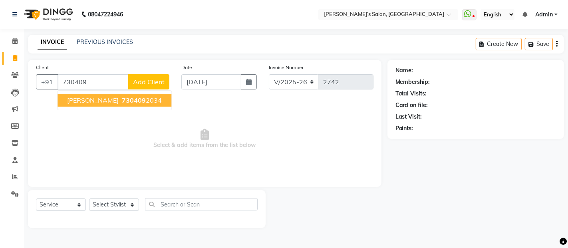
click at [75, 105] on button "[PERSON_NAME] 730409 2034" at bounding box center [115, 100] width 114 height 13
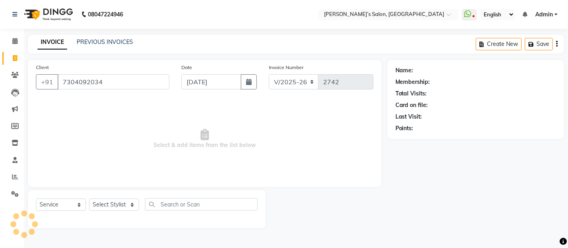
type input "7304092034"
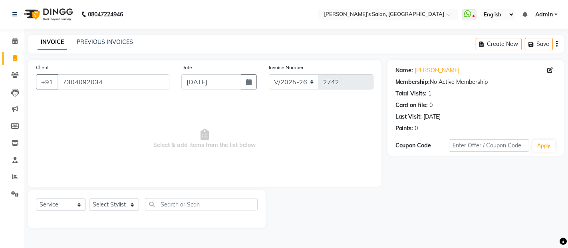
click at [88, 202] on div "Select Service Product Membership Package Voucher Prepaid Gift Card Select Styl…" at bounding box center [147, 207] width 222 height 19
click at [112, 205] on select "Select Stylist [PERSON_NAME] [PERSON_NAME] Akshay [PERSON_NAME] ANAS [PERSON_NA…" at bounding box center [114, 205] width 50 height 12
select select "46161"
click at [89, 199] on select "Select Stylist [PERSON_NAME] [PERSON_NAME] Akshay [PERSON_NAME] ANAS [PERSON_NA…" at bounding box center [114, 205] width 50 height 12
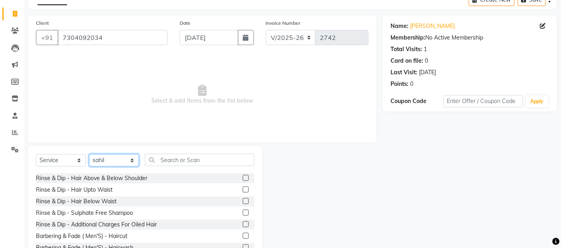
scroll to position [89, 0]
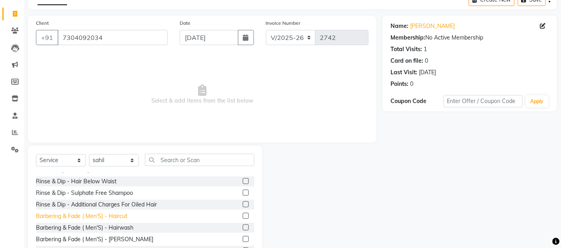
click at [117, 218] on div "Barbering & Fade ( Men'S) - Haircut" at bounding box center [82, 216] width 92 height 8
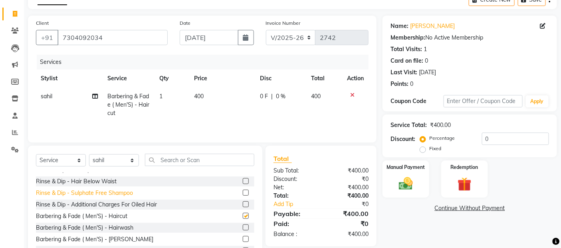
checkbox input "false"
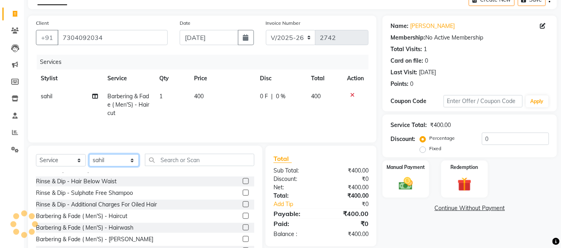
click at [121, 163] on select "Select Stylist [PERSON_NAME] [PERSON_NAME] Akshay [PERSON_NAME] ANAS [PERSON_NA…" at bounding box center [114, 160] width 50 height 12
select select "33170"
click at [89, 155] on select "Select Stylist [PERSON_NAME] [PERSON_NAME] Akshay [PERSON_NAME] ANAS [PERSON_NA…" at bounding box center [114, 160] width 50 height 12
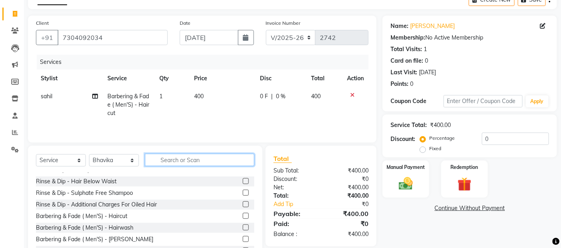
click at [168, 164] on input "text" at bounding box center [199, 160] width 109 height 12
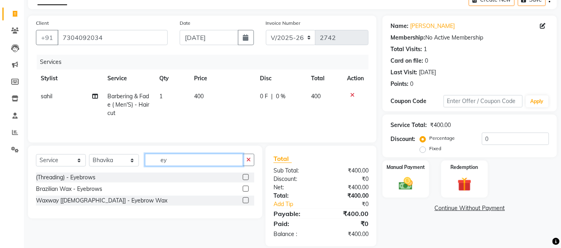
scroll to position [0, 0]
type input "ey"
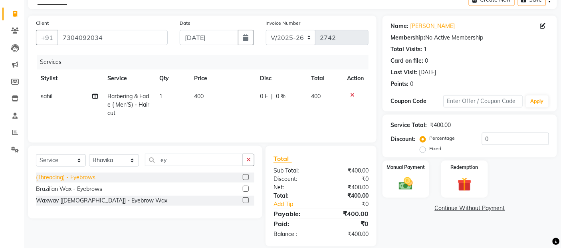
click at [86, 177] on div "(Threading) - Eyebrows" at bounding box center [66, 177] width 60 height 8
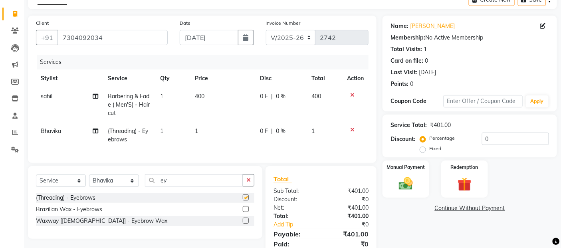
checkbox input "false"
click at [225, 140] on td "1" at bounding box center [223, 135] width 66 height 26
select select "33170"
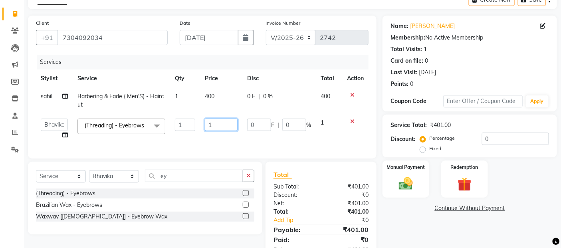
click at [224, 129] on input "1" at bounding box center [221, 125] width 33 height 12
type input "100"
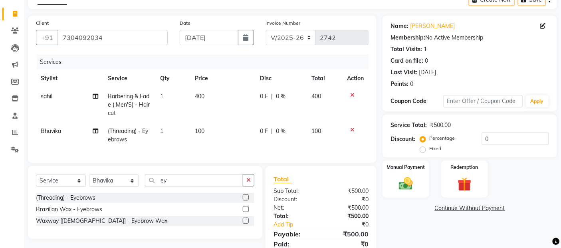
click at [227, 105] on td "400" at bounding box center [223, 105] width 66 height 35
select select "46161"
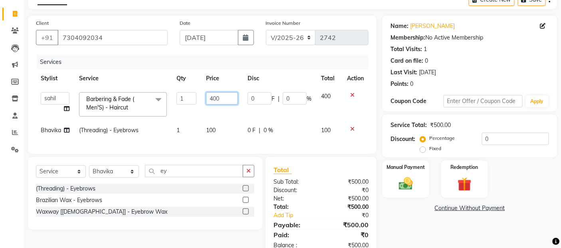
click at [226, 100] on input "400" at bounding box center [222, 98] width 32 height 12
type input "4"
type input "500"
click at [402, 176] on img at bounding box center [406, 183] width 24 height 17
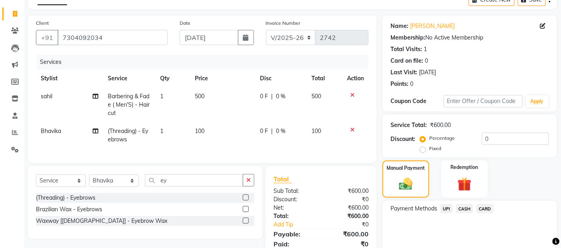
click at [442, 205] on span "UPI" at bounding box center [447, 208] width 12 height 9
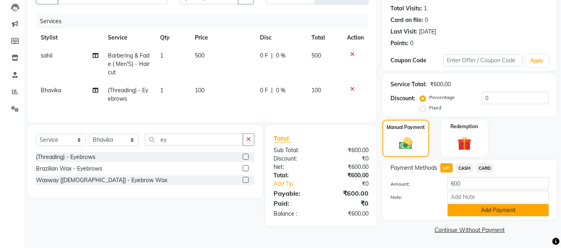
click at [477, 213] on button "Add Payment" at bounding box center [499, 210] width 102 height 12
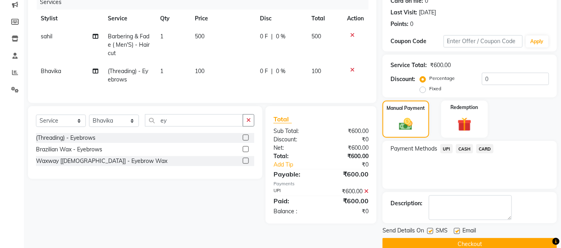
scroll to position [119, 0]
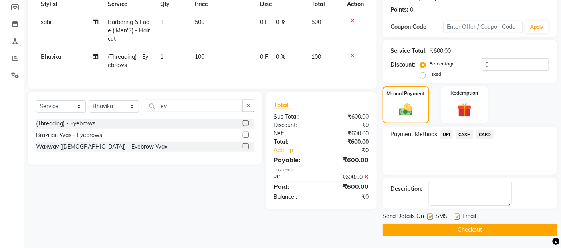
click at [480, 226] on button "Checkout" at bounding box center [470, 230] width 175 height 12
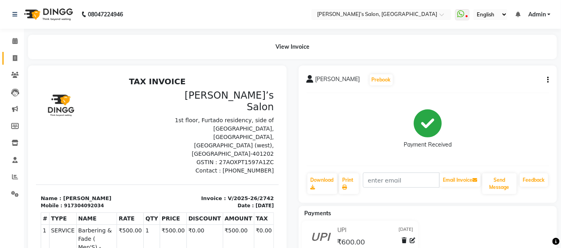
click at [15, 64] on link "Invoice" at bounding box center [11, 58] width 19 height 13
select select "5150"
select select "service"
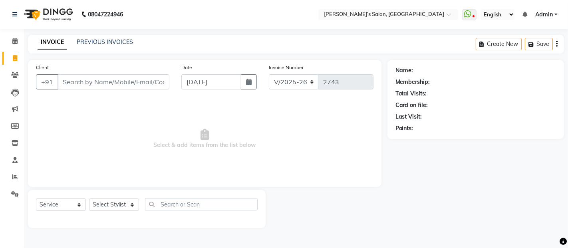
click at [77, 80] on input "Client" at bounding box center [114, 81] width 112 height 15
